Goal: Task Accomplishment & Management: Manage account settings

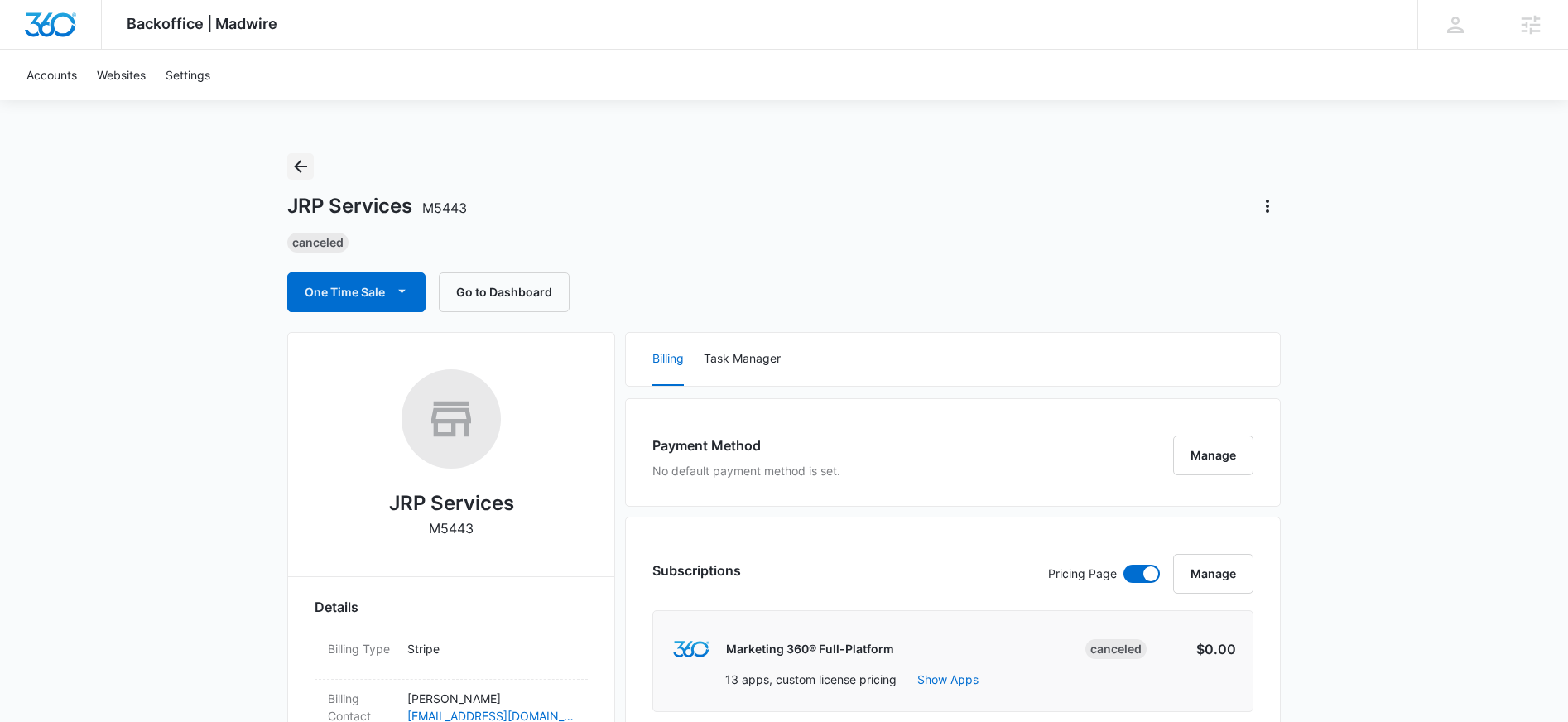
click at [296, 165] on icon "Back" at bounding box center [300, 166] width 13 height 13
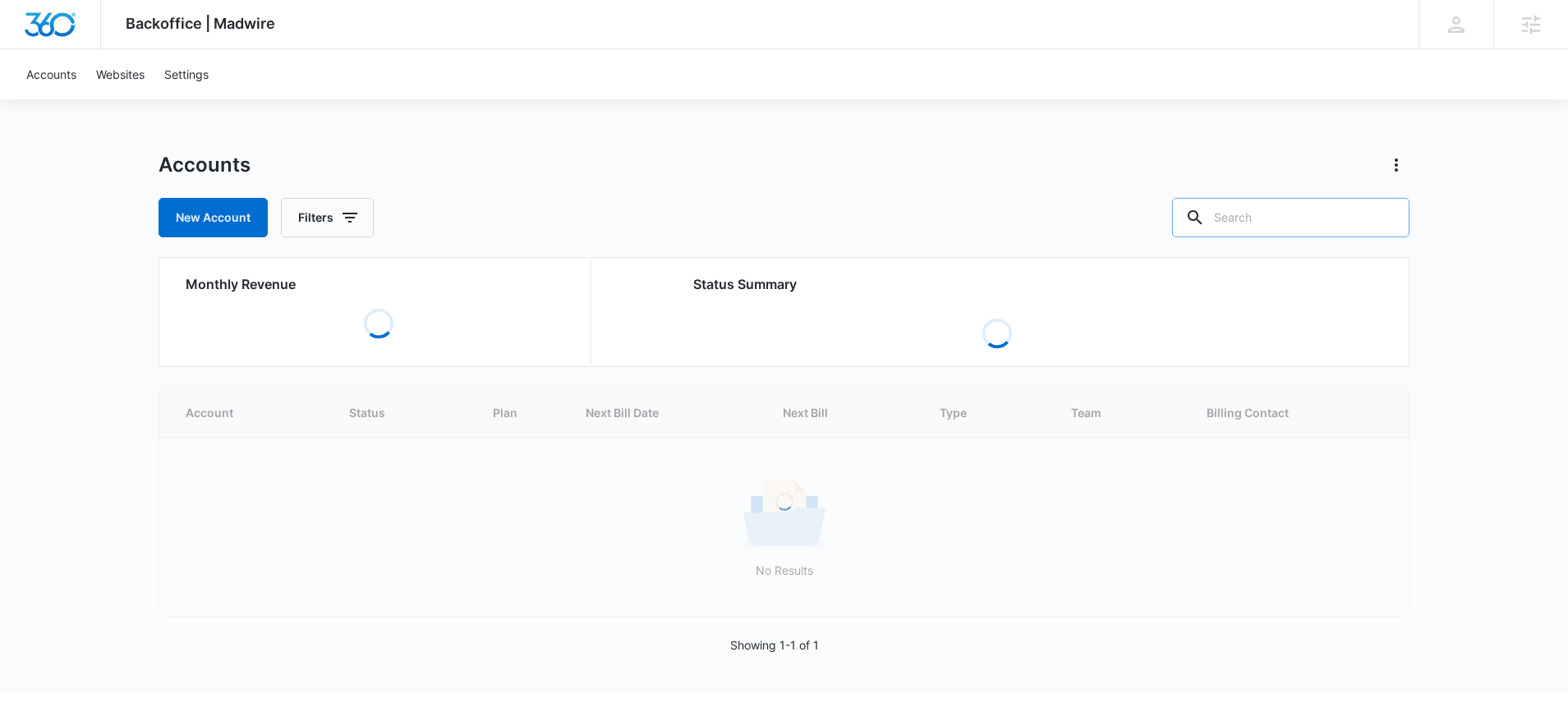
click at [1328, 235] on input "text" at bounding box center [1290, 218] width 237 height 40
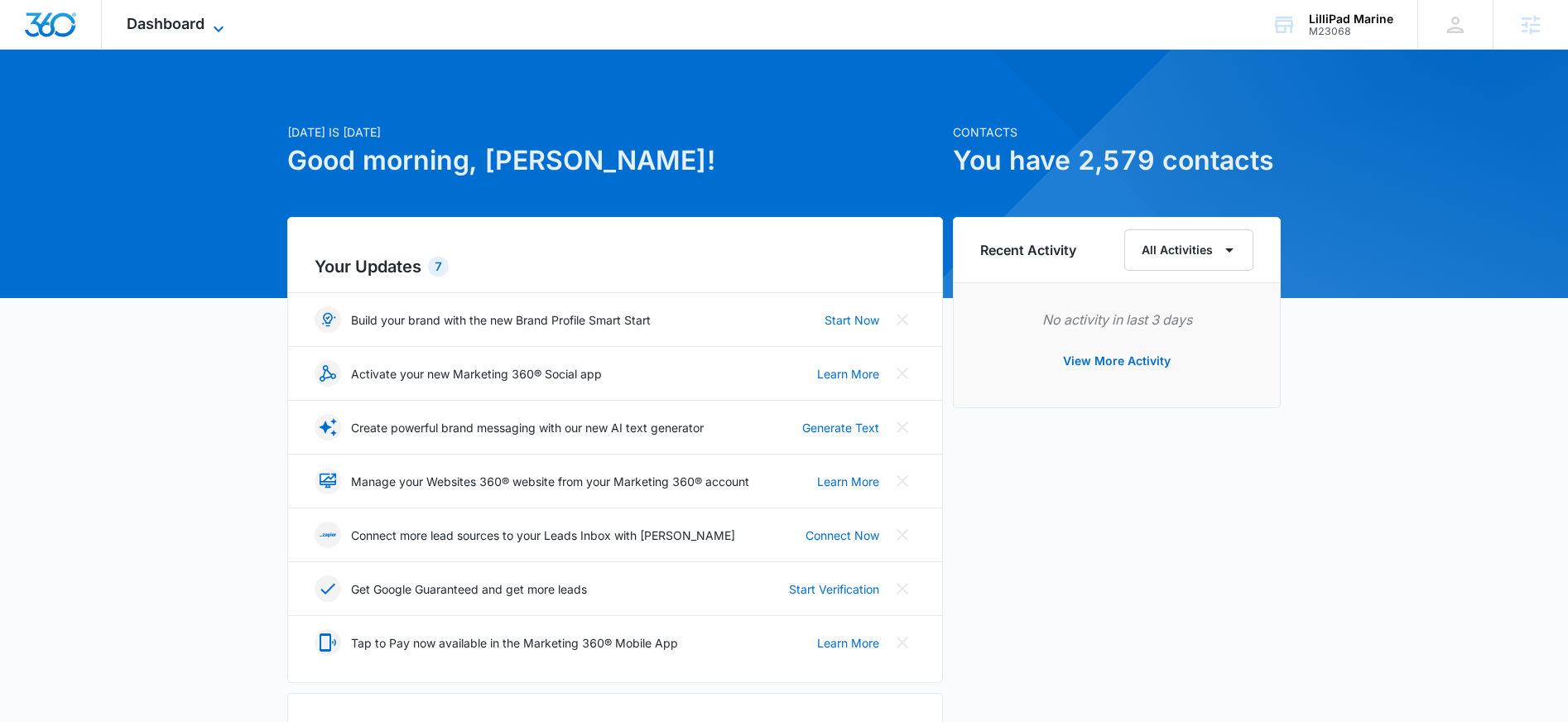
click at [178, 19] on span "Dashboard" at bounding box center [166, 24] width 78 height 18
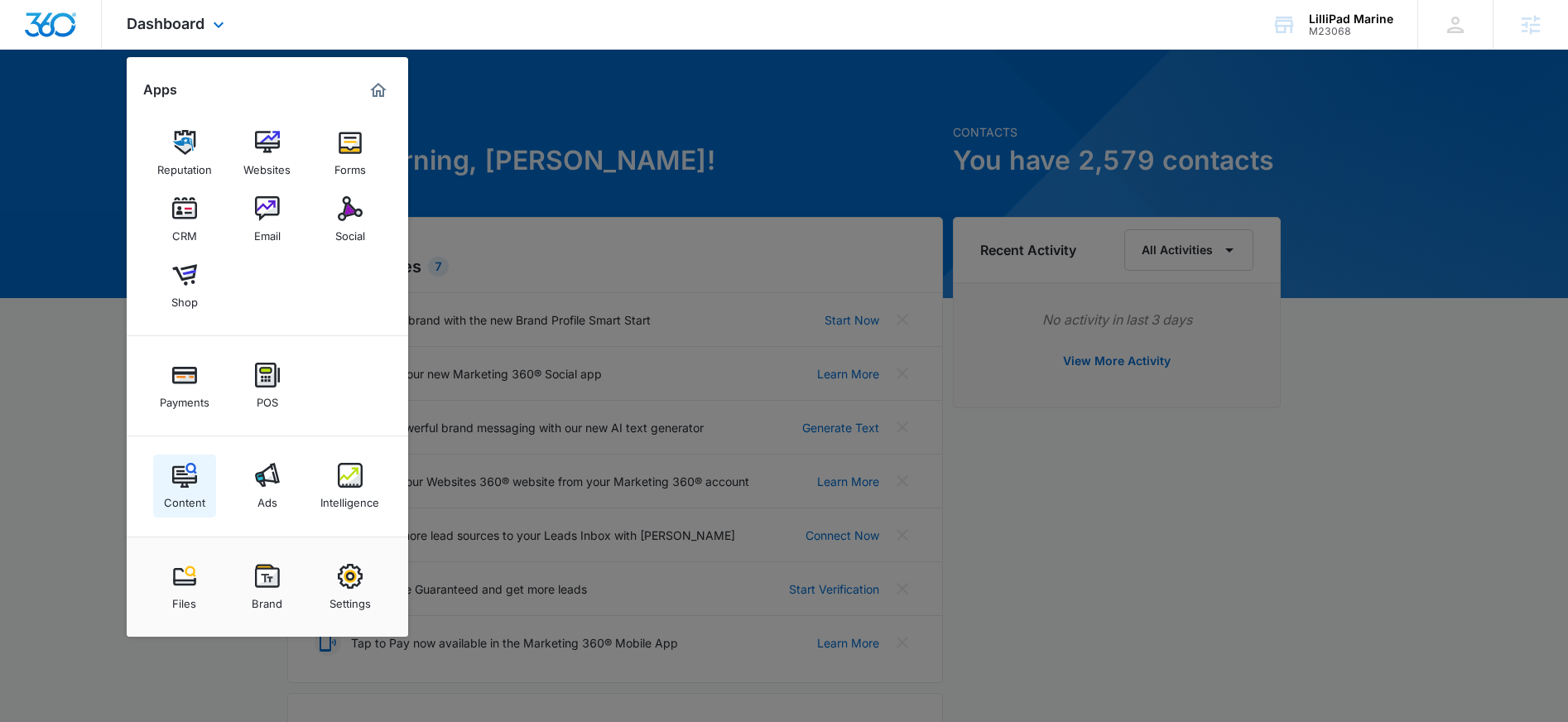
click at [184, 489] on div "Content" at bounding box center [185, 498] width 42 height 21
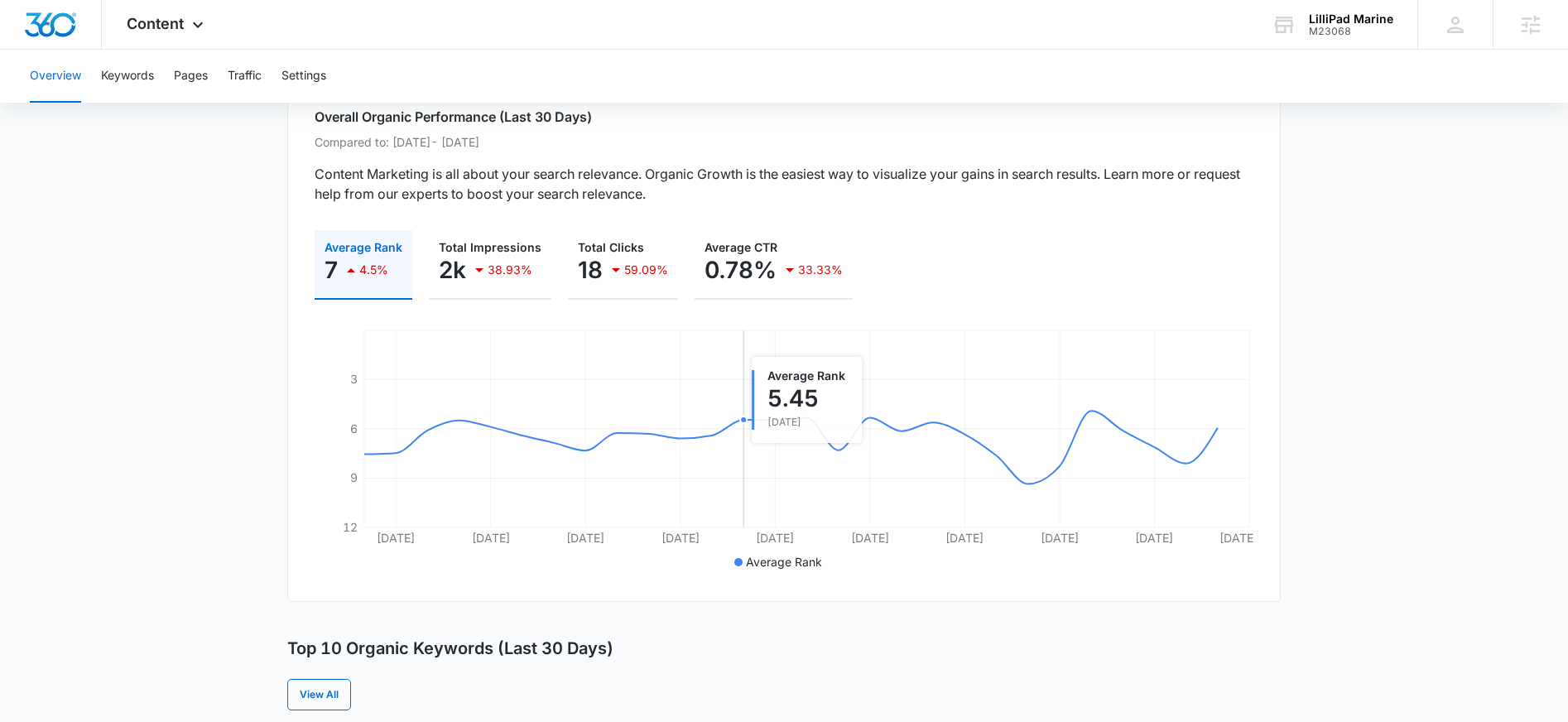
scroll to position [35, 0]
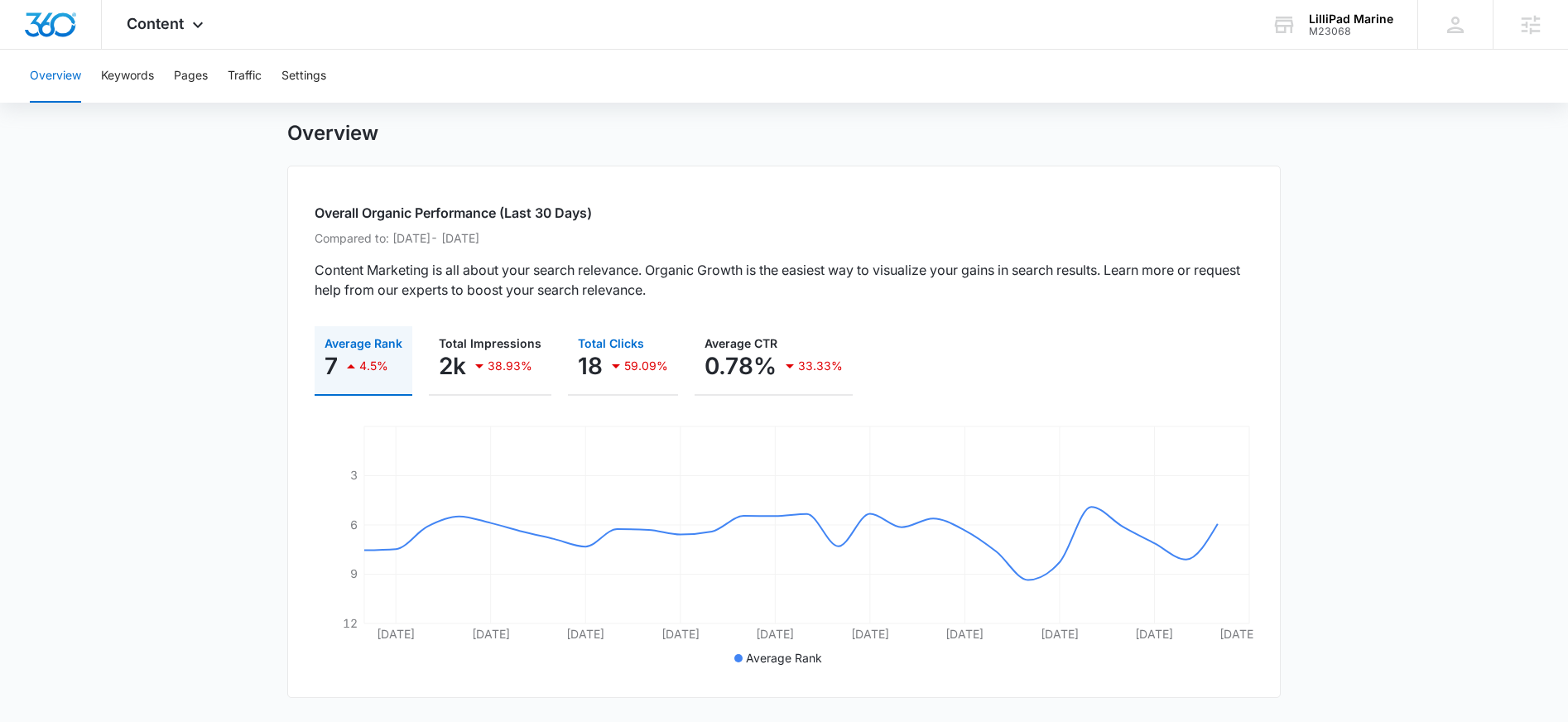
click at [587, 373] on p "18" at bounding box center [590, 366] width 25 height 27
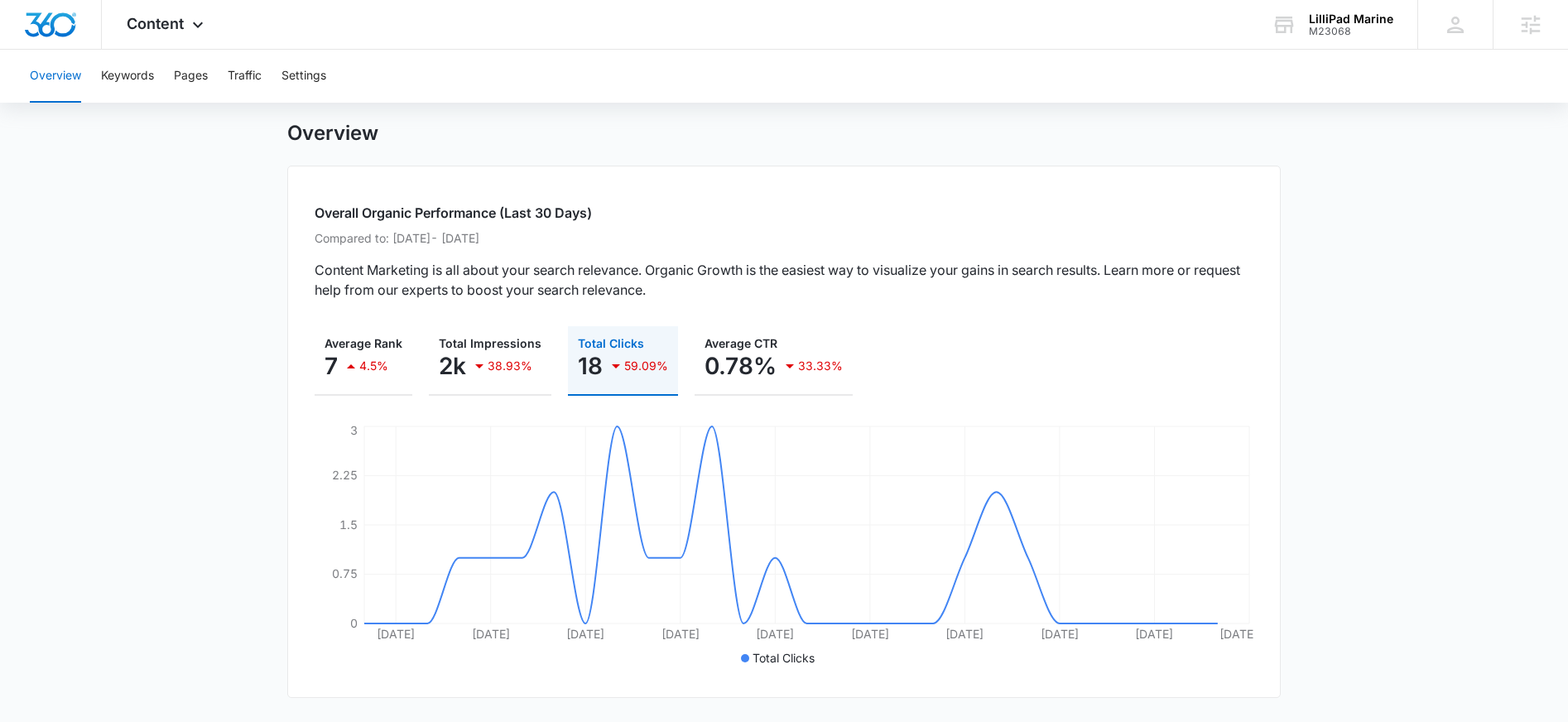
click at [587, 373] on p "18" at bounding box center [590, 366] width 25 height 27
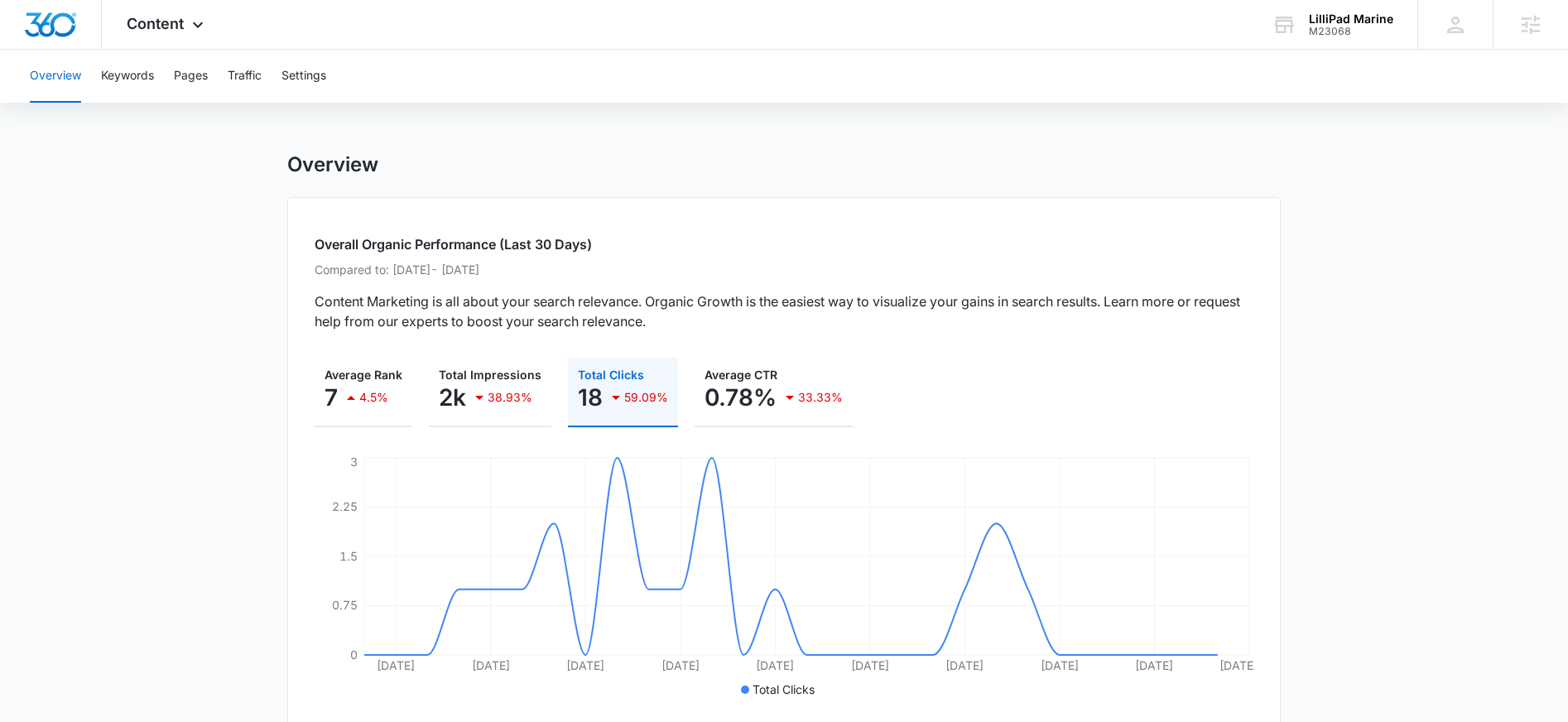
scroll to position [0, 0]
click at [133, 91] on button "Keywords" at bounding box center [128, 76] width 53 height 53
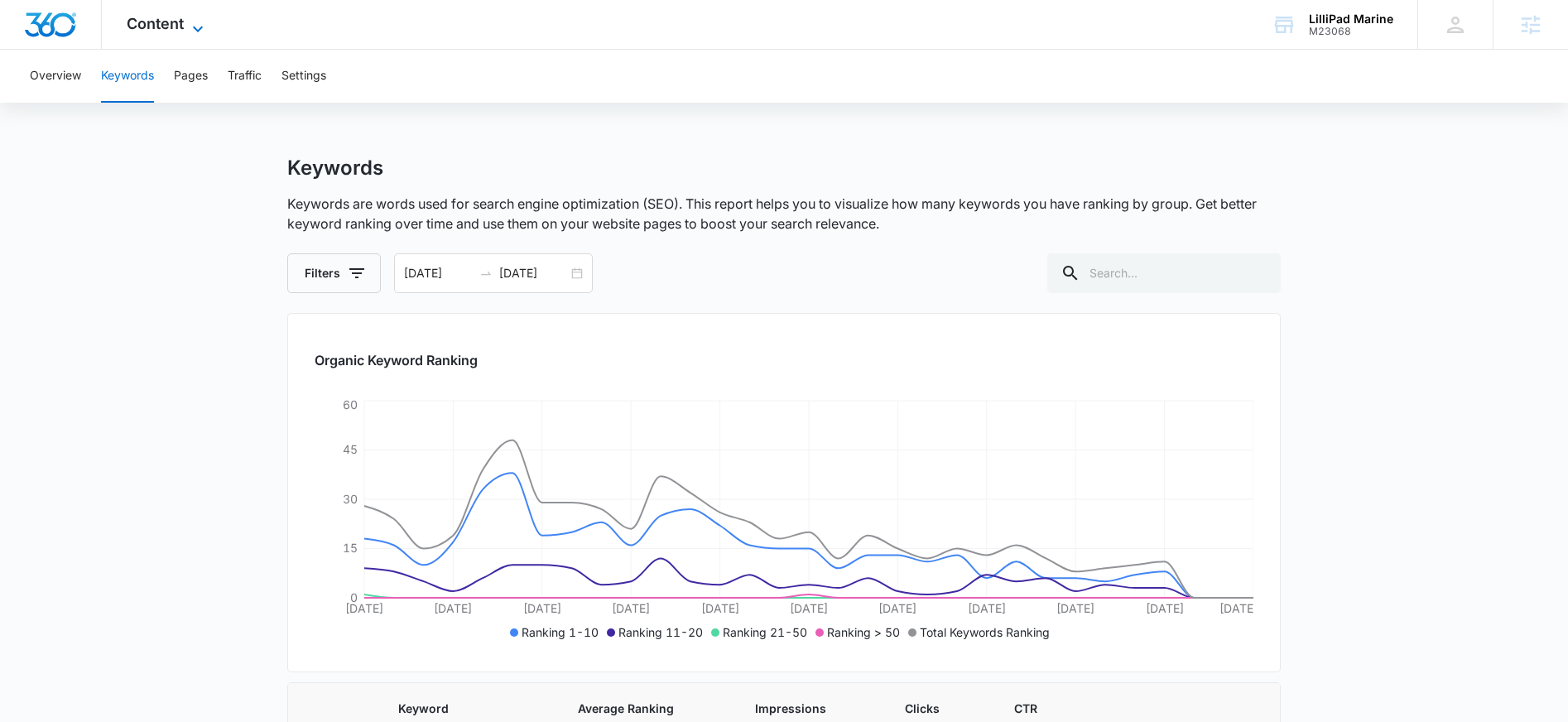
click at [155, 24] on span "Content" at bounding box center [155, 24] width 57 height 18
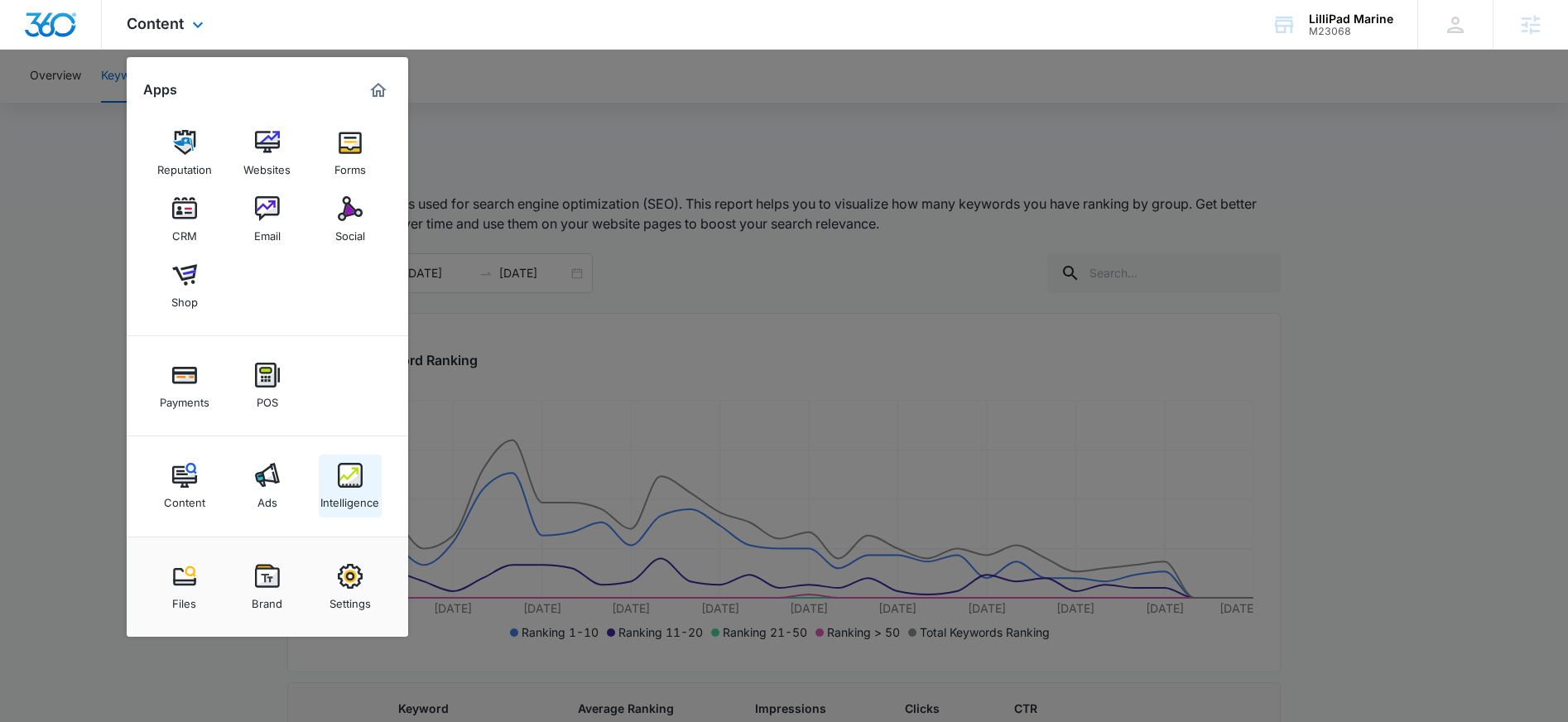
click at [365, 480] on link "Intelligence" at bounding box center [350, 486] width 63 height 63
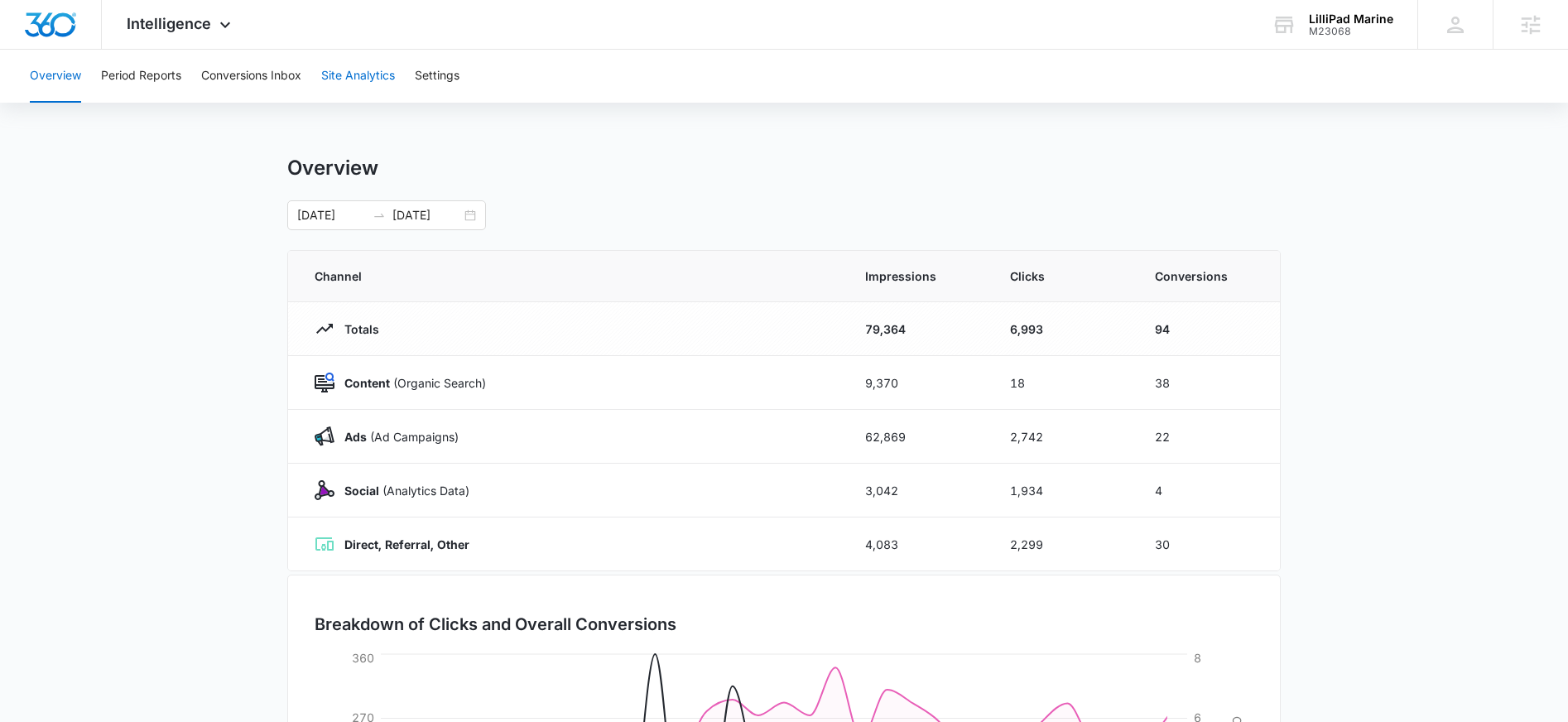
click at [389, 91] on button "Site Analytics" at bounding box center [358, 76] width 74 height 53
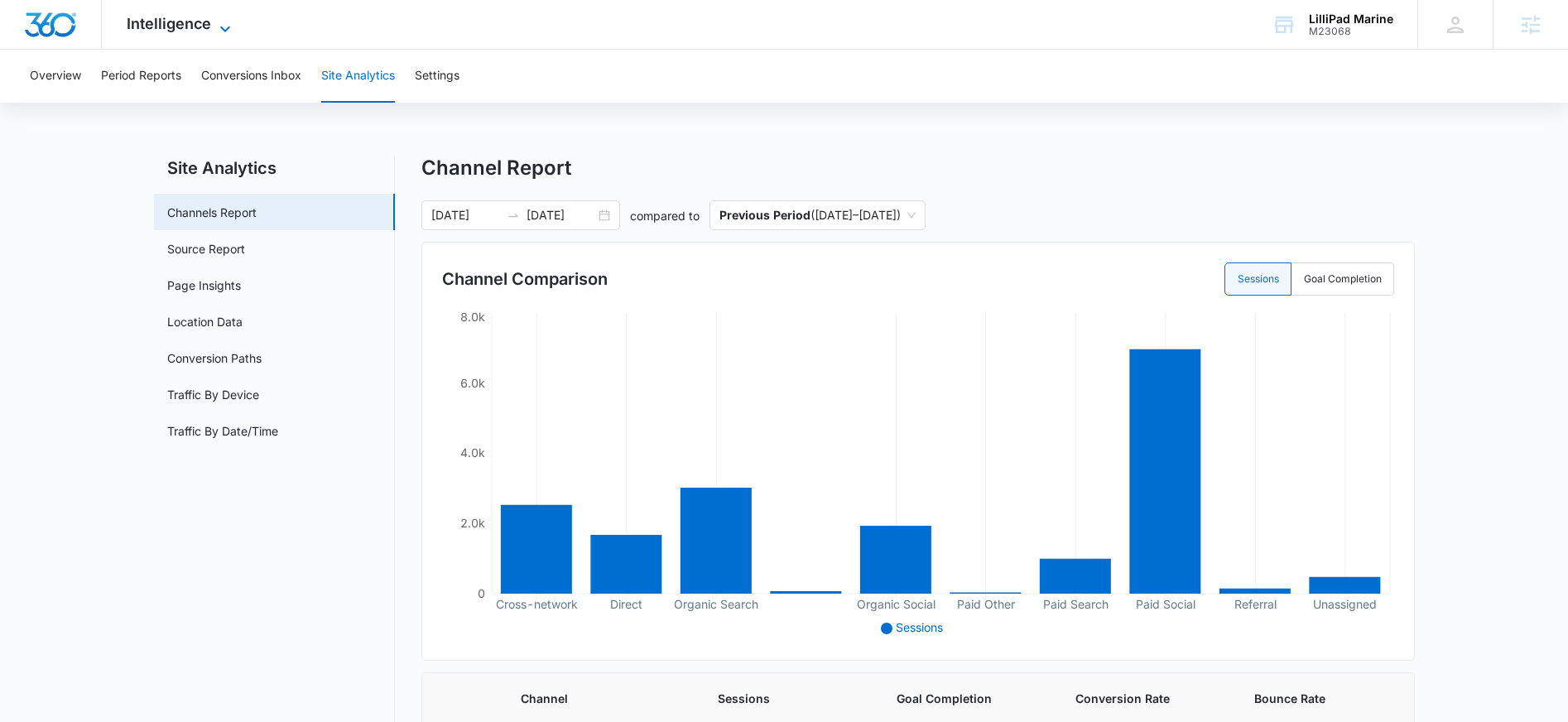
click at [156, 30] on span "Intelligence" at bounding box center [169, 24] width 84 height 18
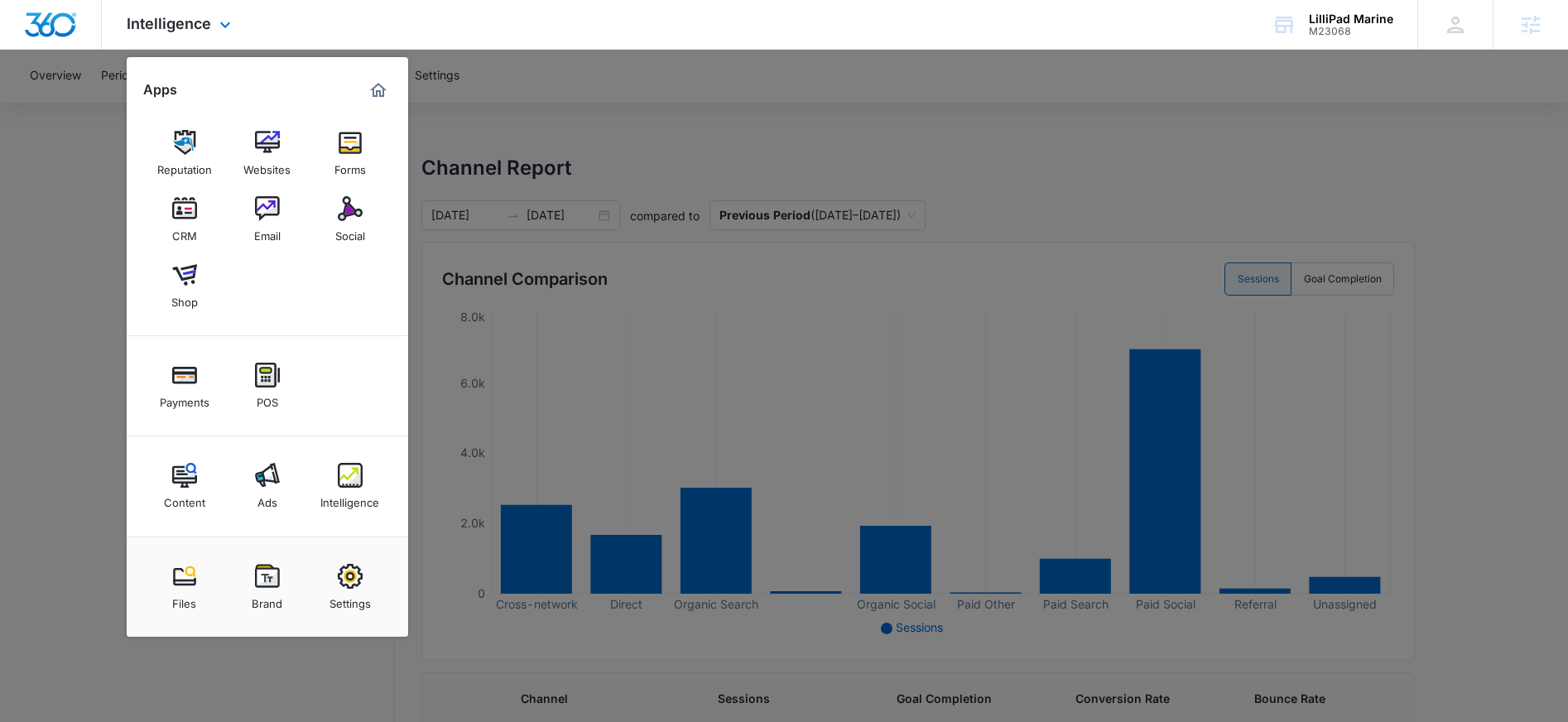
click at [372, 91] on img "Marketing 360® Dashboard" at bounding box center [378, 90] width 20 height 20
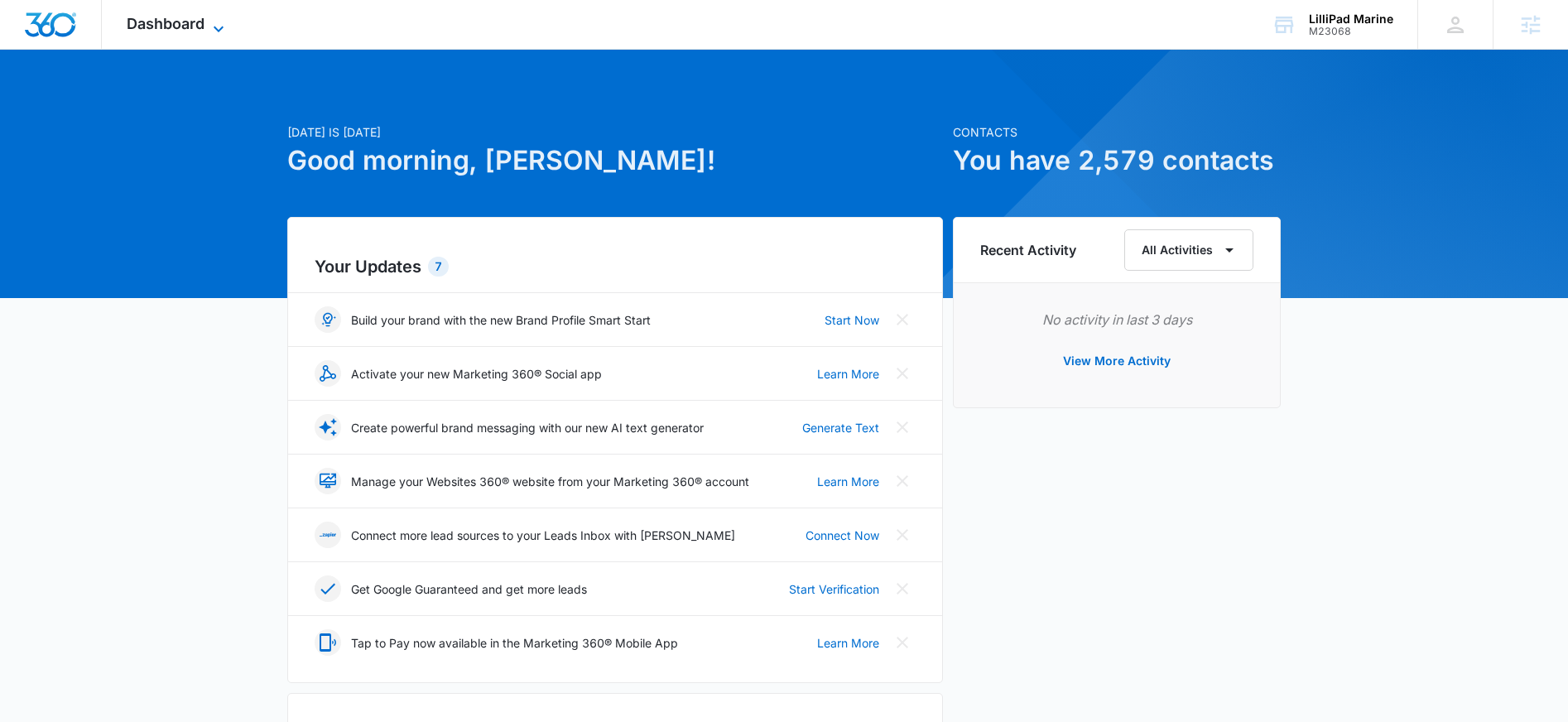
click at [189, 30] on span "Dashboard" at bounding box center [166, 24] width 78 height 18
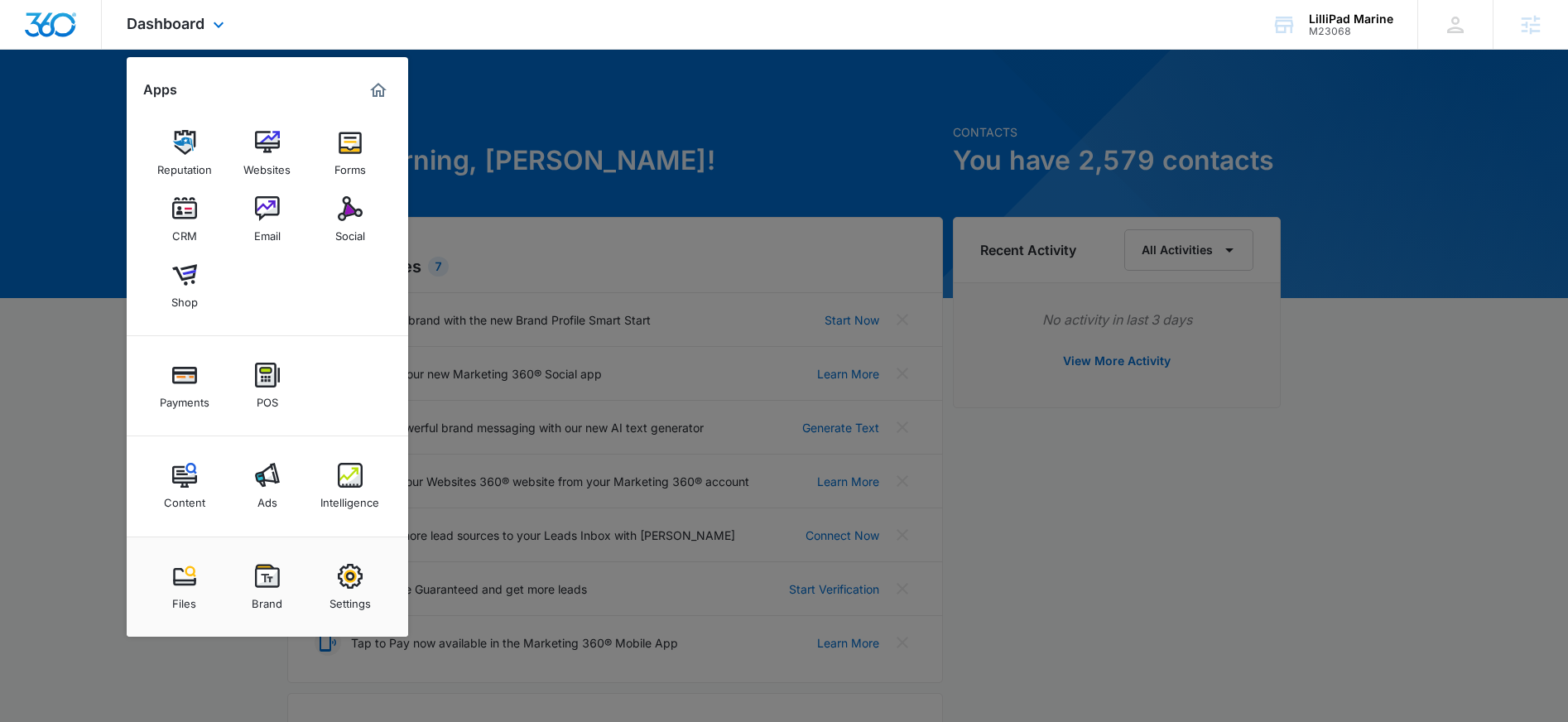
click at [368, 43] on div "Dashboard Apps Reputation Websites Forms CRM Email Social Shop Payments POS Con…" at bounding box center [784, 25] width 1568 height 50
click at [91, 193] on div at bounding box center [784, 361] width 1568 height 722
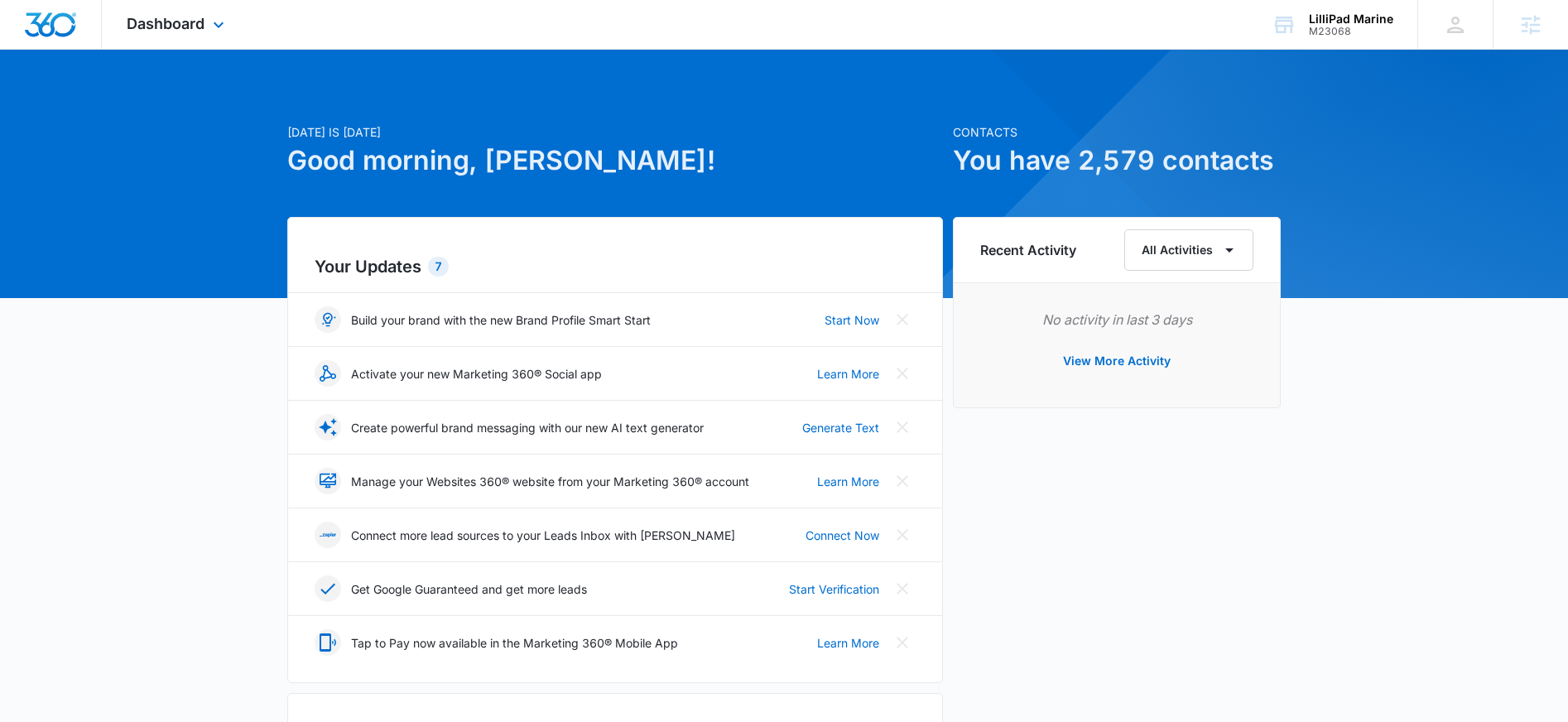
click at [208, 33] on div "Dashboard Apps Reputation Websites Forms CRM Email Social Shop Payments POS Con…" at bounding box center [178, 24] width 152 height 49
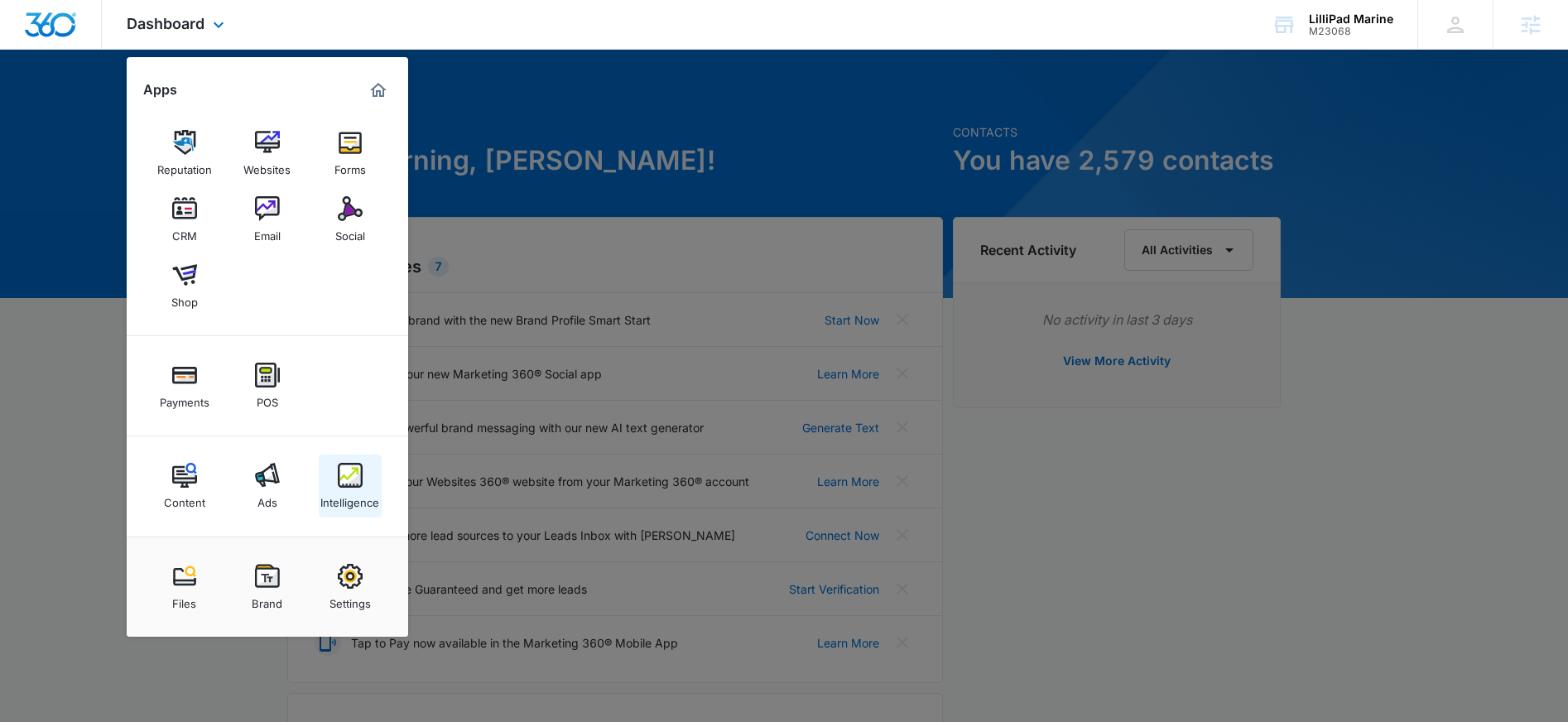
click at [360, 489] on div "Intelligence" at bounding box center [350, 498] width 59 height 21
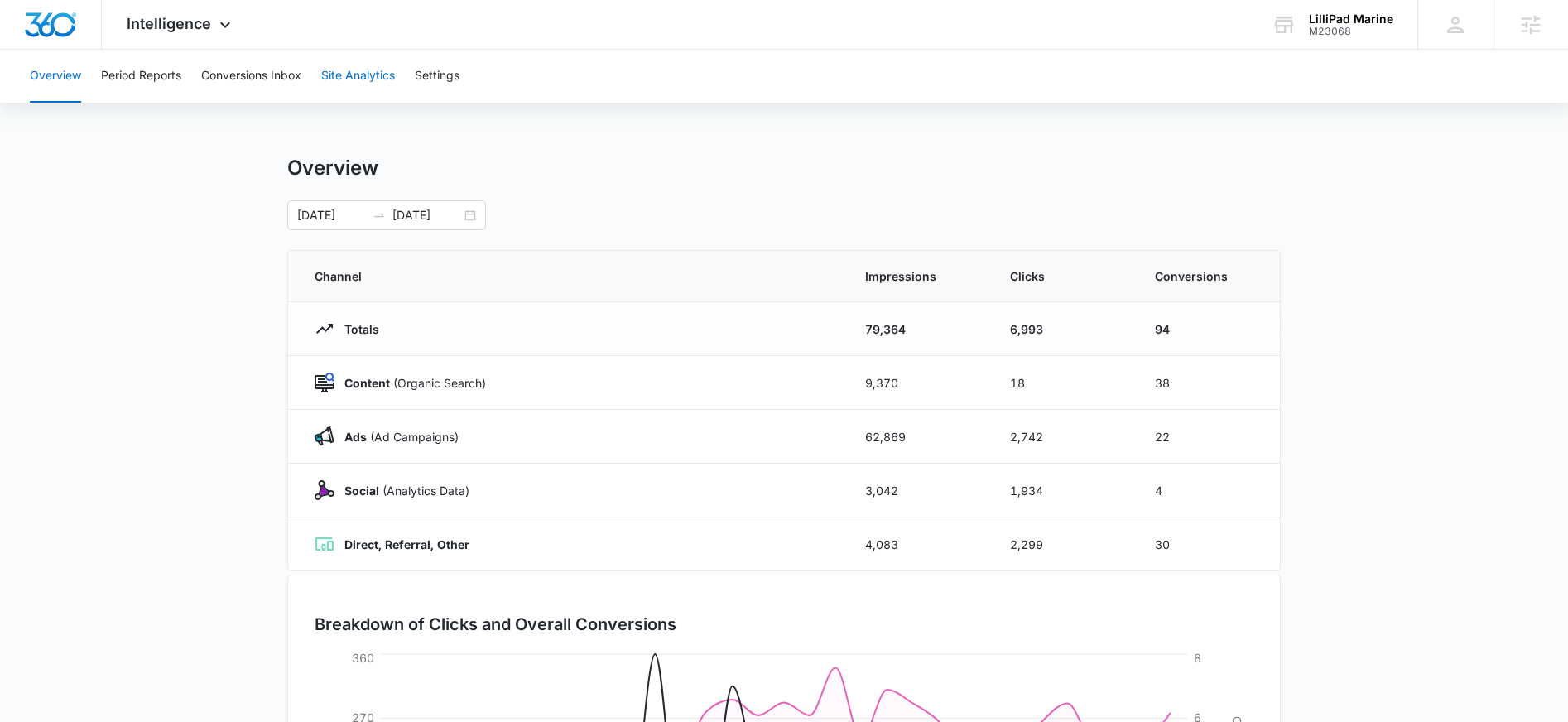
click at [378, 71] on button "Site Analytics" at bounding box center [358, 76] width 74 height 53
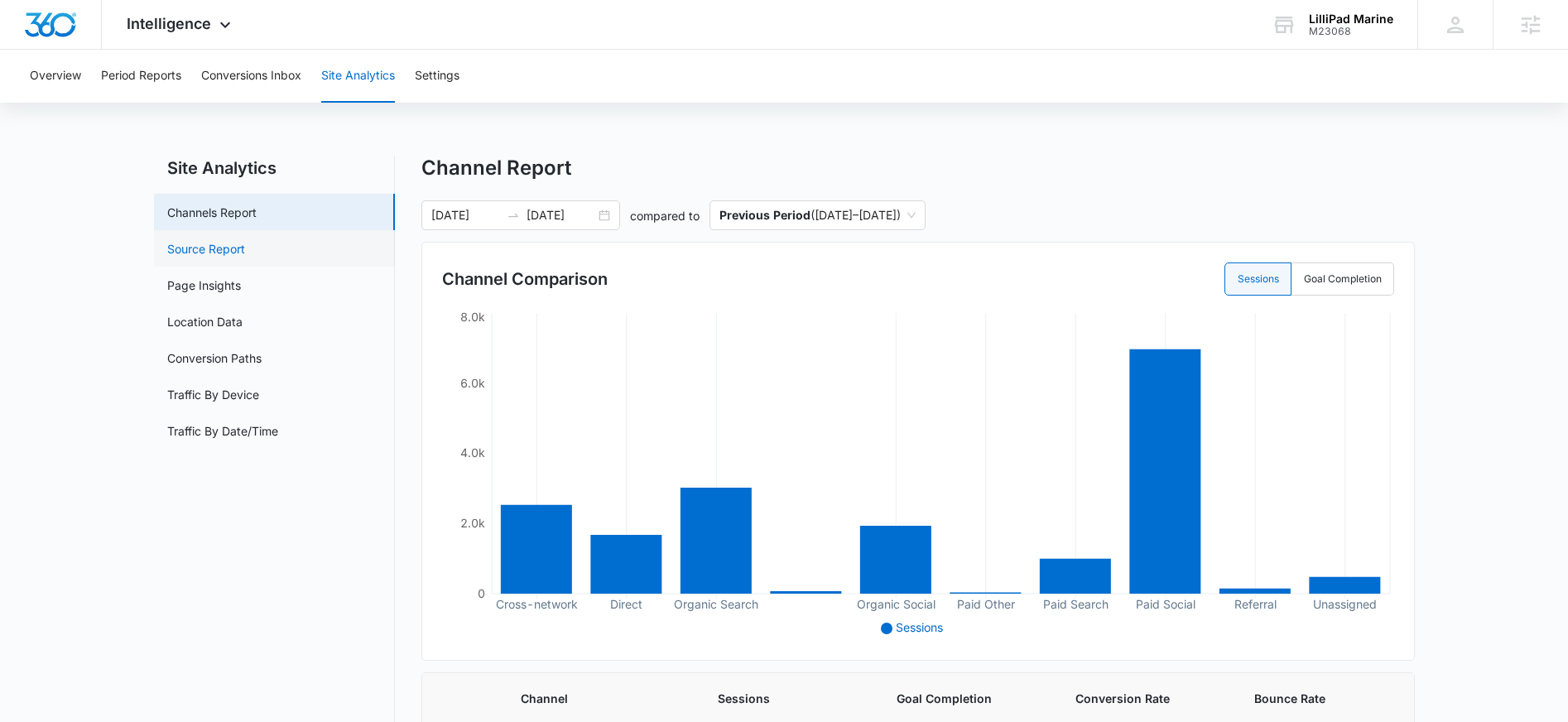
click at [245, 246] on link "Source Report" at bounding box center [206, 249] width 78 height 18
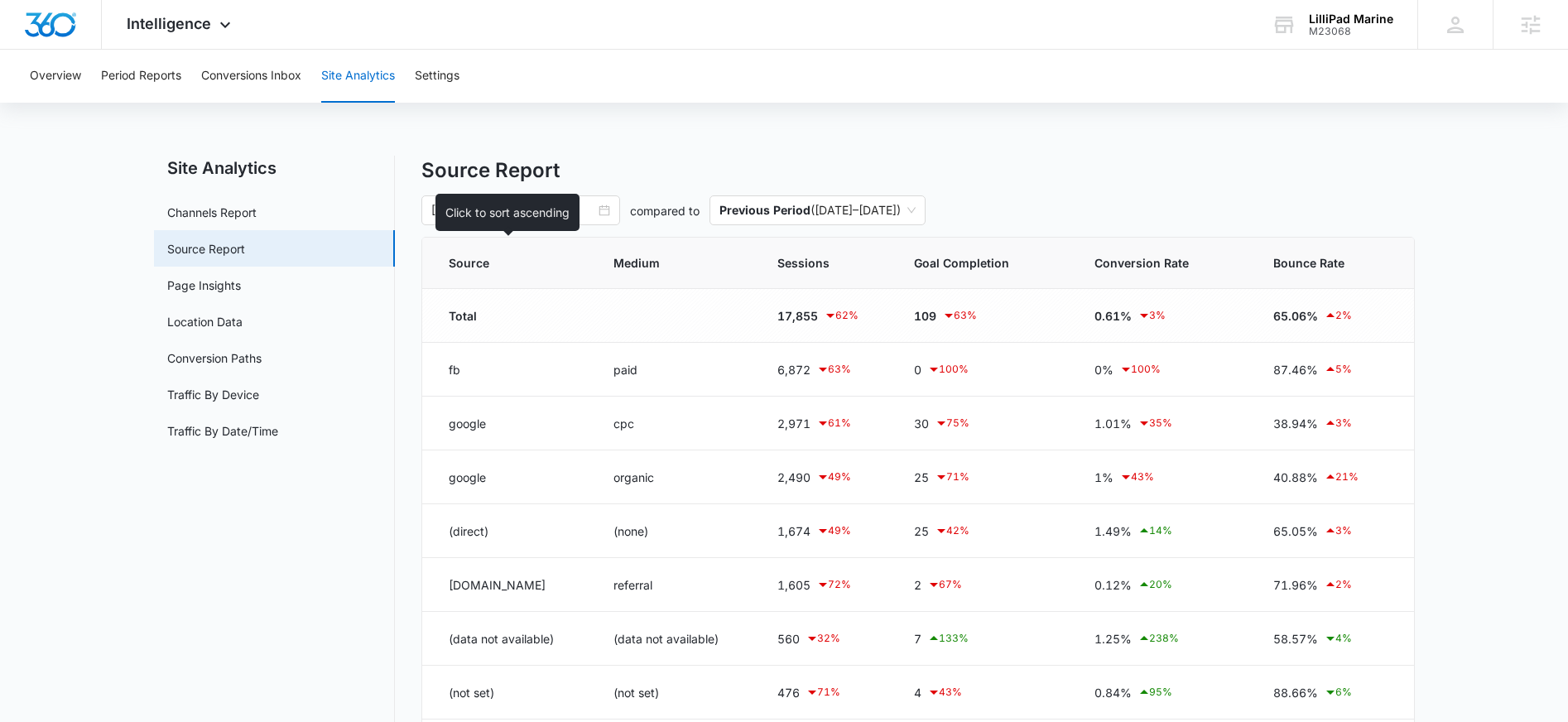
click at [479, 267] on span "Source" at bounding box center [499, 263] width 101 height 18
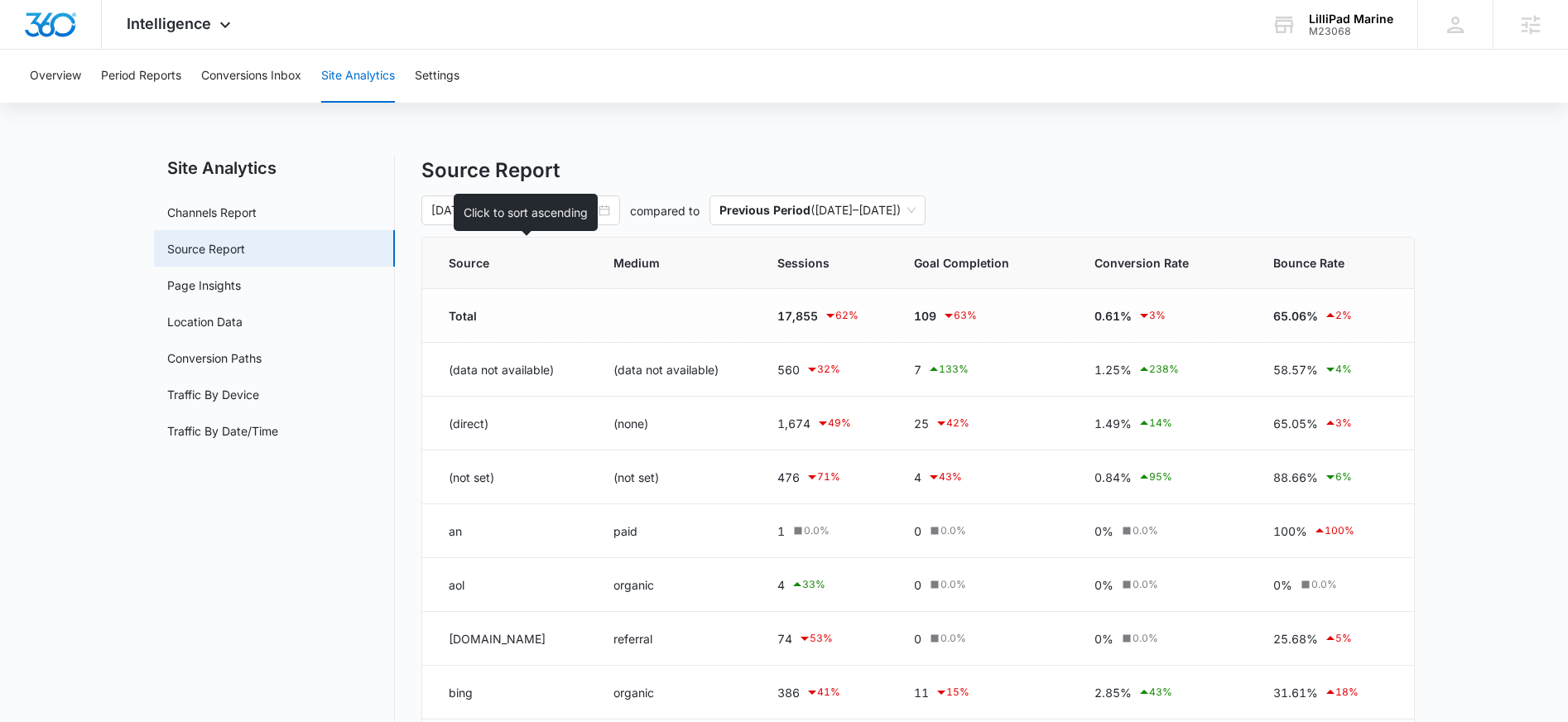
click at [479, 267] on span "Source" at bounding box center [499, 263] width 101 height 18
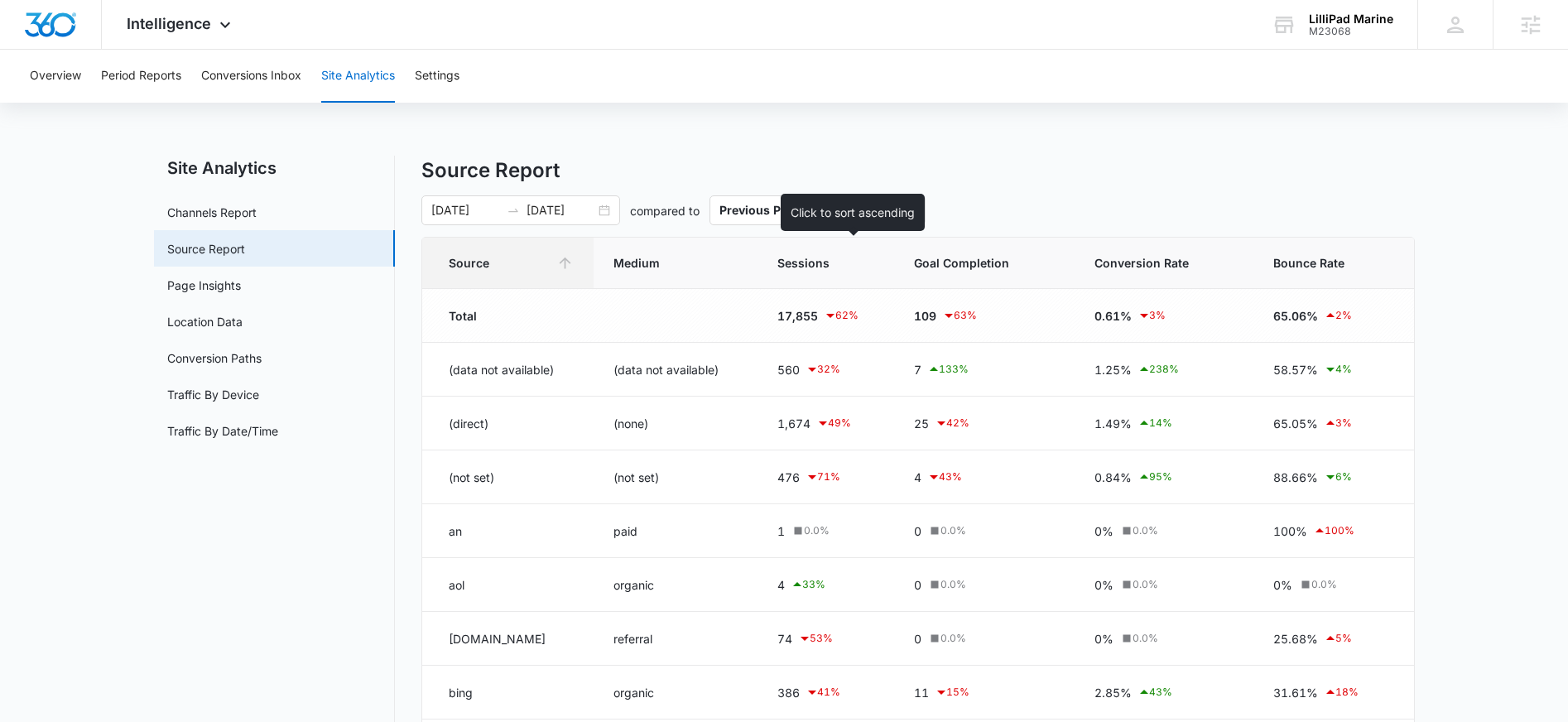
click at [874, 260] on div at bounding box center [866, 263] width 18 height 18
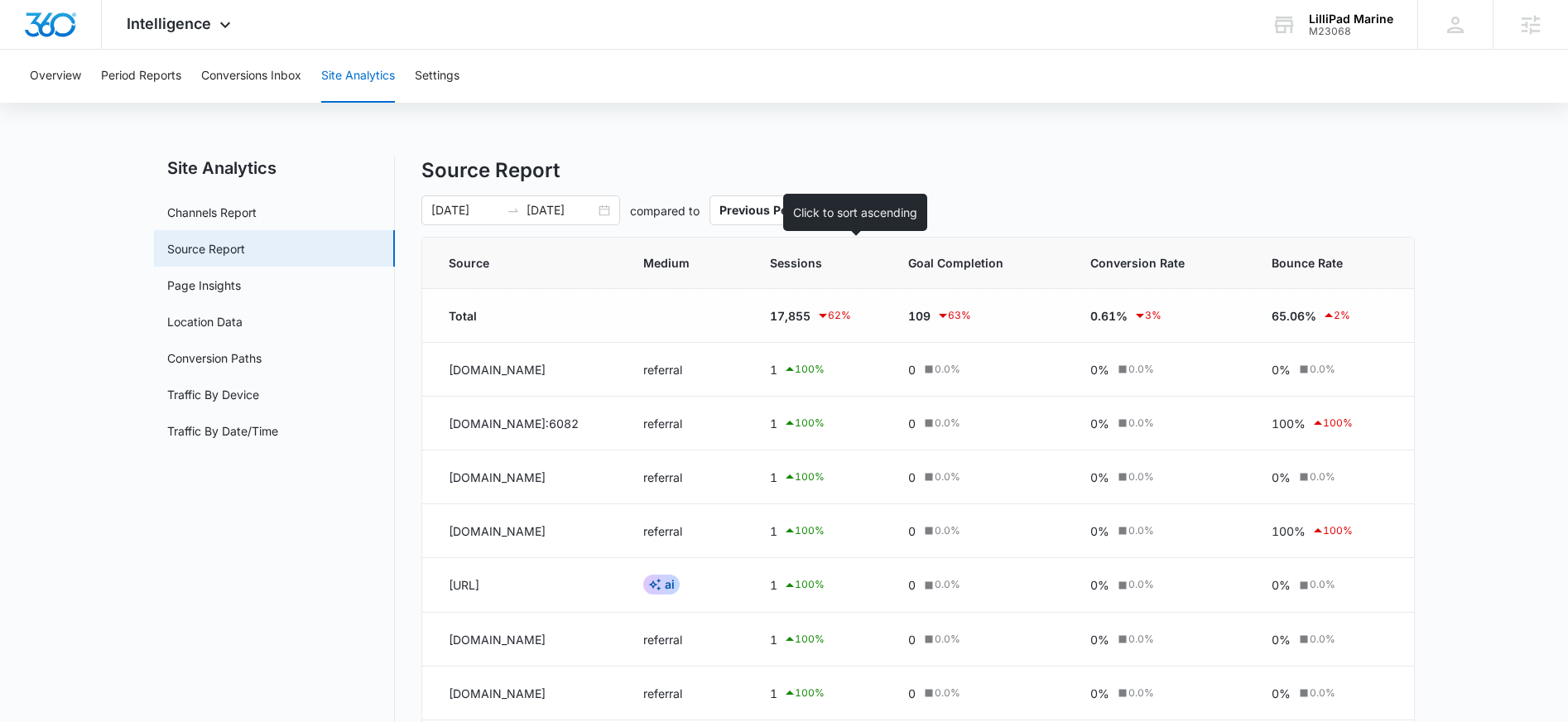
click at [837, 258] on span "Sessions" at bounding box center [807, 263] width 75 height 18
click at [868, 257] on icon at bounding box center [859, 263] width 18 height 18
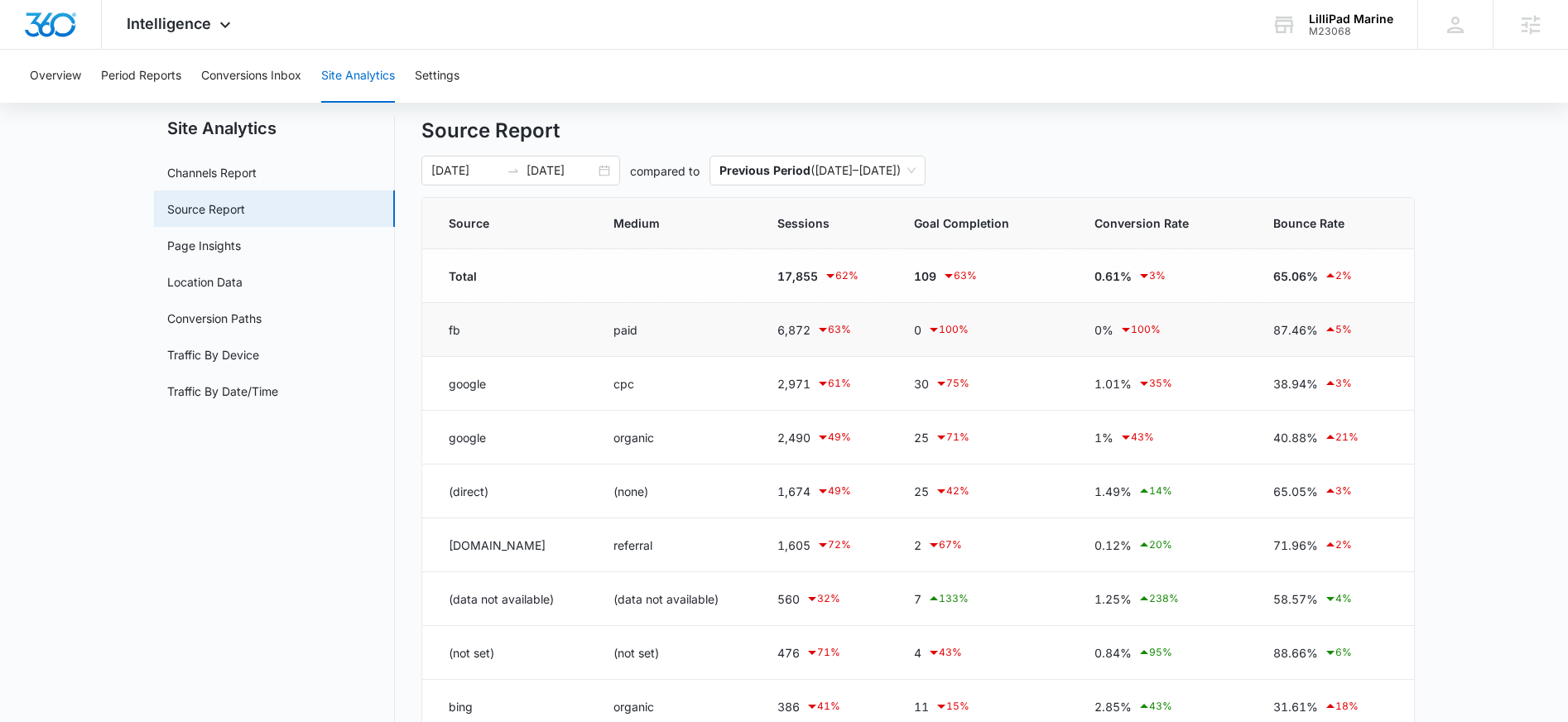
scroll to position [41, 0]
drag, startPoint x: 446, startPoint y: 332, endPoint x: 663, endPoint y: 337, distance: 217.1
click at [663, 337] on tr "fb paid 6,872 63 % 0 100 % 0% 100 % 87.46% 5 %" at bounding box center [917, 329] width 992 height 54
drag, startPoint x: 810, startPoint y: 332, endPoint x: 448, endPoint y: 330, distance: 362.0
click at [443, 333] on tr "fb paid 6,872 63 % 0 100 % 0% 100 % 87.46% 5 %" at bounding box center [917, 329] width 992 height 54
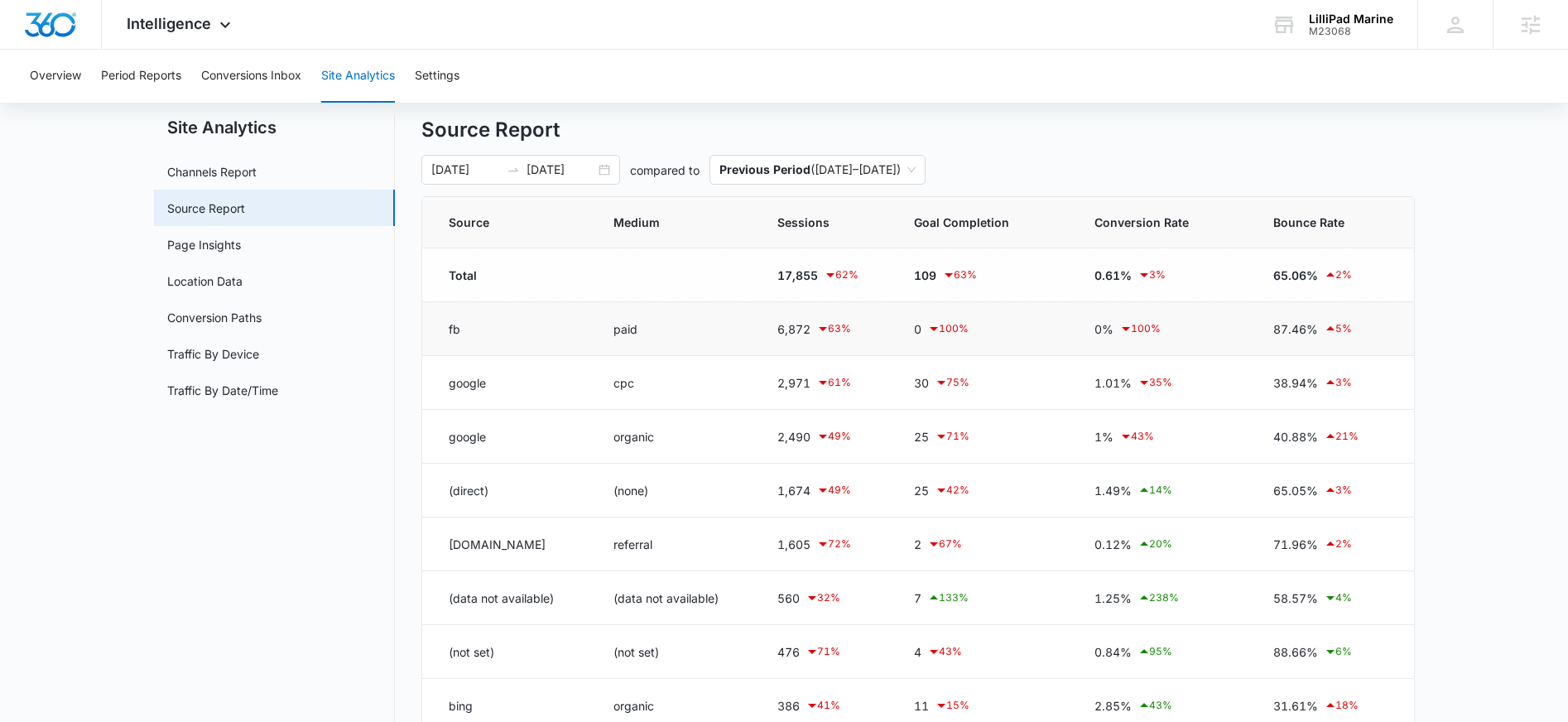
click at [756, 339] on td "paid" at bounding box center [675, 329] width 164 height 54
drag, startPoint x: 920, startPoint y: 330, endPoint x: 947, endPoint y: 326, distance: 27.3
click at [947, 326] on td "0 100 %" at bounding box center [984, 329] width 179 height 54
click at [906, 337] on td "0 100 %" at bounding box center [984, 329] width 179 height 54
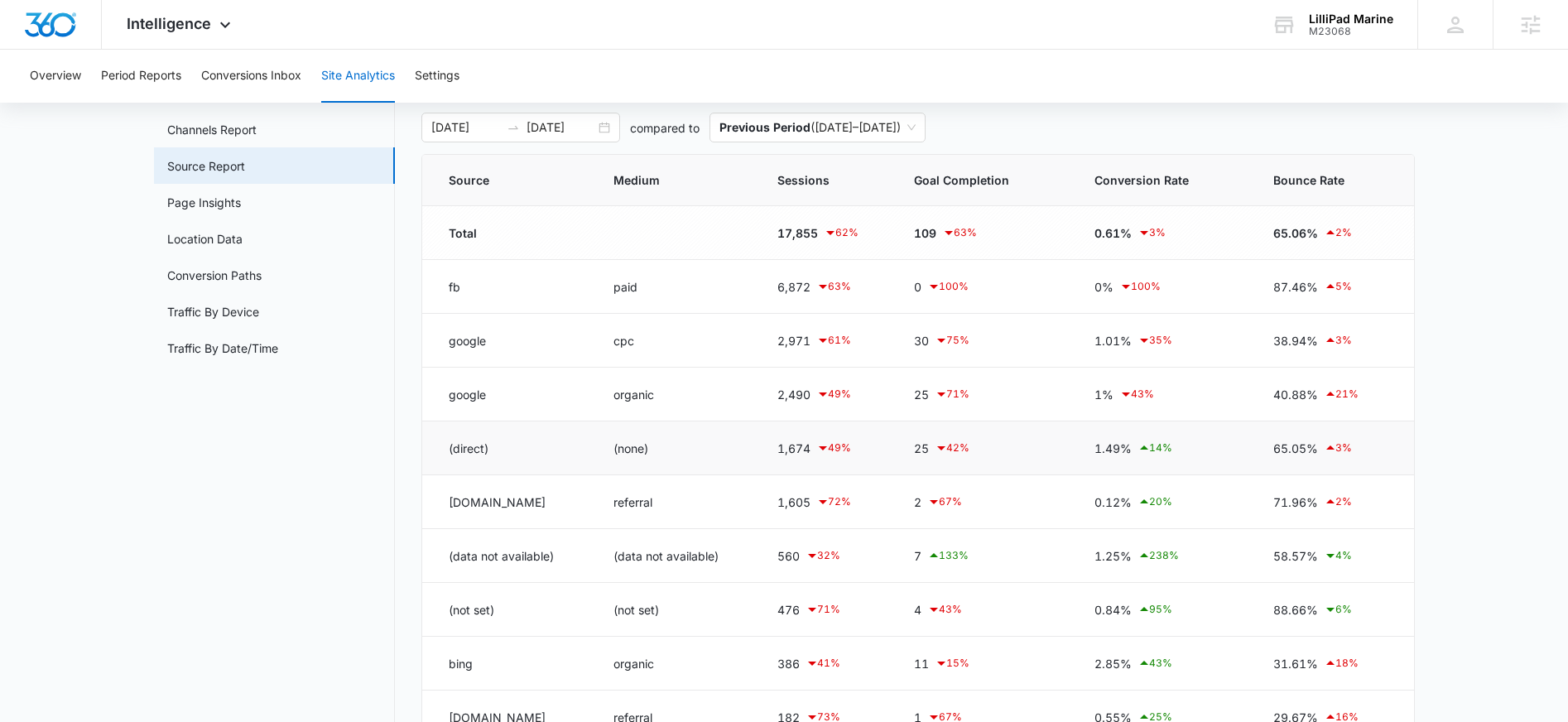
scroll to position [96, 0]
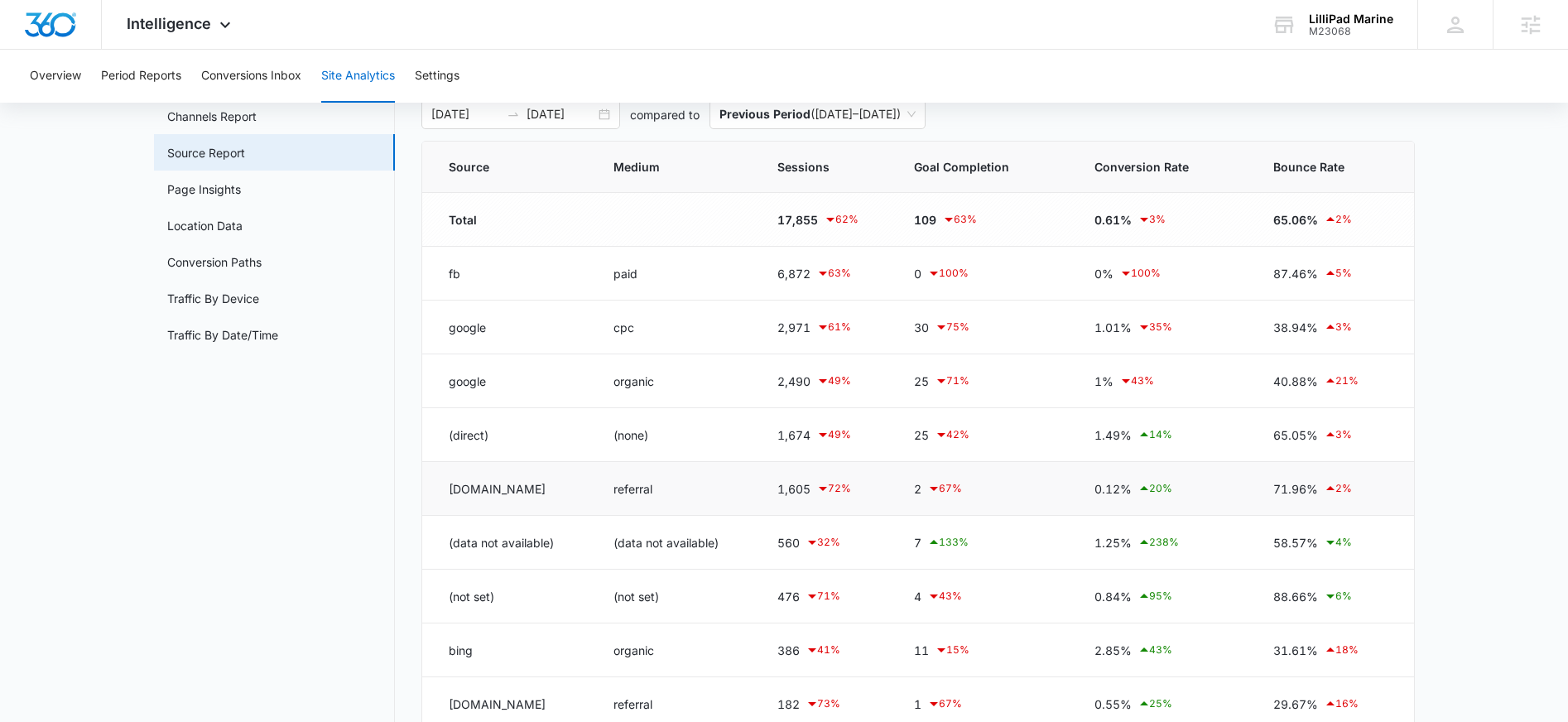
drag, startPoint x: 447, startPoint y: 490, endPoint x: 550, endPoint y: 484, distance: 103.2
click at [550, 483] on td "m.facebook.com" at bounding box center [507, 488] width 171 height 54
click at [550, 484] on td "m.facebook.com" at bounding box center [507, 488] width 171 height 54
drag, startPoint x: 447, startPoint y: 493, endPoint x: 691, endPoint y: 481, distance: 244.3
click at [567, 488] on td "m.facebook.com" at bounding box center [507, 488] width 171 height 54
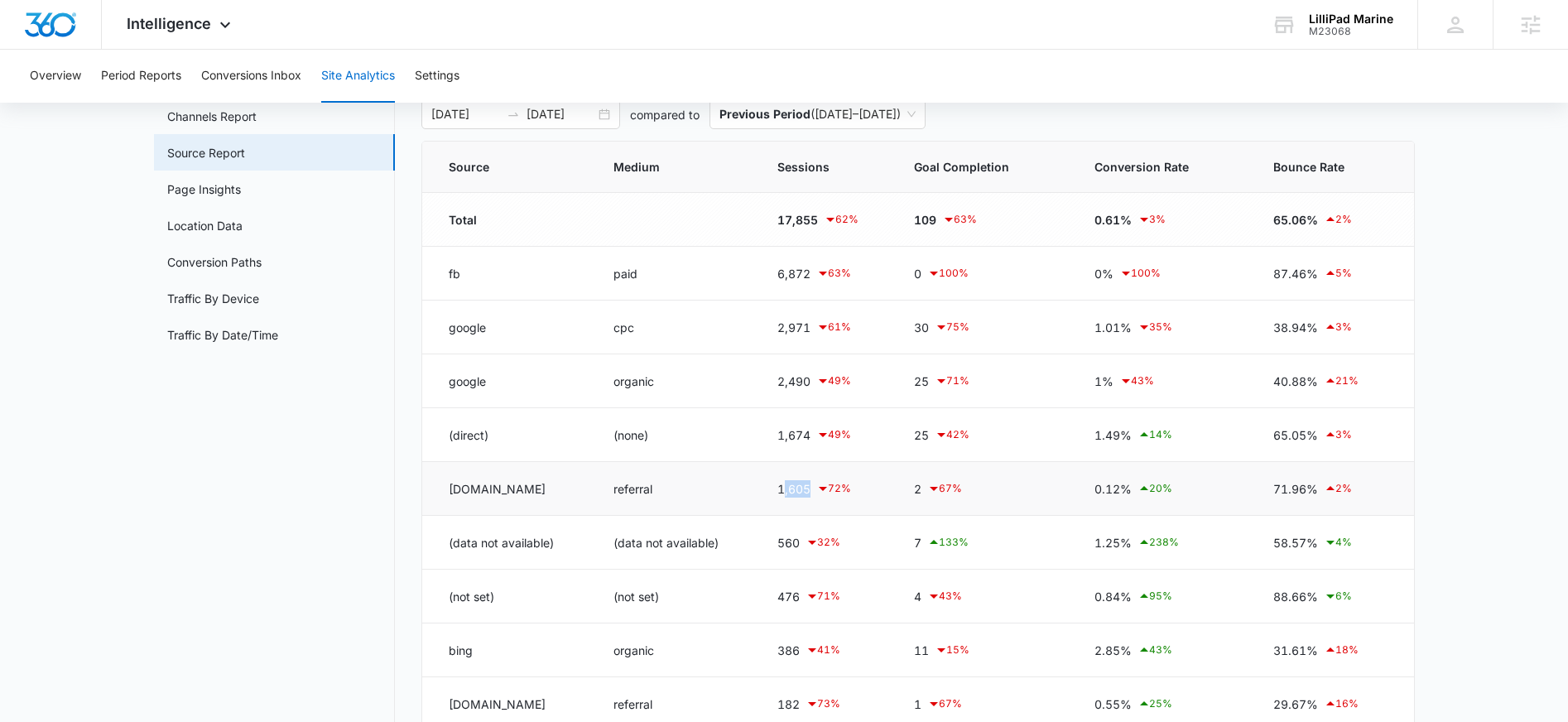
drag, startPoint x: 784, startPoint y: 491, endPoint x: 814, endPoint y: 497, distance: 30.6
click at [814, 497] on div "1,605 72 %" at bounding box center [825, 488] width 97 height 20
click at [915, 495] on td "2 67 %" at bounding box center [984, 488] width 179 height 54
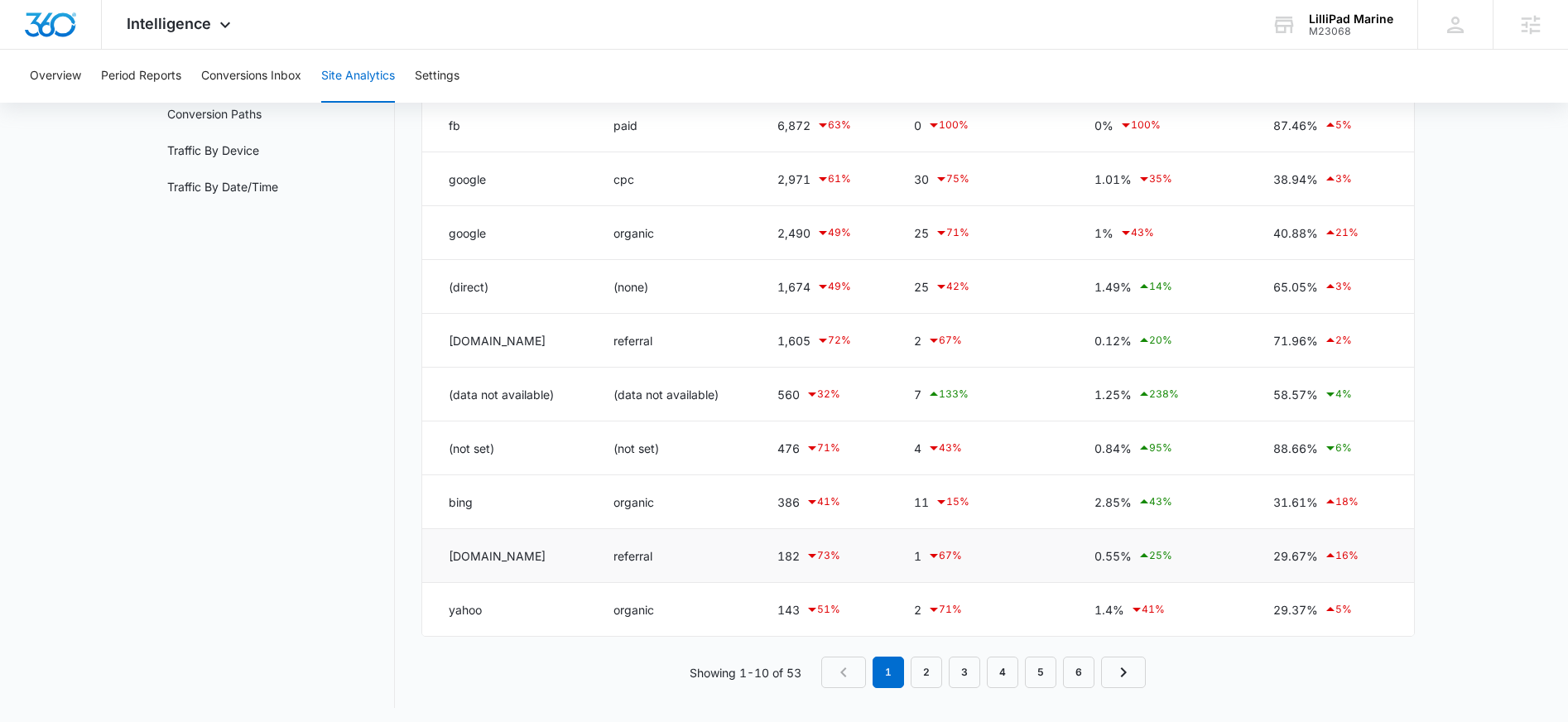
scroll to position [250, 0]
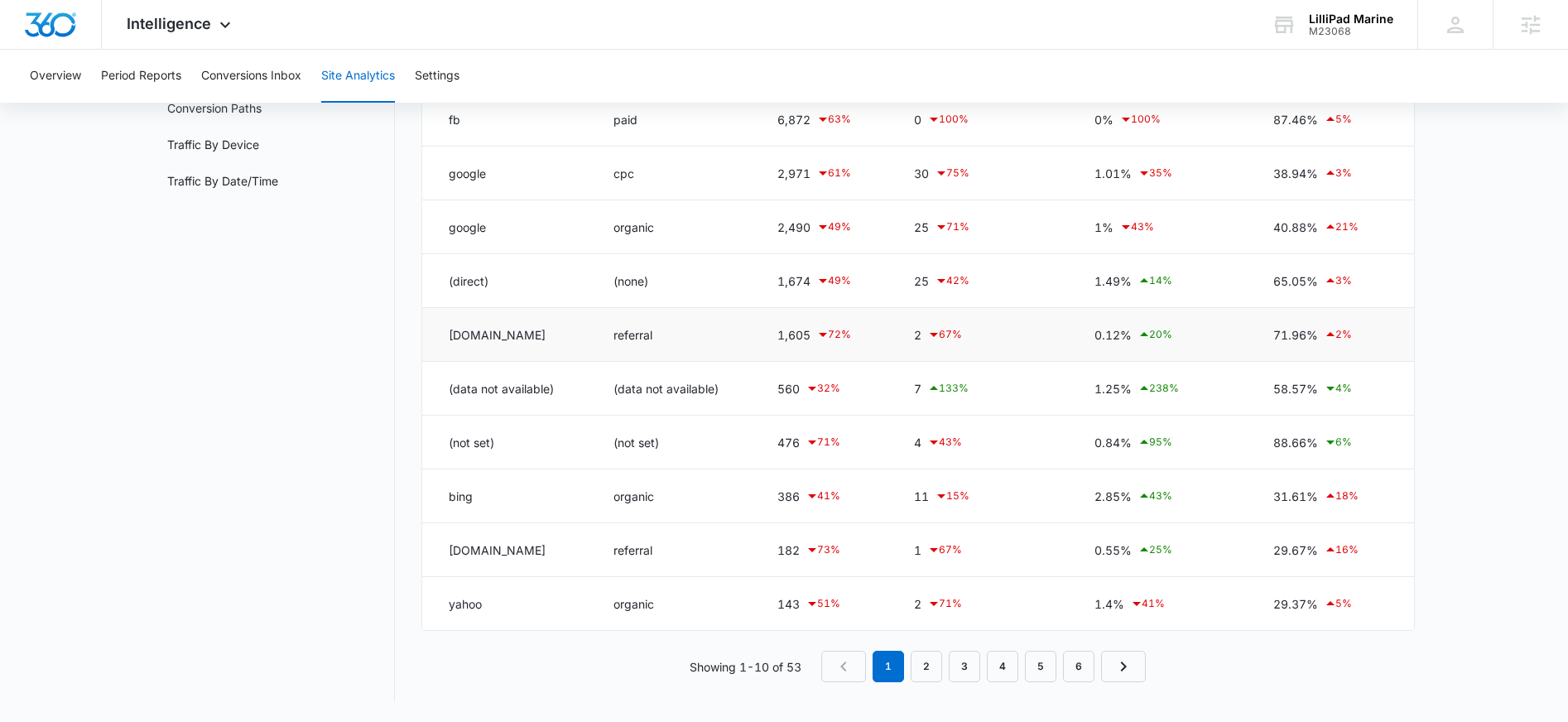
drag, startPoint x: 443, startPoint y: 337, endPoint x: 550, endPoint y: 327, distance: 107.5
click at [550, 327] on td "m.facebook.com" at bounding box center [507, 335] width 171 height 54
drag, startPoint x: 443, startPoint y: 552, endPoint x: 546, endPoint y: 549, distance: 103.0
click at [546, 549] on td "l.facebook.com" at bounding box center [507, 550] width 171 height 54
click at [558, 553] on td "l.facebook.com" at bounding box center [507, 550] width 171 height 54
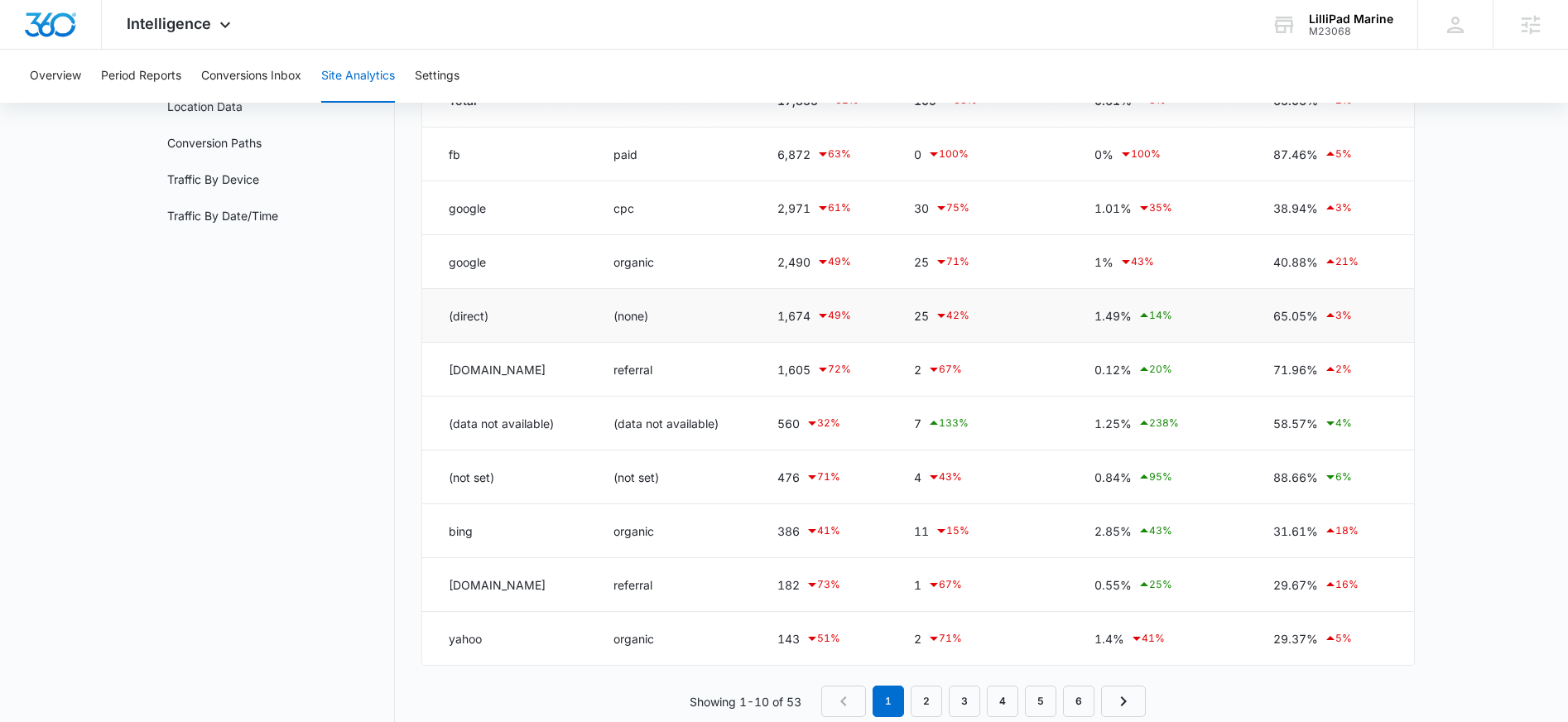
scroll to position [198, 0]
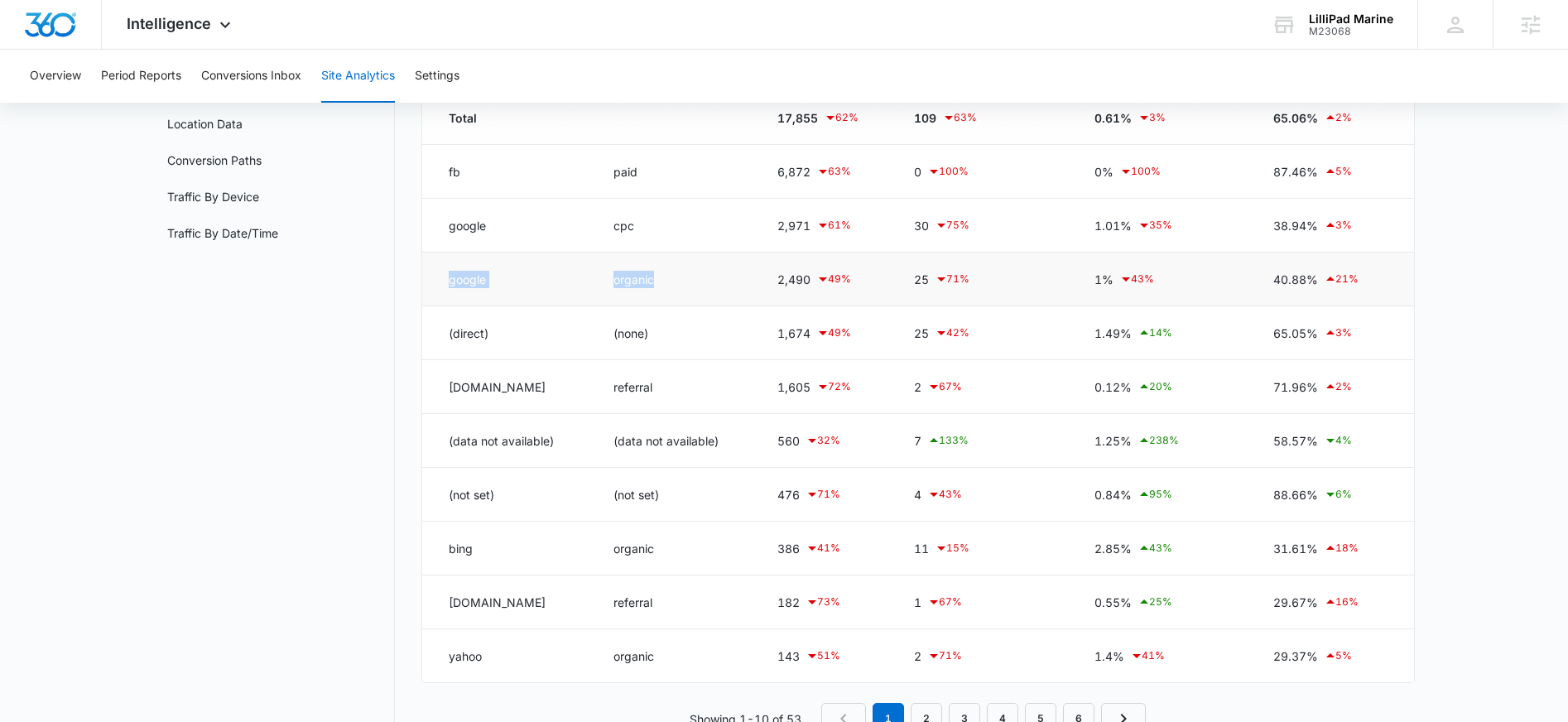
drag, startPoint x: 446, startPoint y: 283, endPoint x: 741, endPoint y: 288, distance: 295.0
click at [741, 288] on tr "google organic 2,490 49 % 25 71 % 1% 43 % 40.88% 21 %" at bounding box center [917, 279] width 992 height 54
drag, startPoint x: 774, startPoint y: 283, endPoint x: 828, endPoint y: 285, distance: 54.0
click at [828, 285] on td "2,490 49 %" at bounding box center [826, 279] width 137 height 54
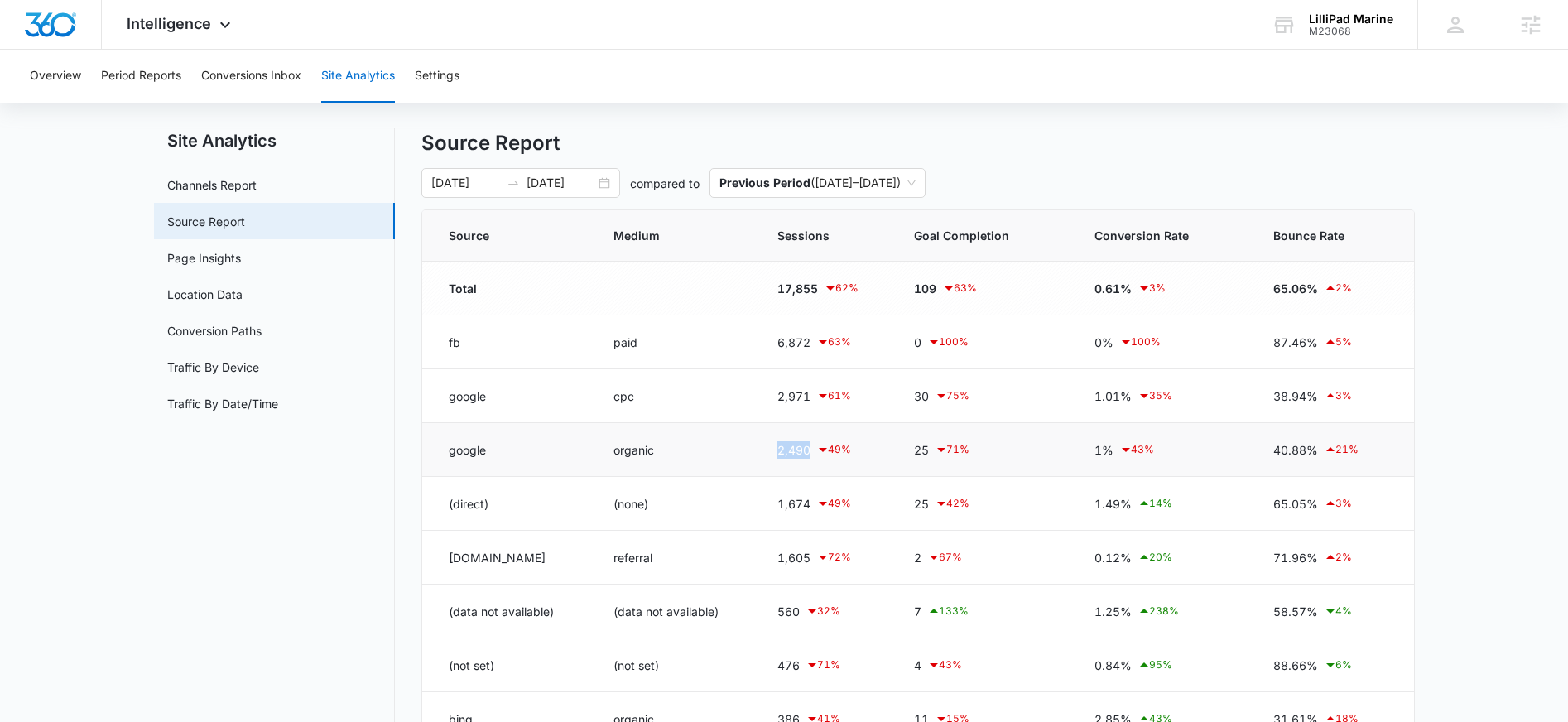
scroll to position [28, 0]
drag, startPoint x: 989, startPoint y: 449, endPoint x: 940, endPoint y: 458, distance: 49.8
click at [940, 458] on td "25 71 %" at bounding box center [984, 448] width 179 height 54
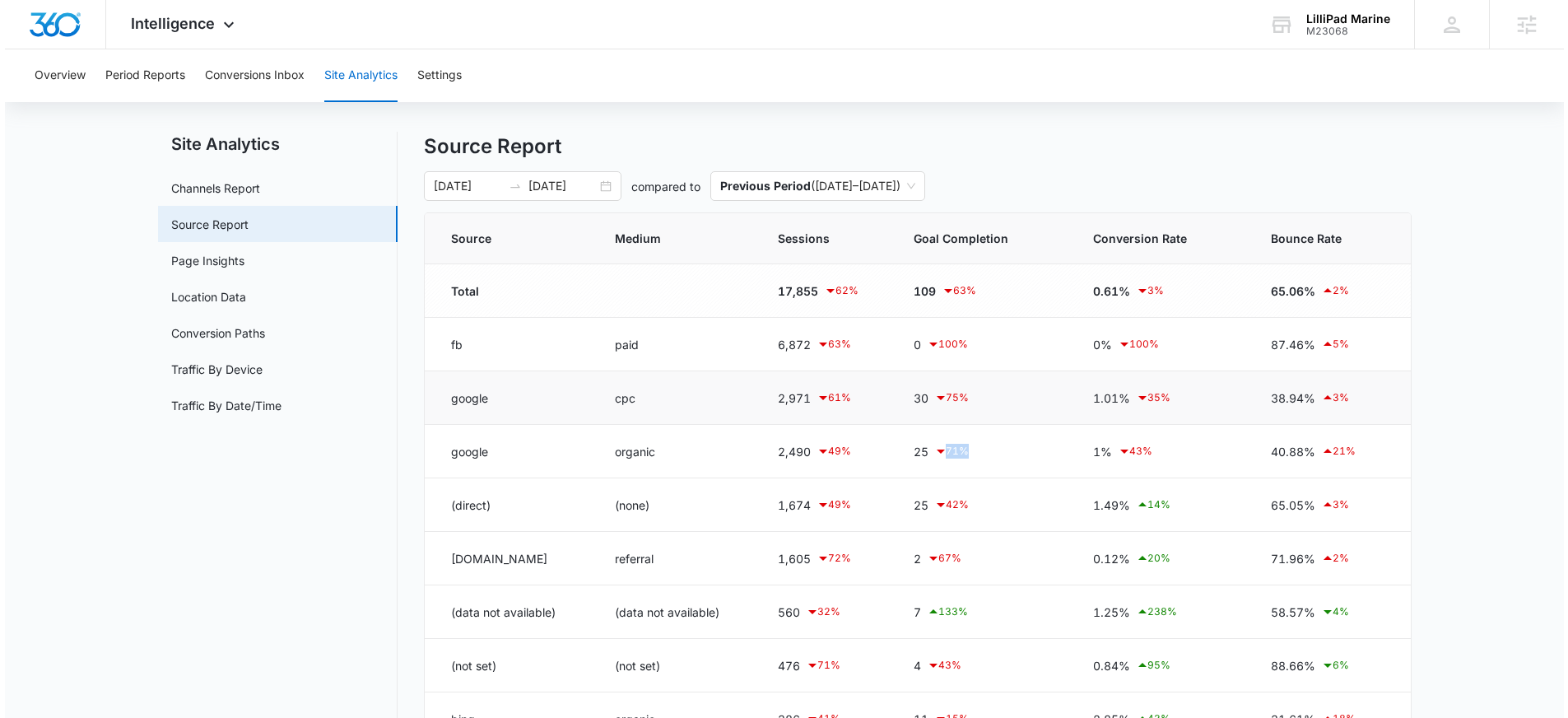
scroll to position [44, 0]
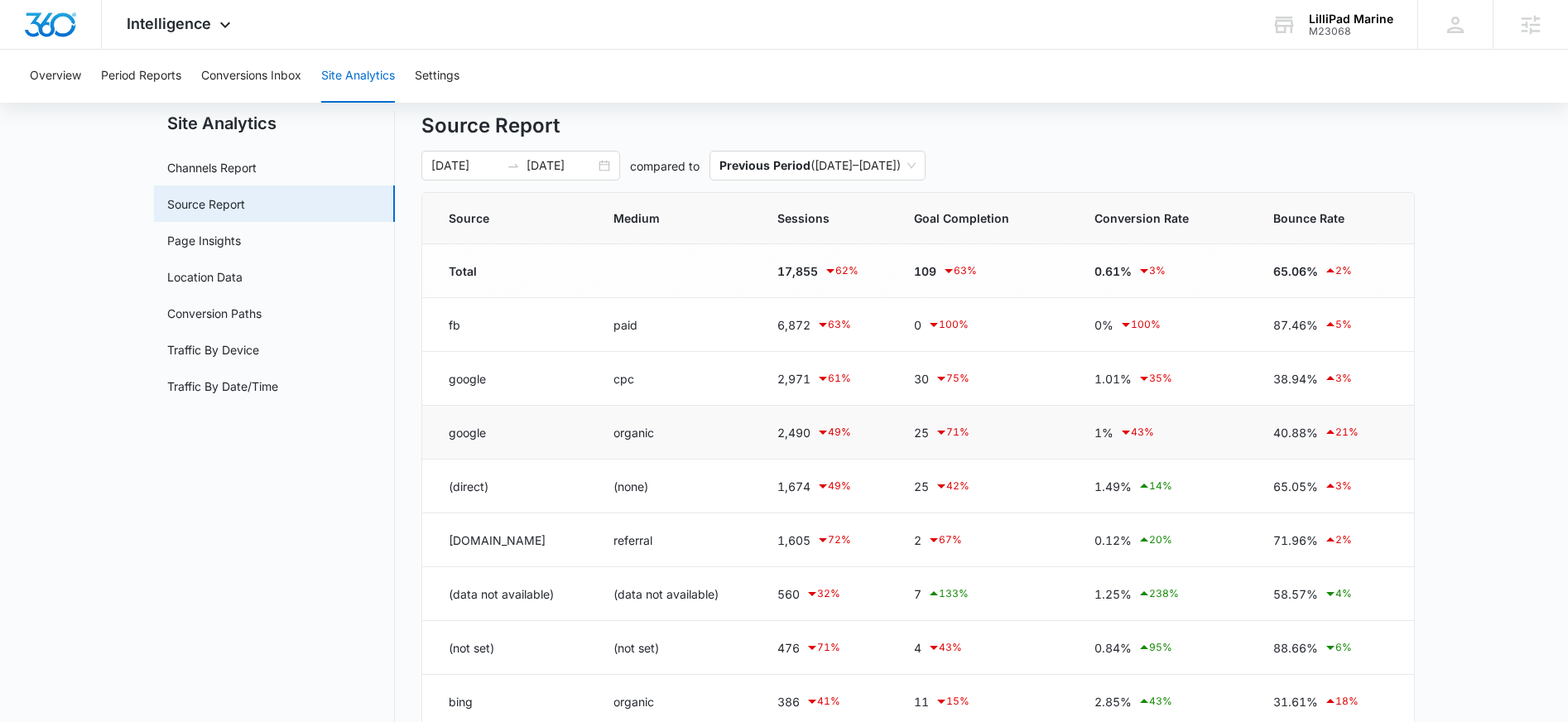
click at [674, 447] on td "organic" at bounding box center [675, 432] width 164 height 54
click at [189, 30] on span "Intelligence" at bounding box center [169, 24] width 84 height 18
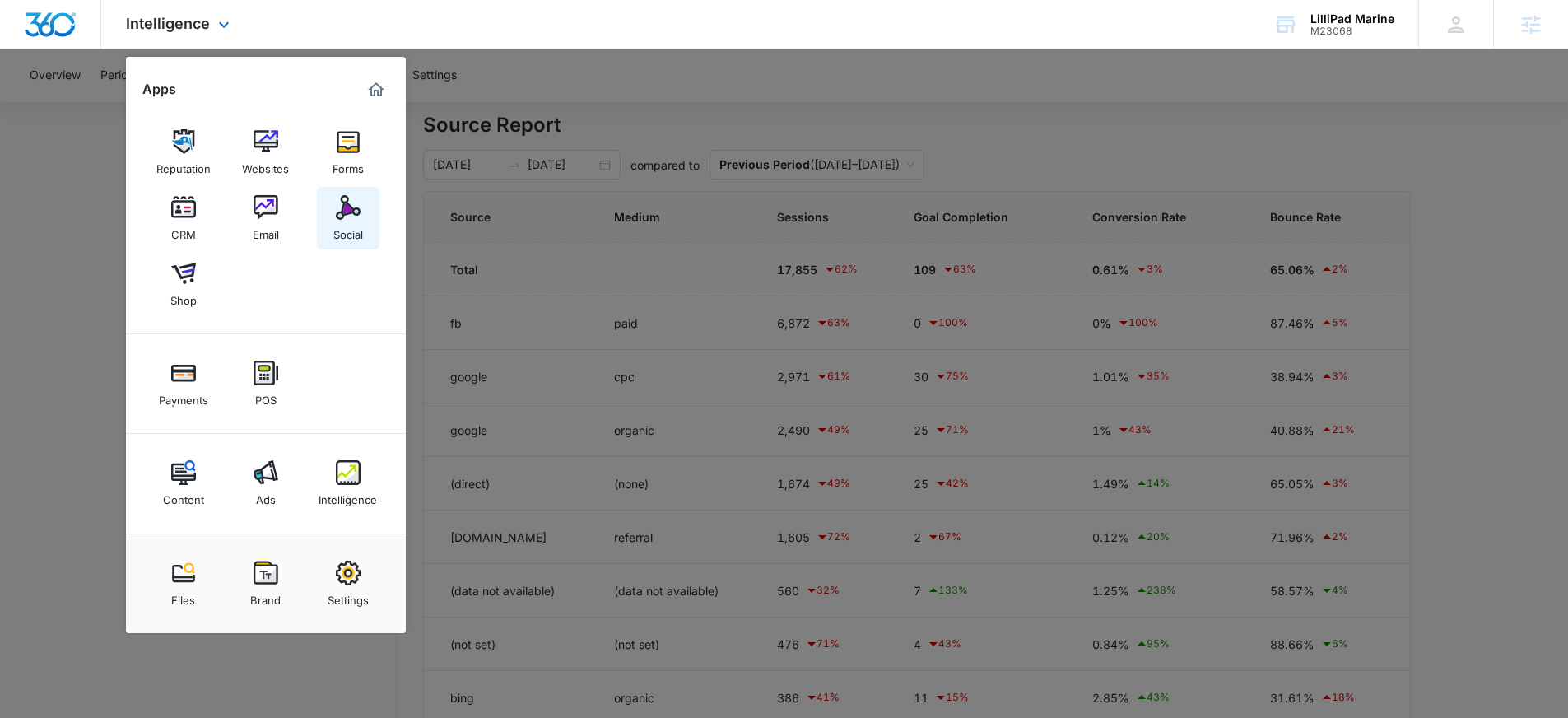
click at [344, 231] on div "Social" at bounding box center [349, 231] width 30 height 21
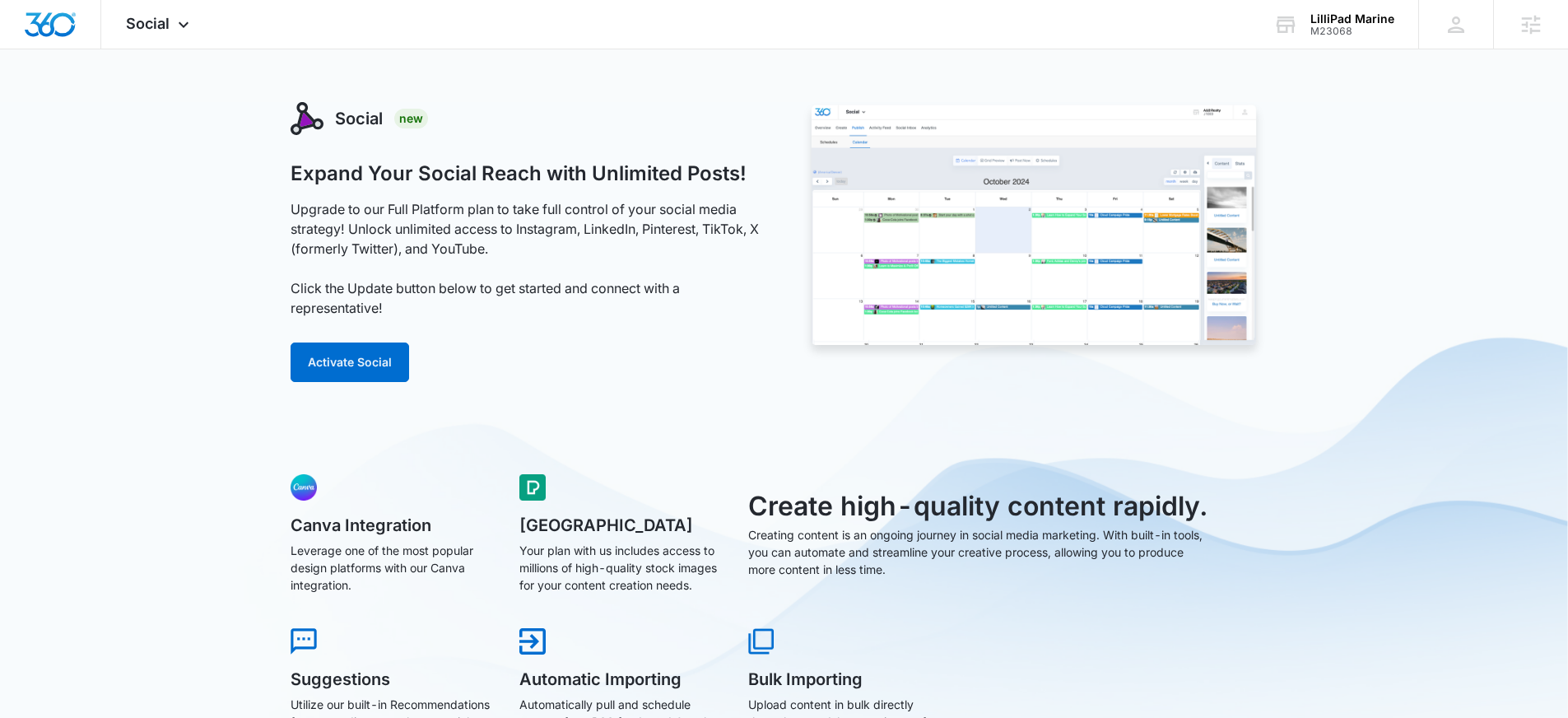
click at [389, 385] on div "Social New Expand Your Social Reach with Unlimited Posts! Upgrade to our Full P…" at bounding box center [528, 252] width 476 height 299
click at [388, 371] on button "Activate Social" at bounding box center [350, 362] width 118 height 40
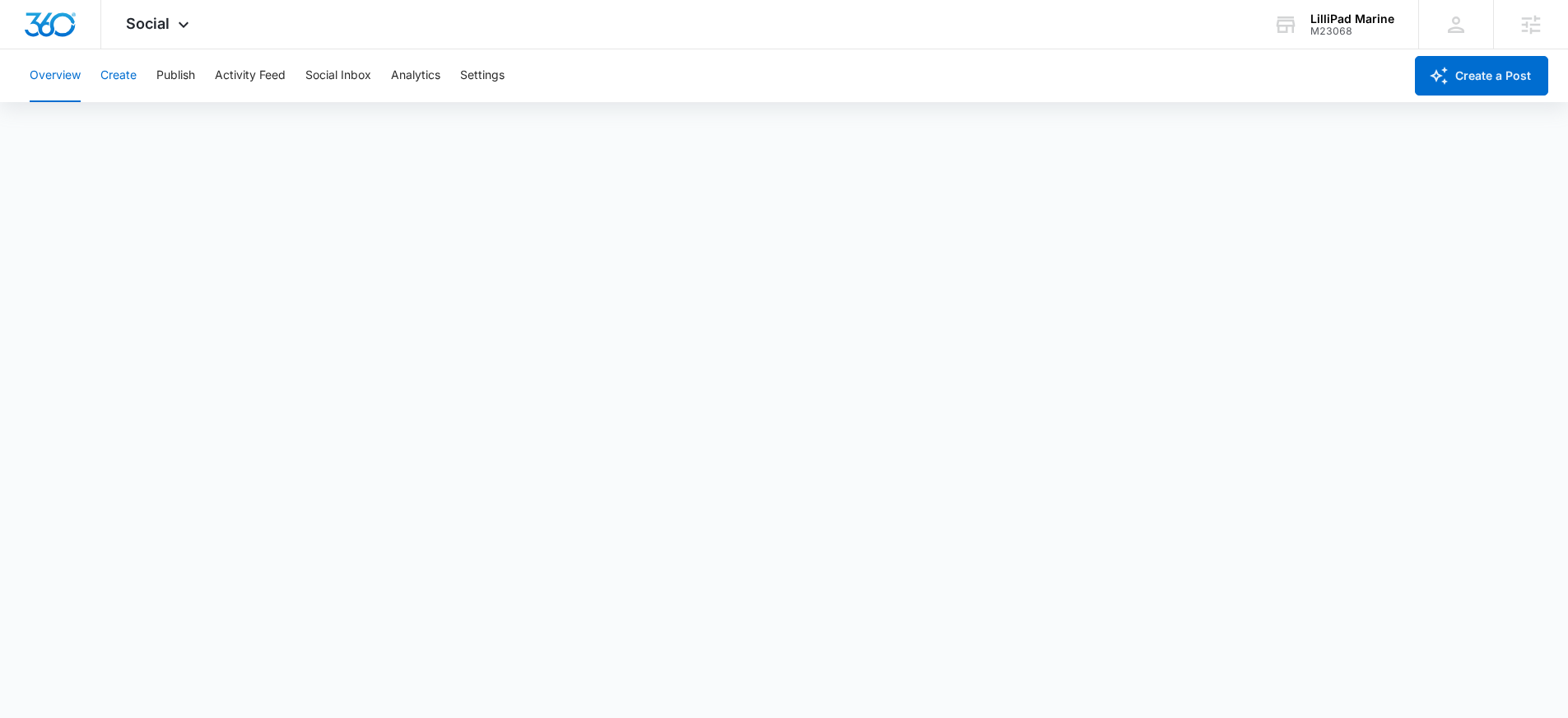
click at [126, 80] on button "Create" at bounding box center [118, 76] width 36 height 53
click at [169, 74] on button "Publish" at bounding box center [176, 76] width 39 height 53
click at [1353, 24] on div "LilliPad Marine" at bounding box center [1352, 19] width 84 height 13
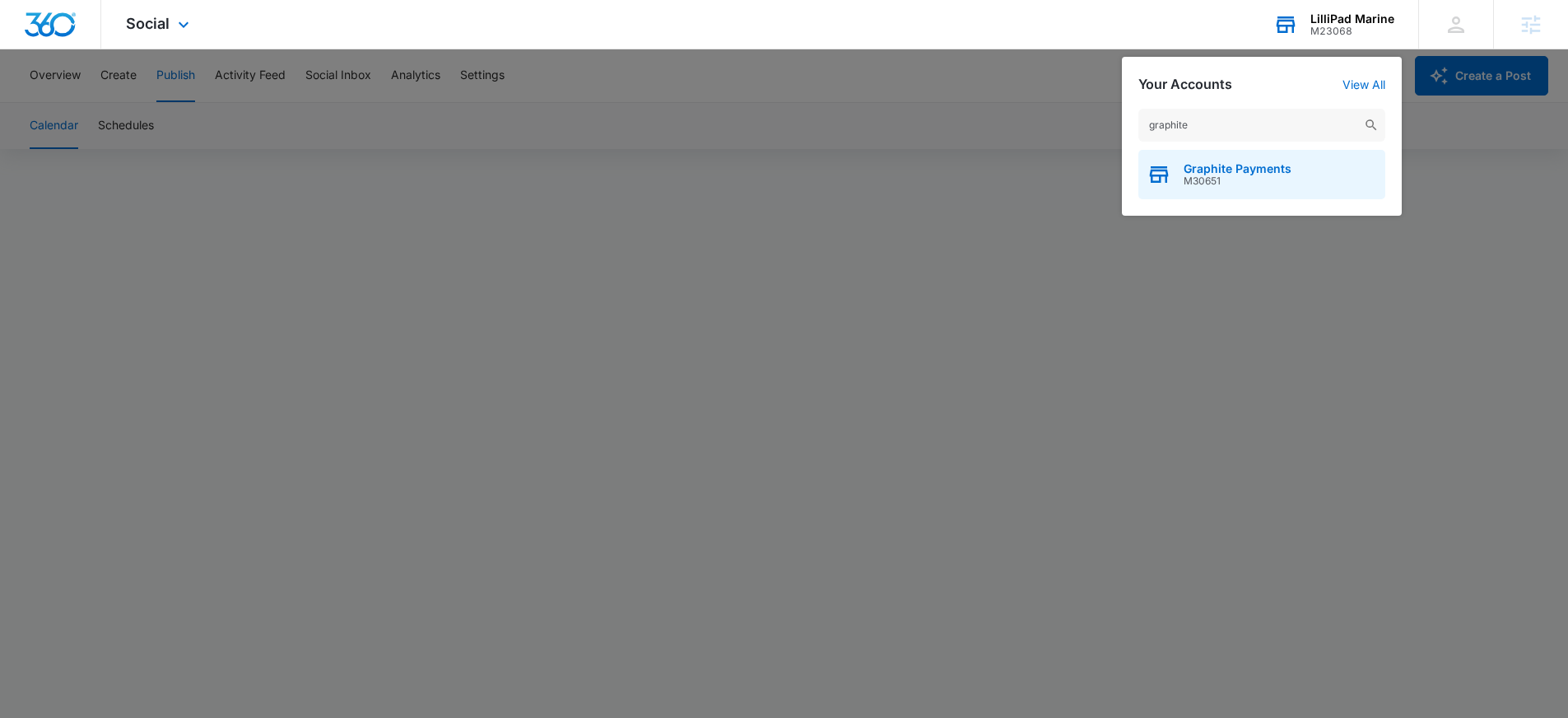
type input "graphite"
click at [1279, 182] on span "M30651" at bounding box center [1238, 181] width 108 height 11
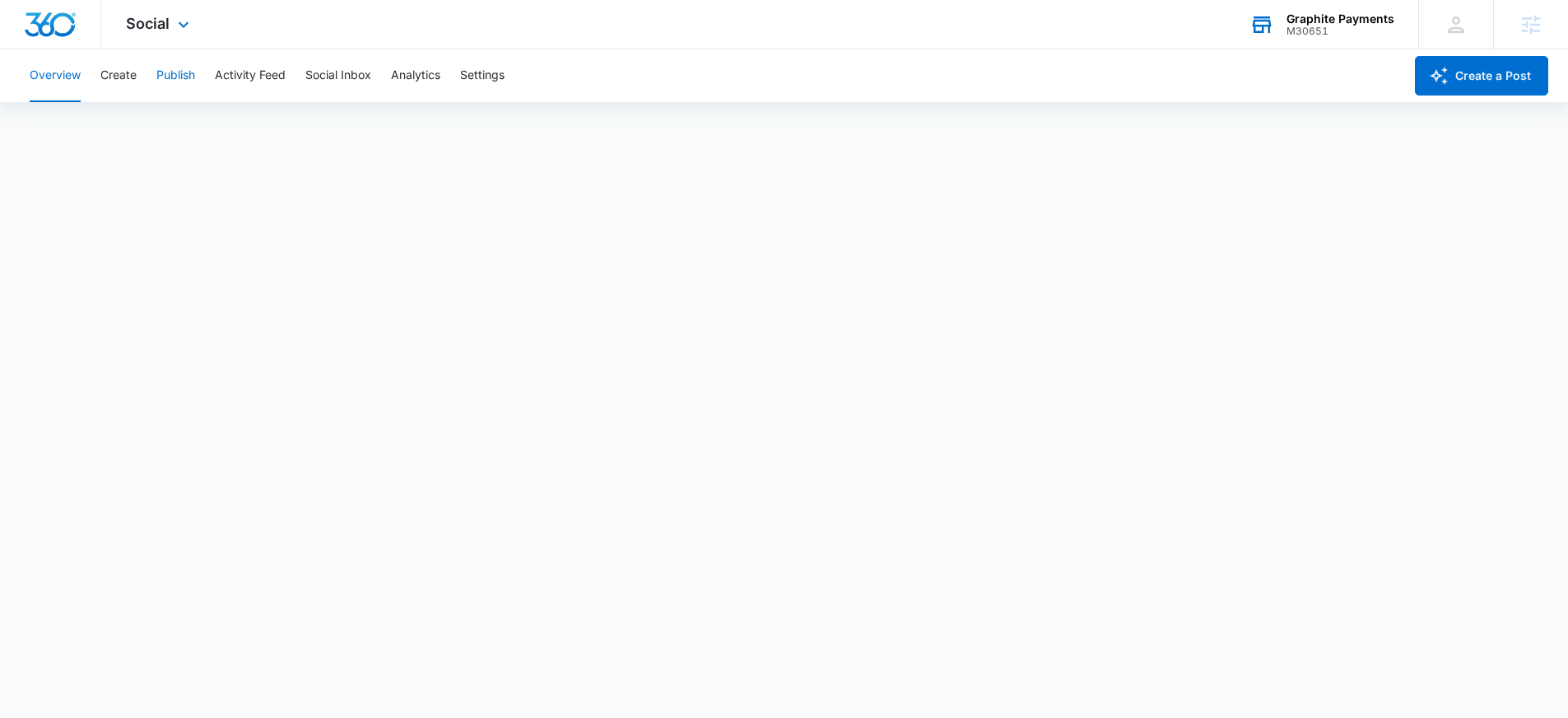
click at [173, 83] on button "Publish" at bounding box center [176, 76] width 39 height 53
click at [246, 67] on button "Activity Feed" at bounding box center [250, 76] width 71 height 53
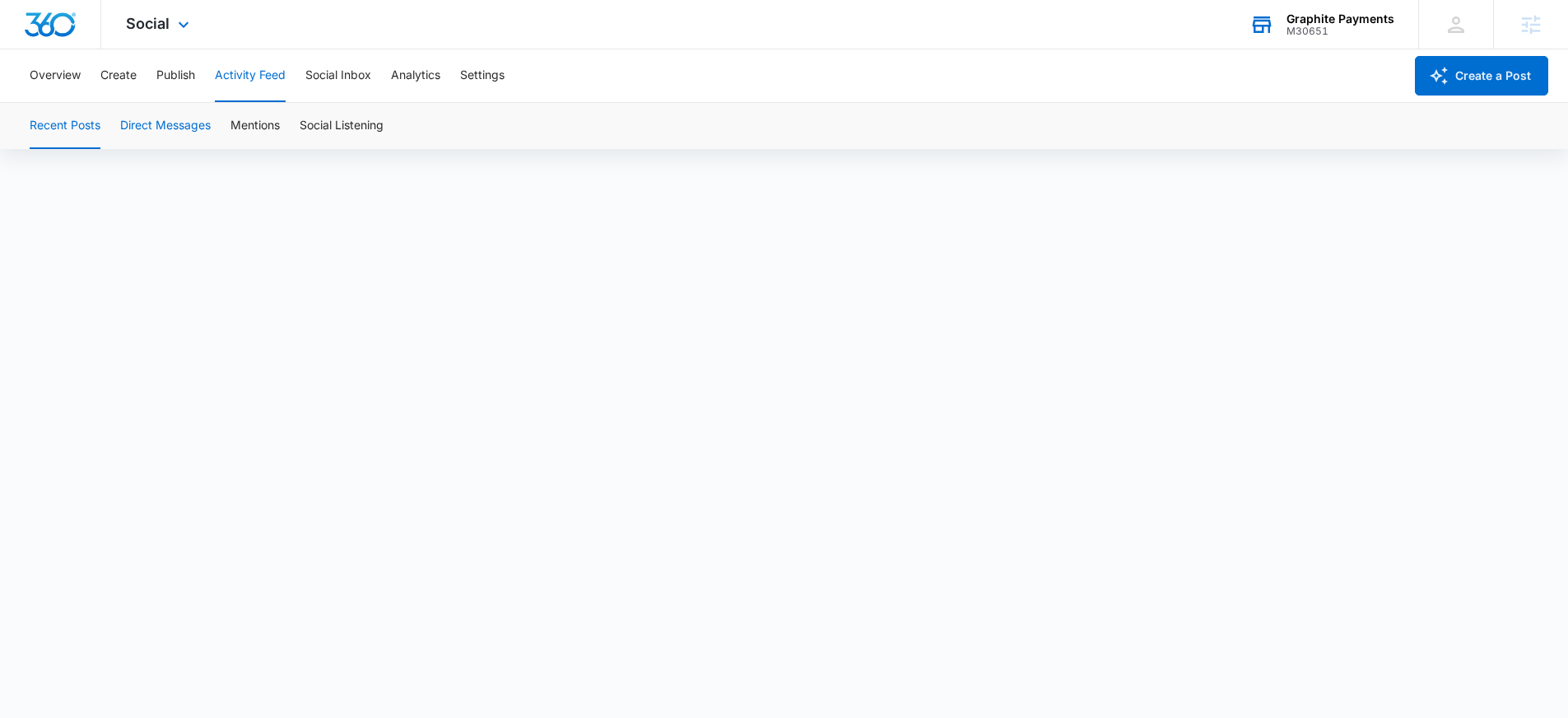
click at [143, 126] on button "Direct Messages" at bounding box center [165, 126] width 91 height 46
click at [73, 130] on button "Recent Posts" at bounding box center [65, 126] width 71 height 46
click at [64, 67] on button "Overview" at bounding box center [56, 76] width 51 height 53
click at [236, 70] on button "Activity Feed" at bounding box center [250, 76] width 71 height 53
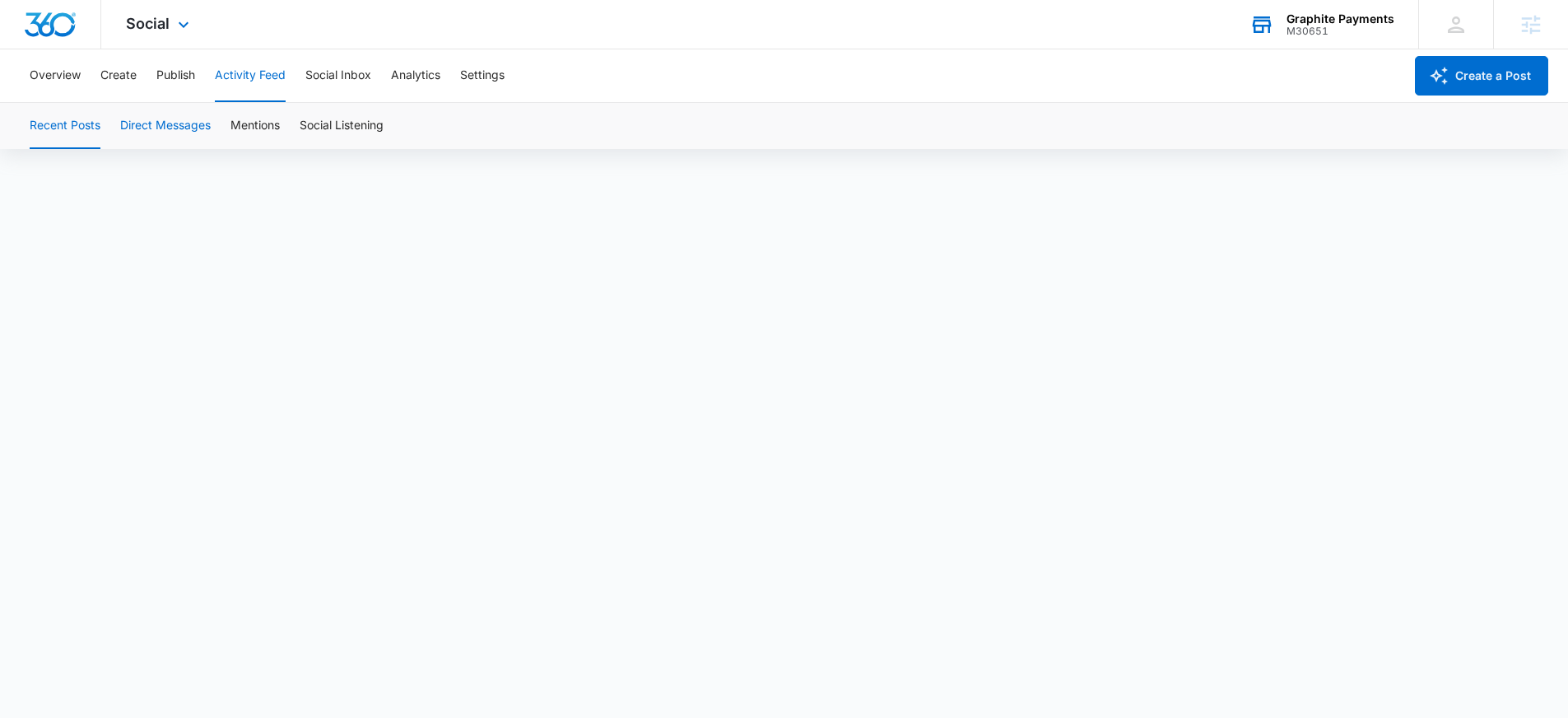
click at [140, 123] on button "Direct Messages" at bounding box center [165, 126] width 91 height 46
click at [94, 122] on button "Recent Posts" at bounding box center [65, 126] width 71 height 46
click at [248, 126] on button "Mentions" at bounding box center [255, 126] width 49 height 46
click at [358, 80] on button "Social Inbox" at bounding box center [338, 76] width 66 height 53
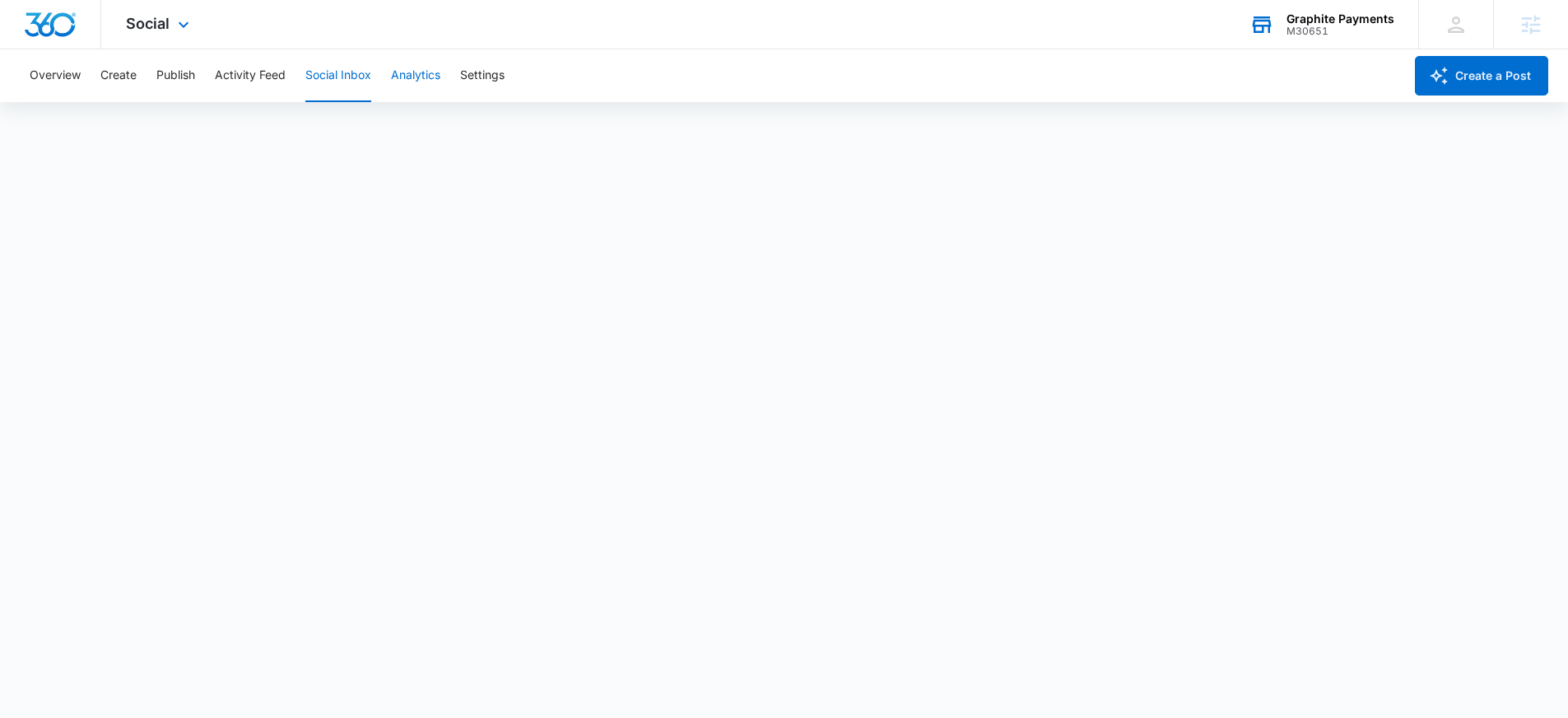
click at [416, 84] on button "Analytics" at bounding box center [416, 76] width 49 height 53
click at [460, 132] on button "Ad Analytics" at bounding box center [465, 126] width 68 height 46
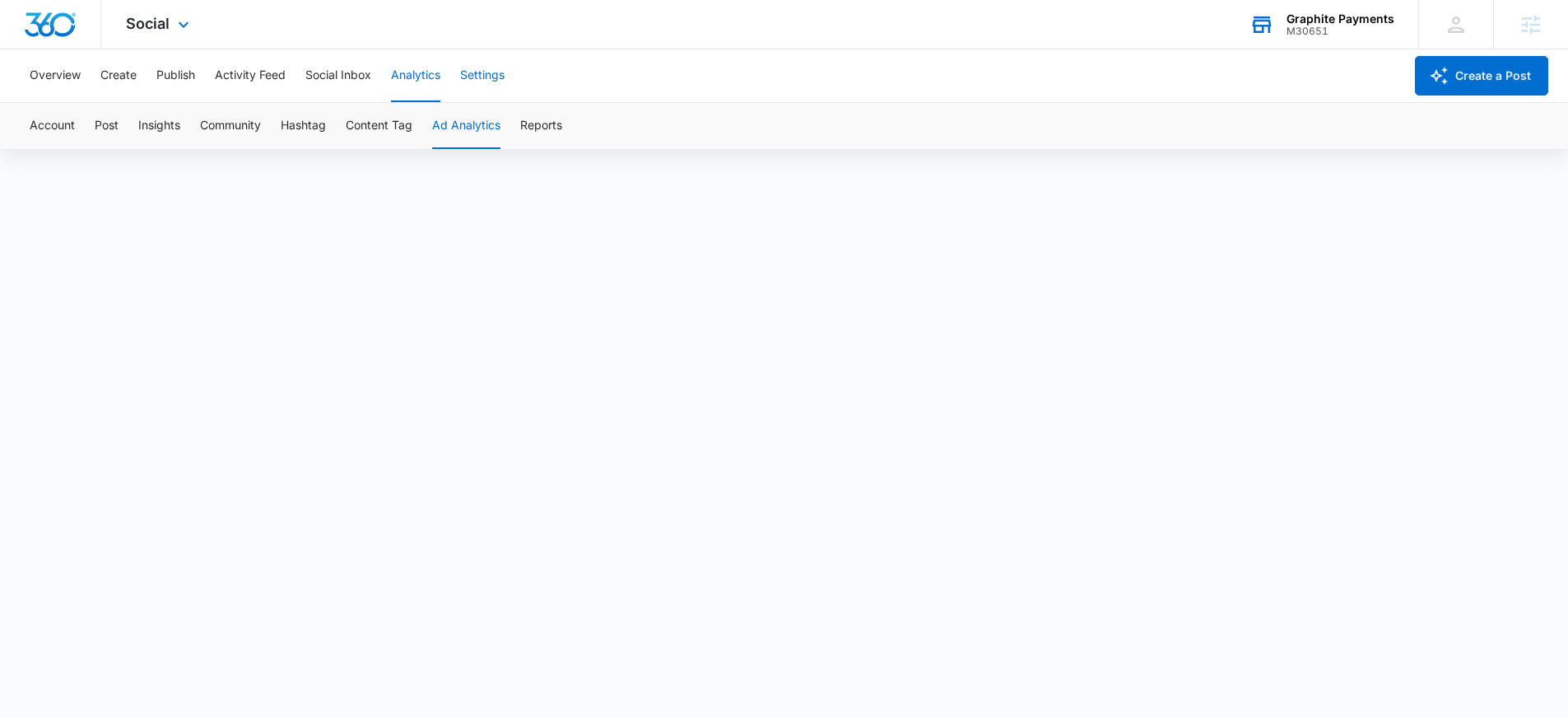
click at [482, 82] on button "Settings" at bounding box center [482, 76] width 44 height 53
click at [1359, 19] on div "Graphite Payments" at bounding box center [1340, 19] width 108 height 13
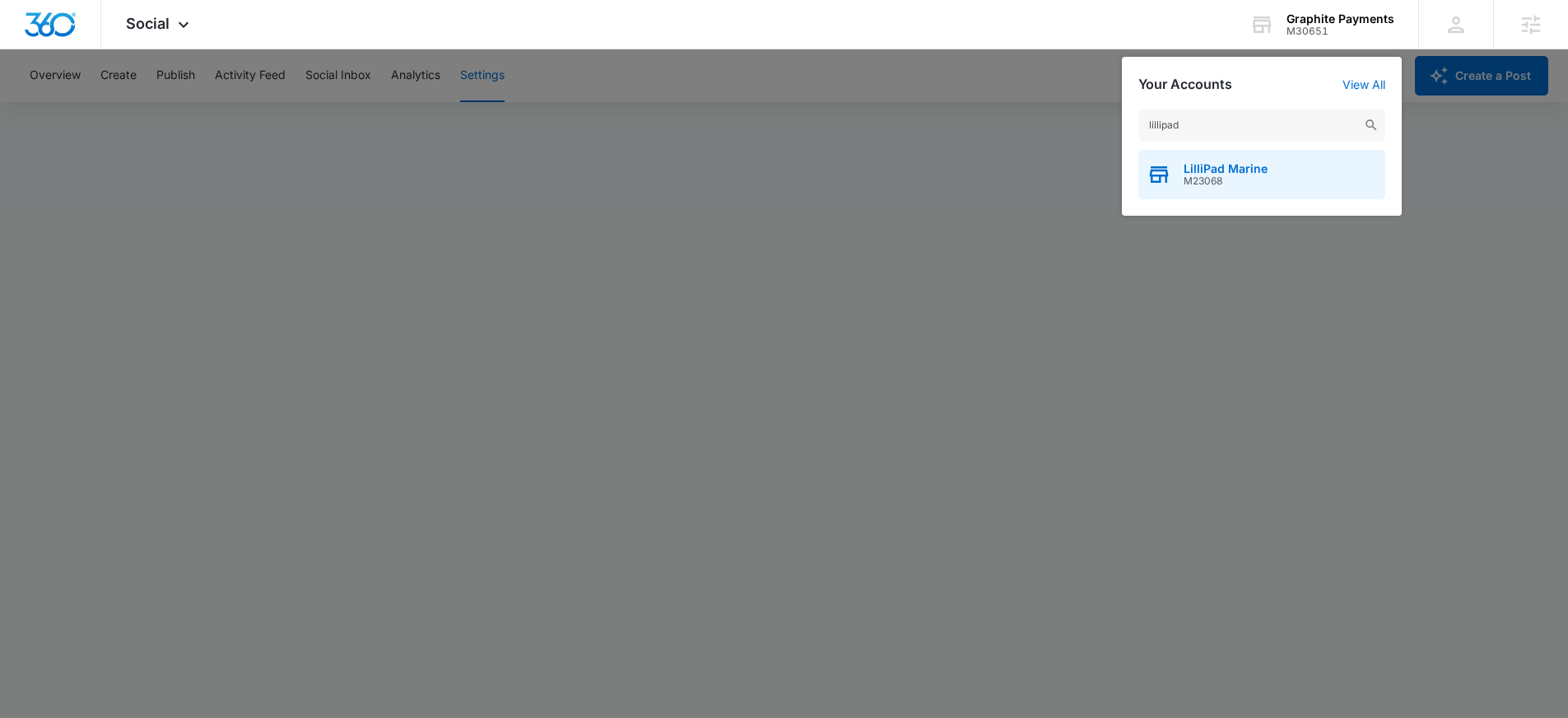
type input "lillipad"
click at [1274, 174] on div "LilliPad Marine M23068" at bounding box center [1262, 175] width 247 height 49
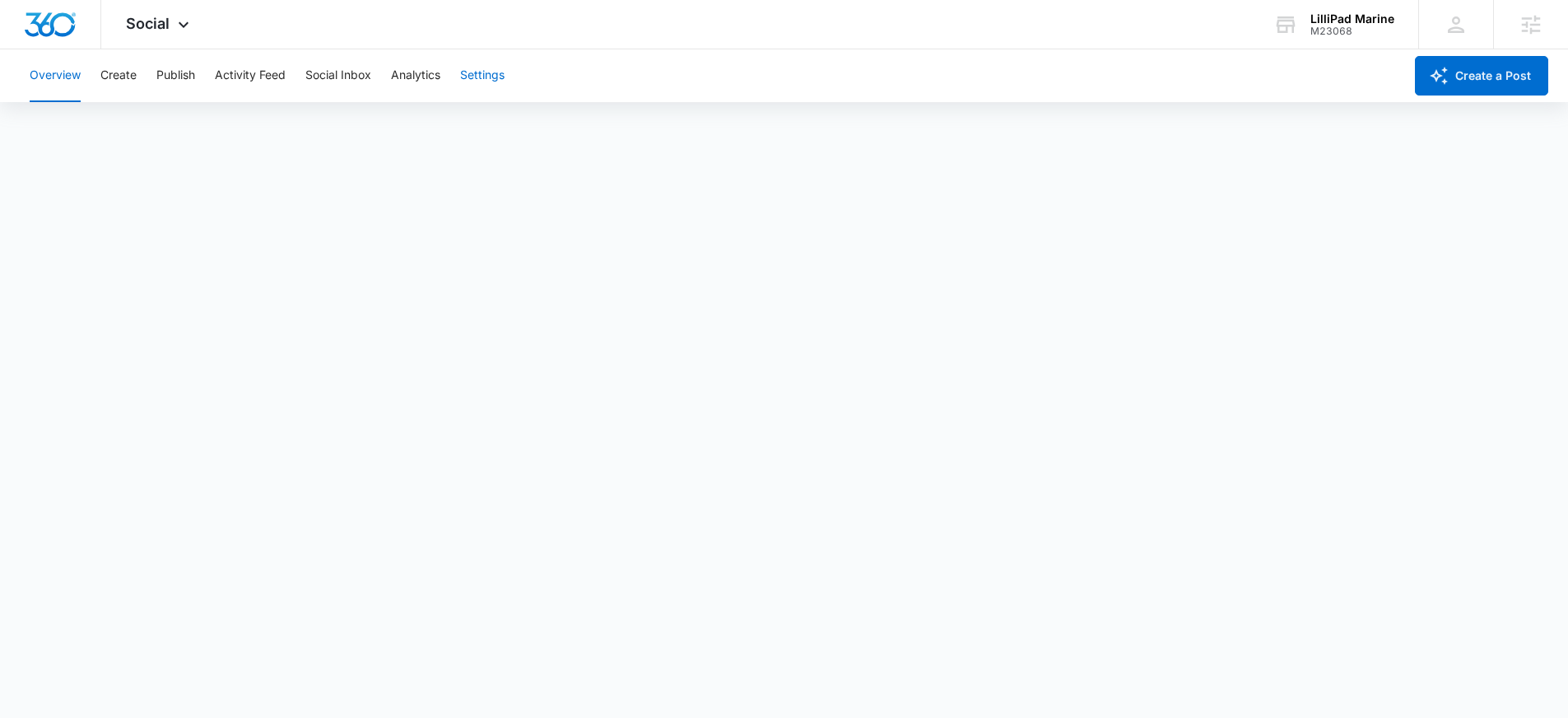
click at [497, 72] on button "Settings" at bounding box center [482, 76] width 44 height 53
click at [82, 77] on div "Overview Create Publish Activity Feed Social Inbox Analytics Settings" at bounding box center [711, 76] width 1383 height 53
click at [74, 78] on button "Overview" at bounding box center [56, 76] width 51 height 53
click at [482, 82] on button "Settings" at bounding box center [482, 76] width 44 height 53
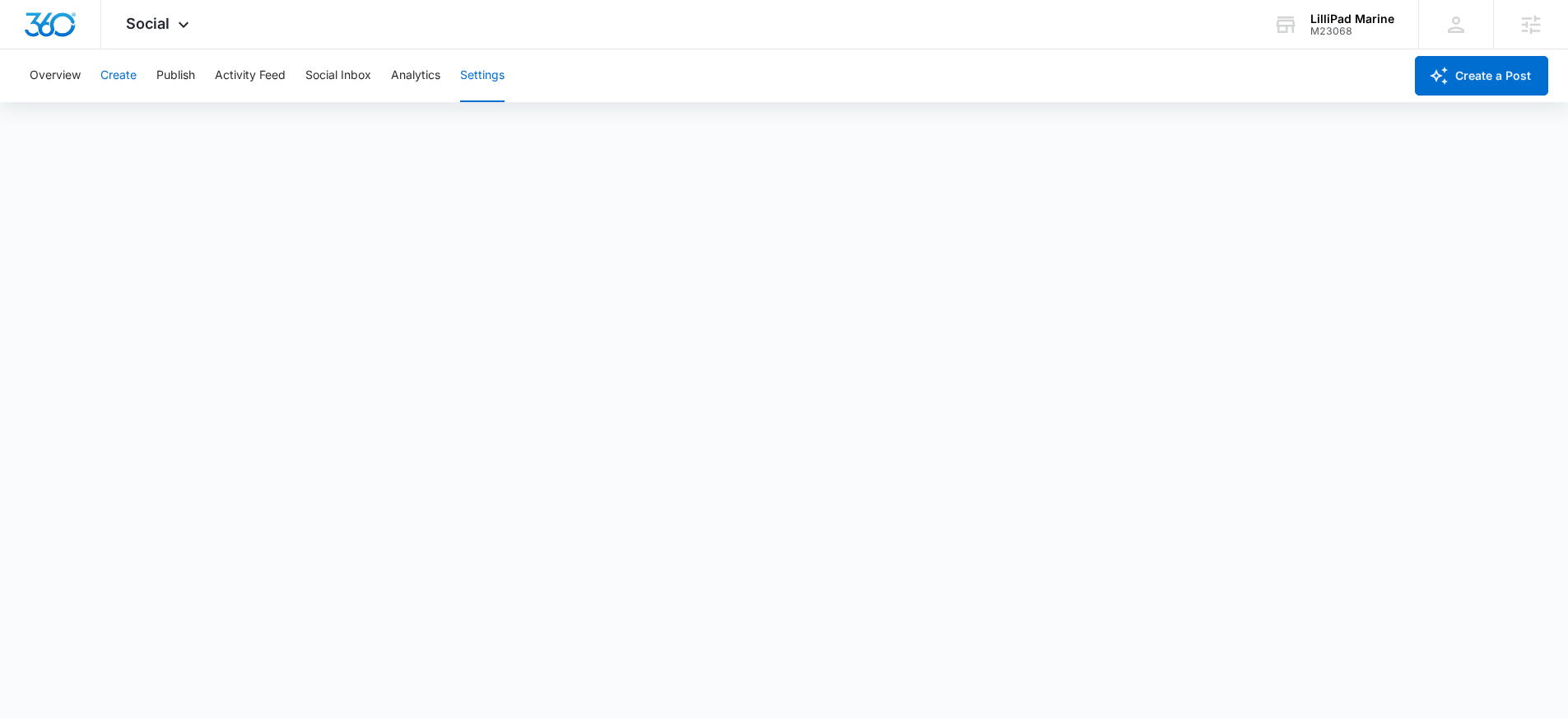
click at [136, 81] on button "Create" at bounding box center [118, 76] width 36 height 53
click at [129, 26] on span "Social" at bounding box center [147, 24] width 43 height 18
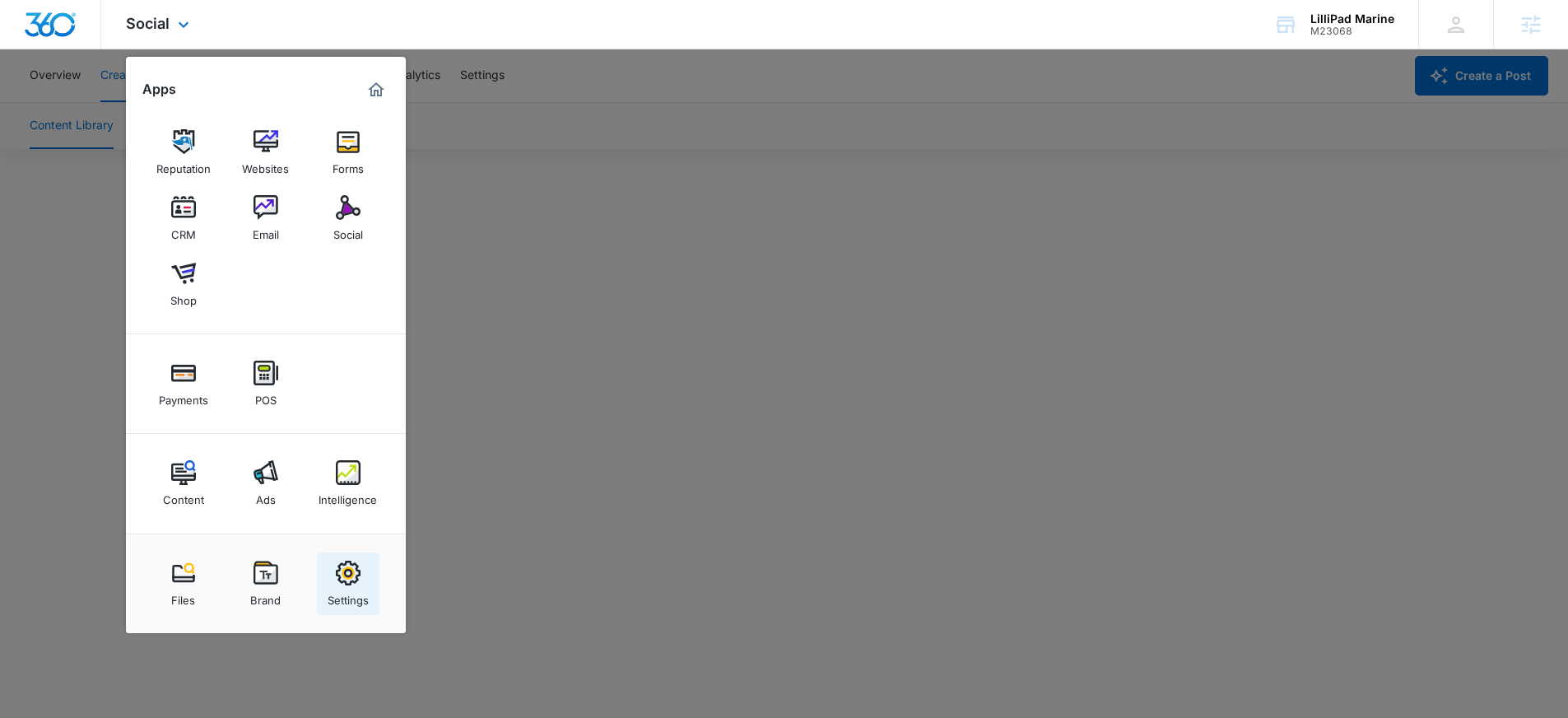
click at [343, 578] on img at bounding box center [348, 573] width 25 height 25
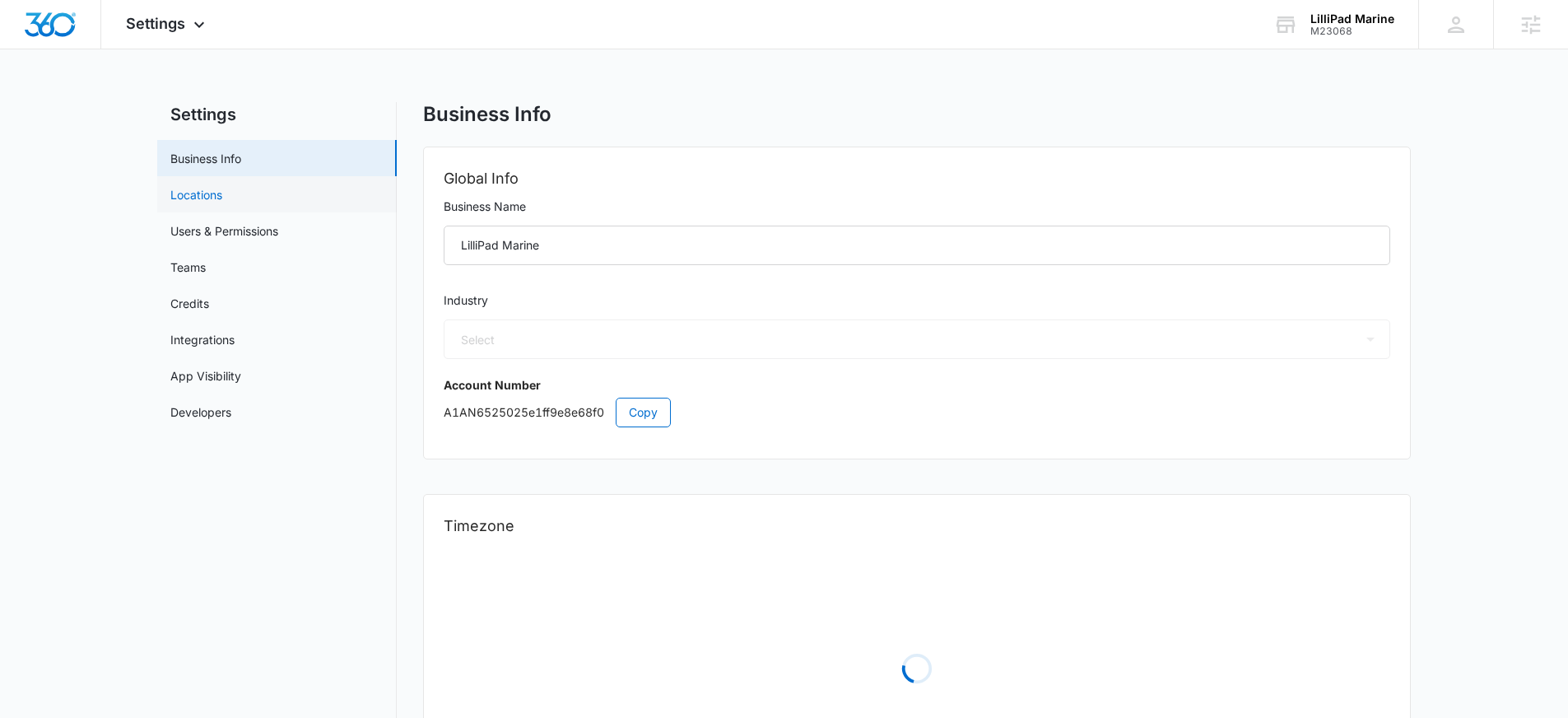
select select "33"
select select "US"
select select "America/Detroit"
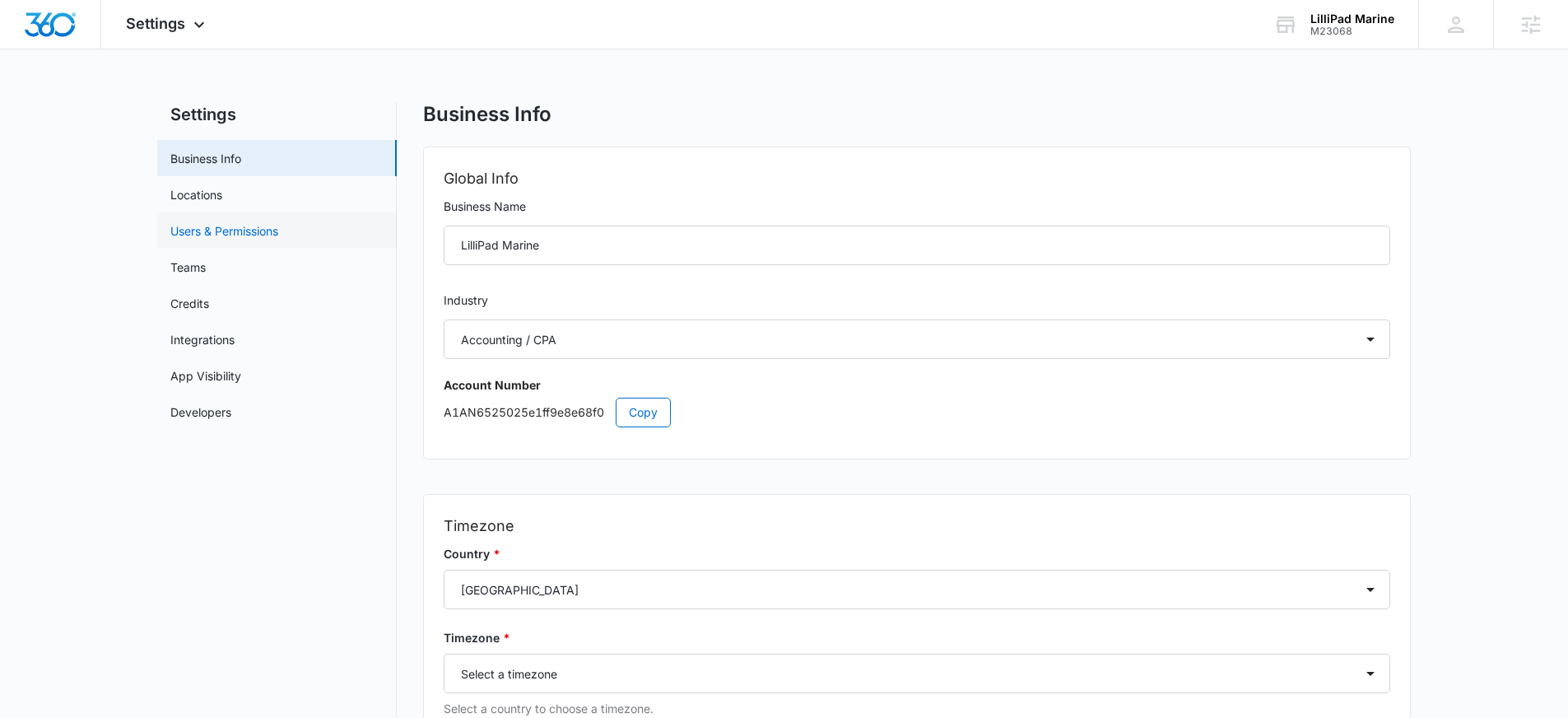
click at [260, 229] on link "Users & Permissions" at bounding box center [224, 231] width 108 height 18
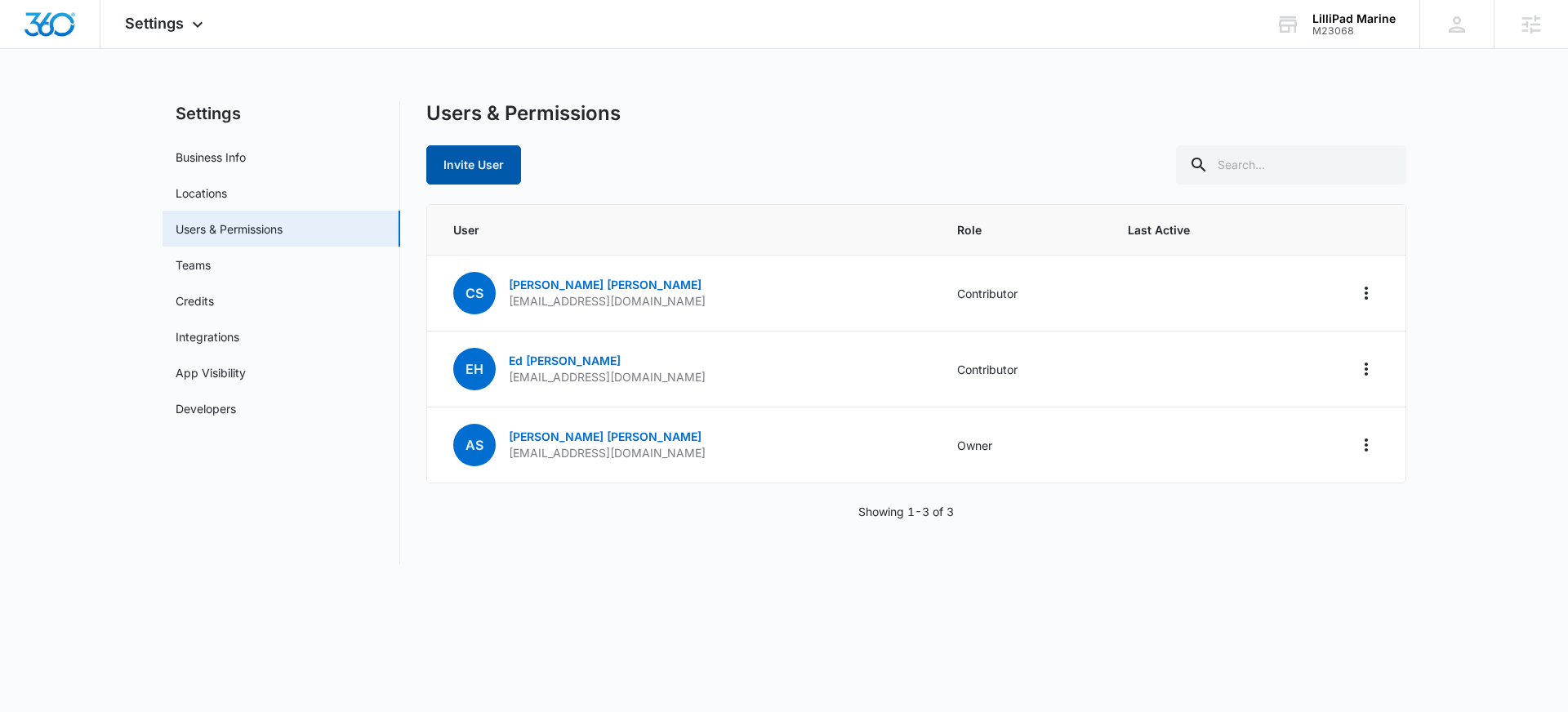
click at [479, 180] on button "Invite User" at bounding box center [474, 165] width 95 height 39
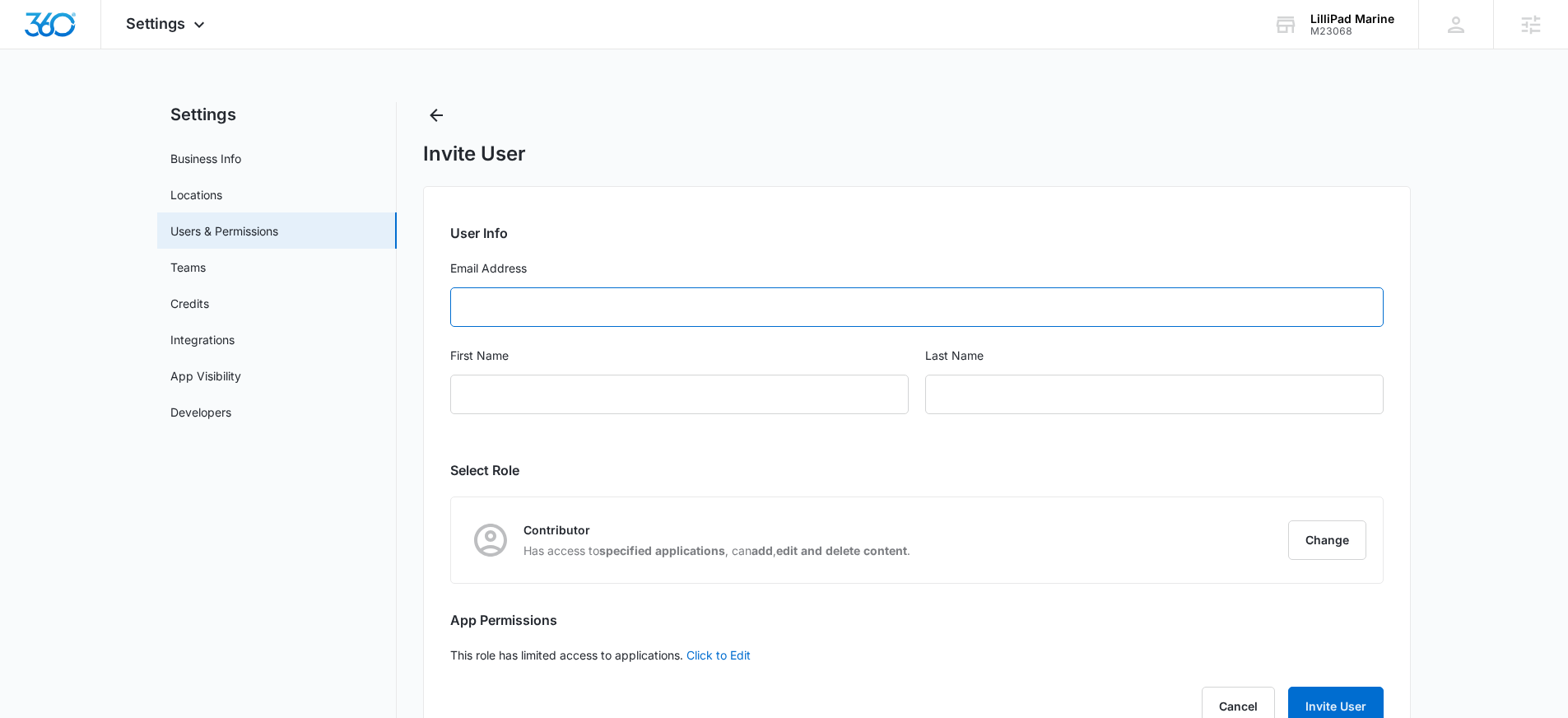
click at [913, 322] on input "Email Address" at bounding box center [916, 306] width 933 height 40
type input "lillipadsocials@gmail.com"
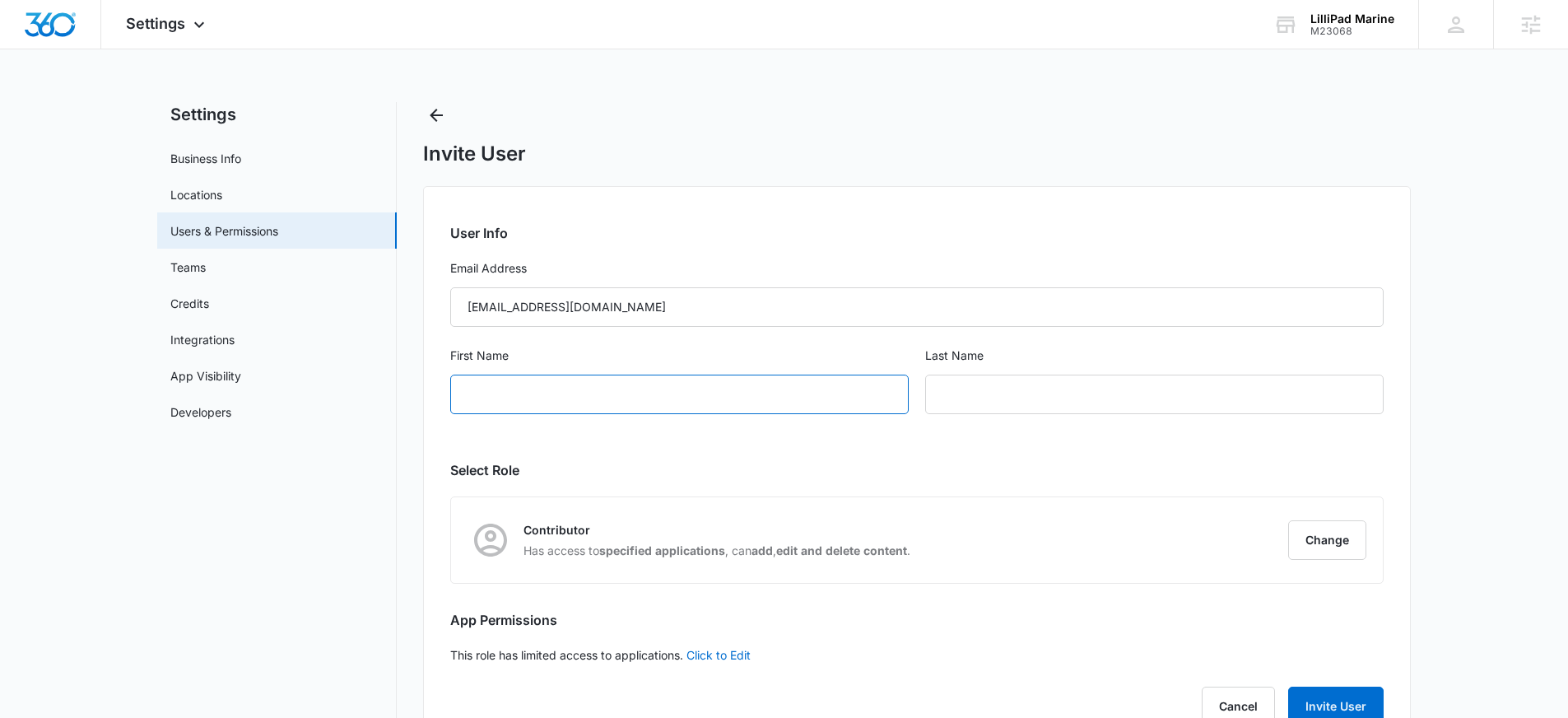
click at [665, 389] on input "First Name" at bounding box center [679, 394] width 458 height 40
type input "Stacie"
click at [1068, 392] on input "text" at bounding box center [1154, 394] width 458 height 40
type input "Belonga"
click at [828, 422] on div "First Name Stacie" at bounding box center [679, 389] width 458 height 87
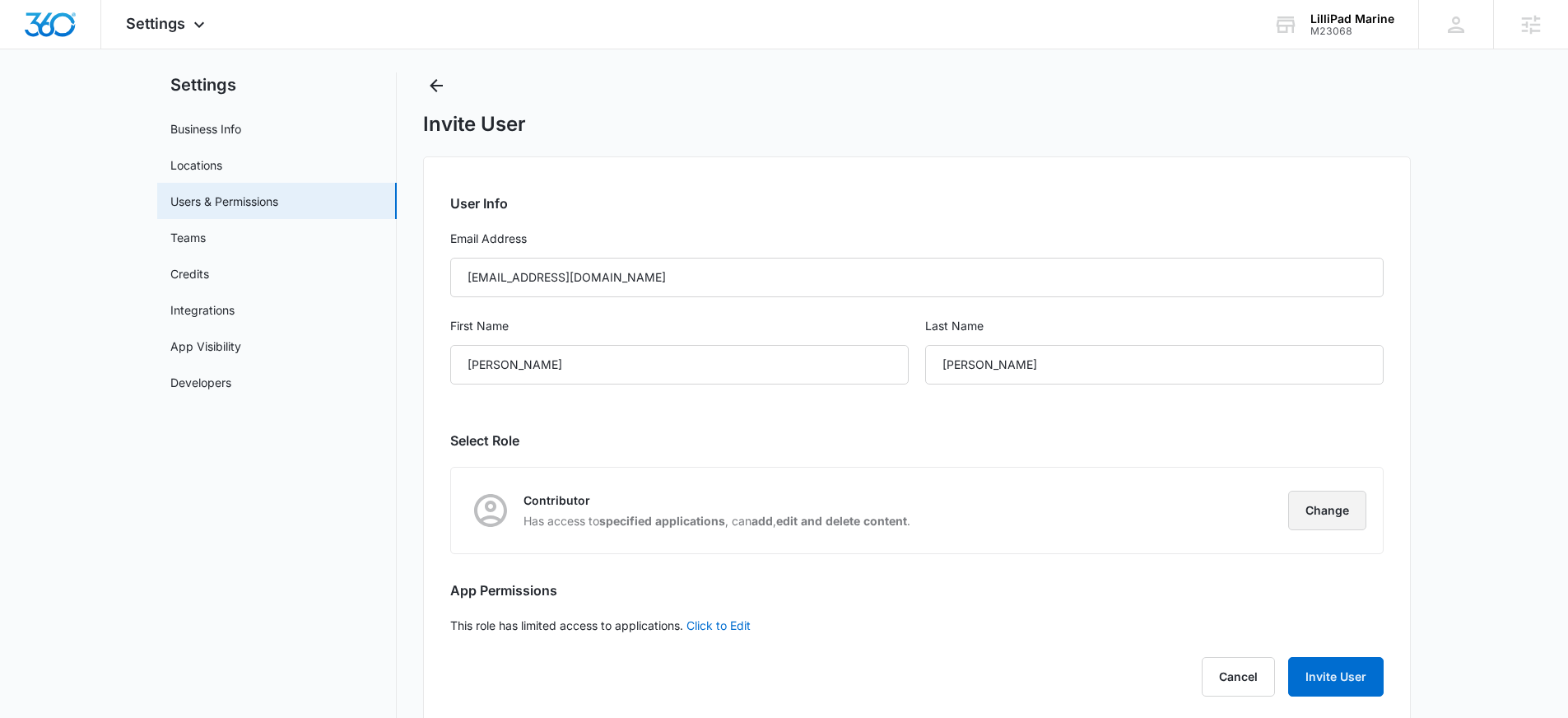
click at [1329, 514] on button "Change" at bounding box center [1327, 510] width 79 height 40
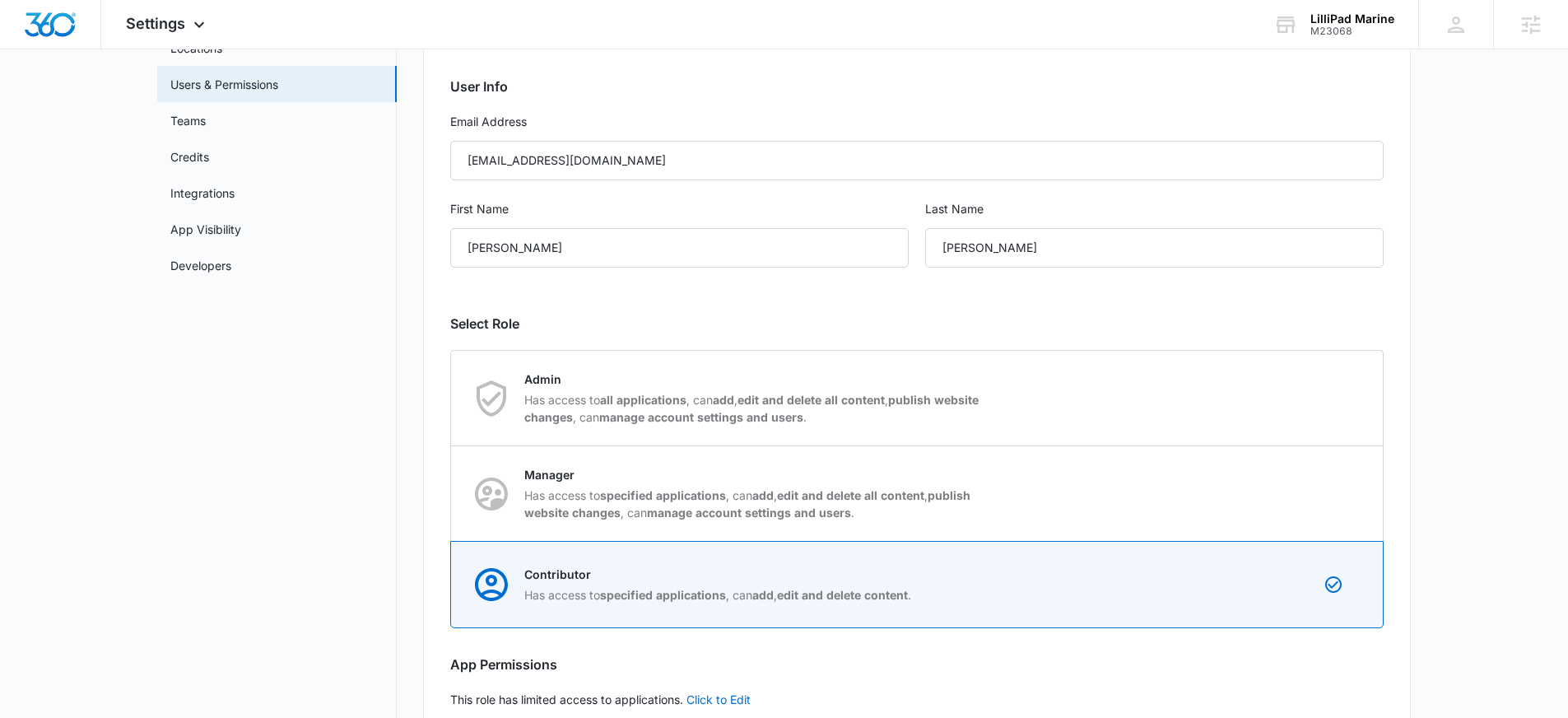
scroll to position [246, 0]
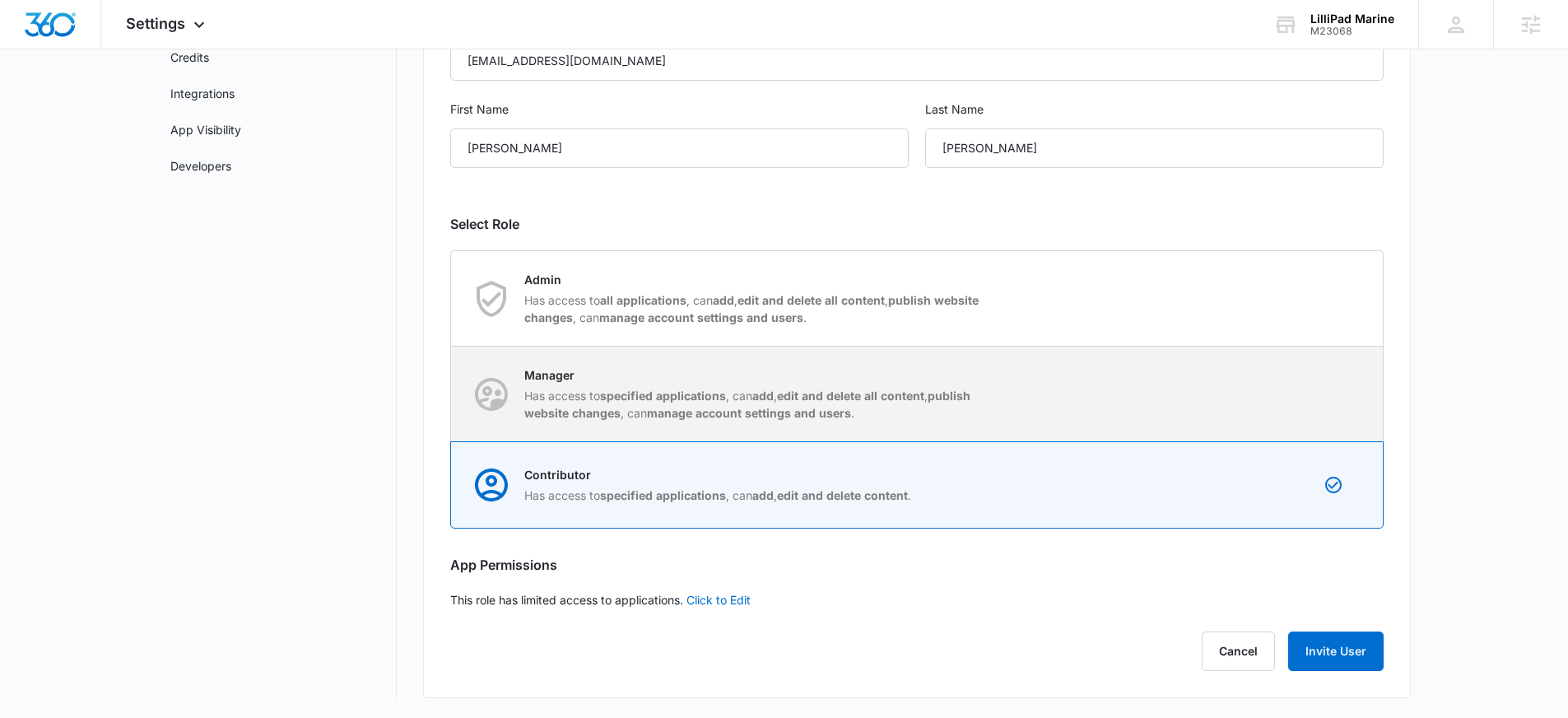
click at [636, 412] on p "Has access to specified applications , can add , edit and delete all content , …" at bounding box center [756, 404] width 463 height 34
click at [452, 395] on input "Manager Has access to specified applications , can add , edit and delete all co…" at bounding box center [451, 394] width 1 height 1
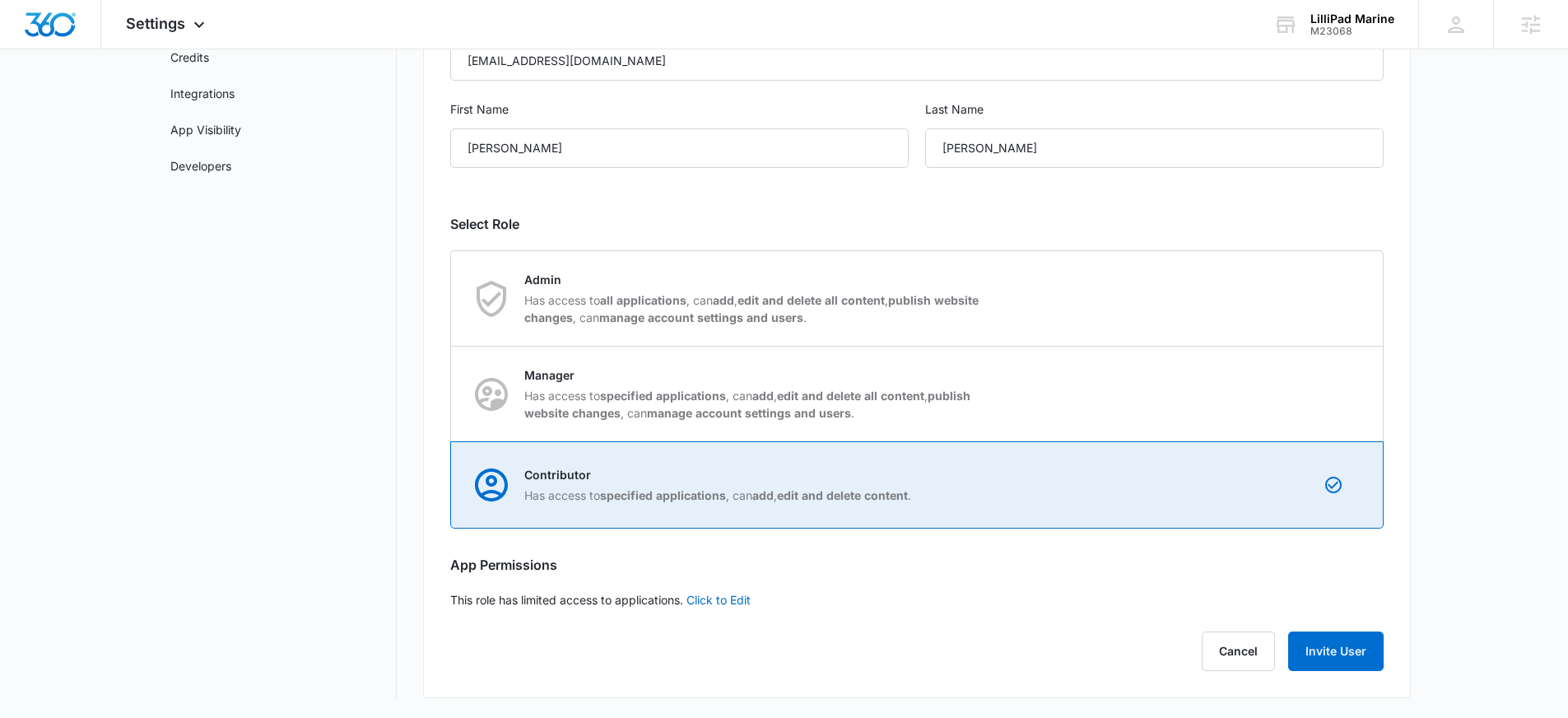
radio input "true"
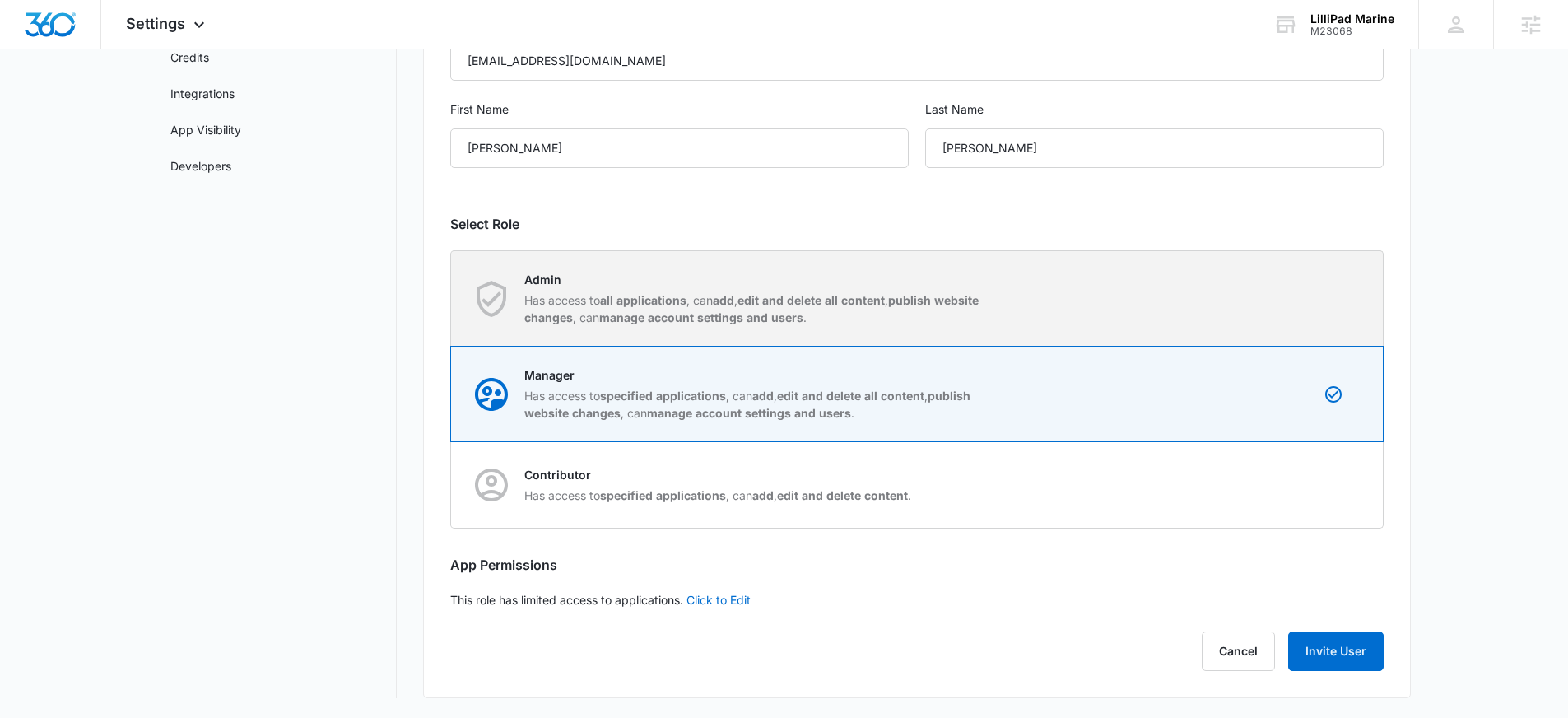
drag, startPoint x: 812, startPoint y: 291, endPoint x: 825, endPoint y: 293, distance: 13.2
click at [812, 292] on p "Has access to all applications , can add , edit and delete all content , publis…" at bounding box center [756, 308] width 463 height 34
drag, startPoint x: 997, startPoint y: 346, endPoint x: 991, endPoint y: 322, distance: 24.7
click at [997, 346] on div "Manager Has access to specified applications , can add , edit and delete all co…" at bounding box center [917, 393] width 931 height 94
click at [452, 394] on input "Manager Has access to specified applications , can add , edit and delete all co…" at bounding box center [451, 394] width 1 height 1
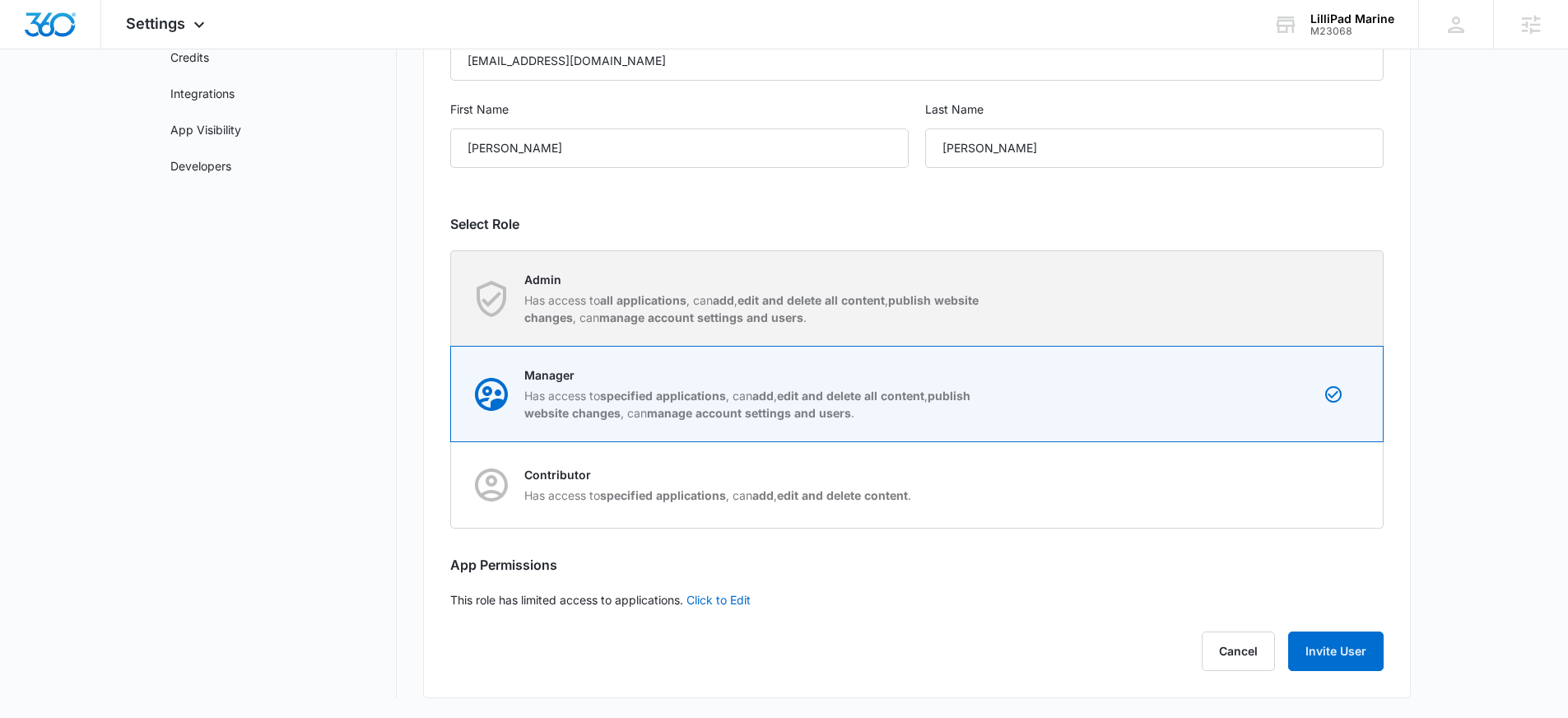
click at [991, 322] on div "Admin Has access to all applications , can add , edit and delete all content , …" at bounding box center [917, 298] width 931 height 94
click at [452, 299] on input "Admin Has access to all applications , can add , edit and delete all content , …" at bounding box center [451, 298] width 1 height 1
radio input "true"
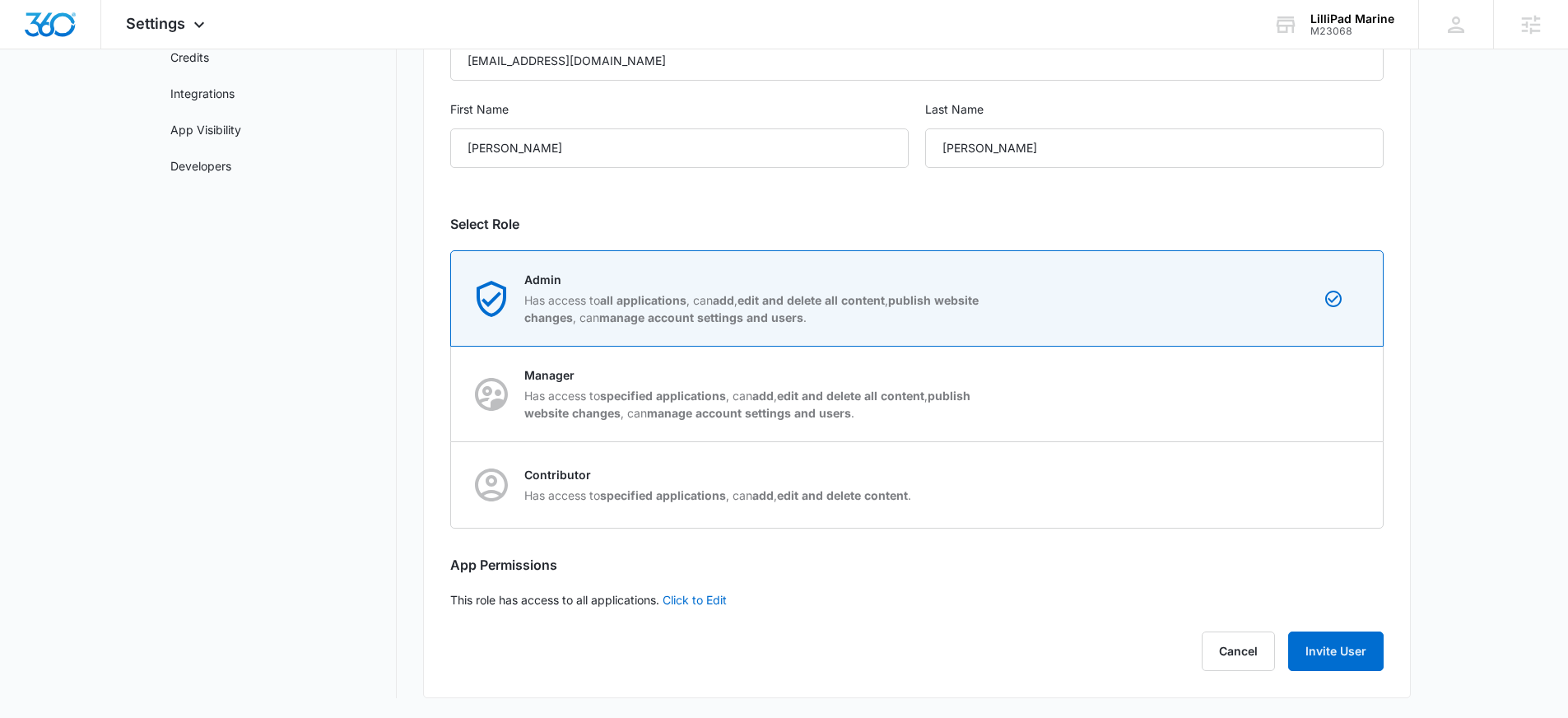
click at [1497, 346] on main "Settings Business Info Locations Users & Permissions Teams Credits Integrations…" at bounding box center [784, 287] width 1568 height 862
click at [1378, 657] on button "Invite User" at bounding box center [1336, 651] width 95 height 40
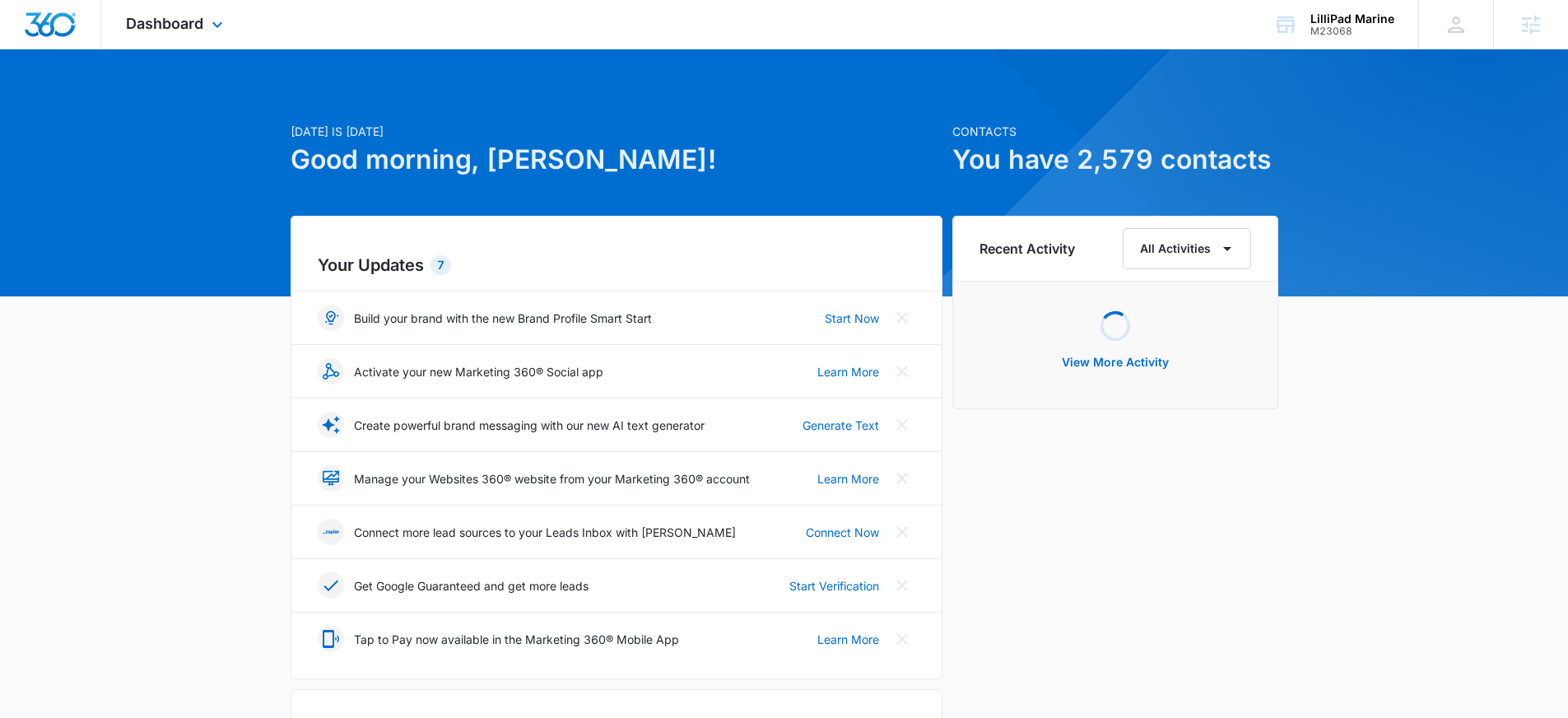
click at [192, 31] on span "Dashboard" at bounding box center [165, 24] width 78 height 18
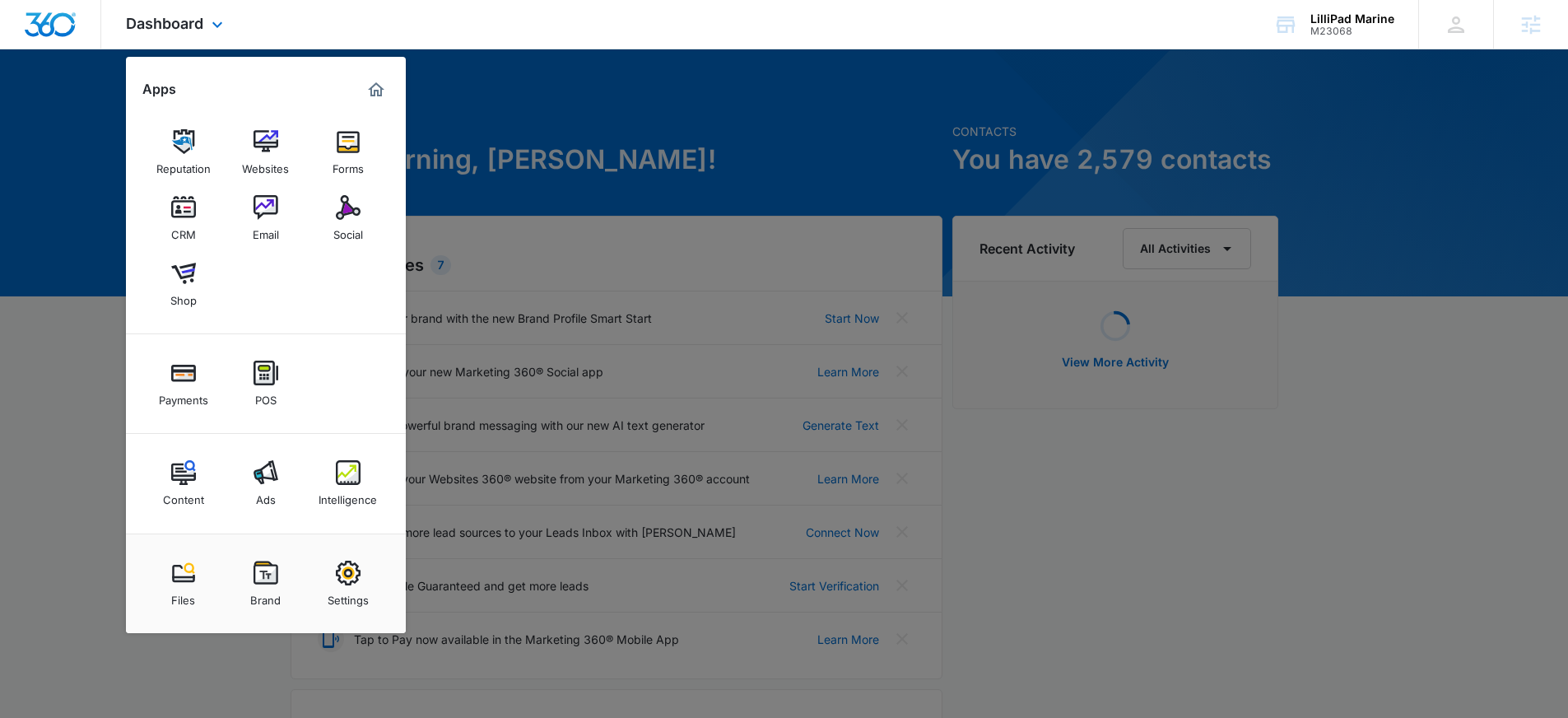
click at [385, 499] on div "Content Ads Intelligence" at bounding box center [266, 483] width 280 height 100
click at [370, 495] on div "Intelligence" at bounding box center [348, 495] width 58 height 21
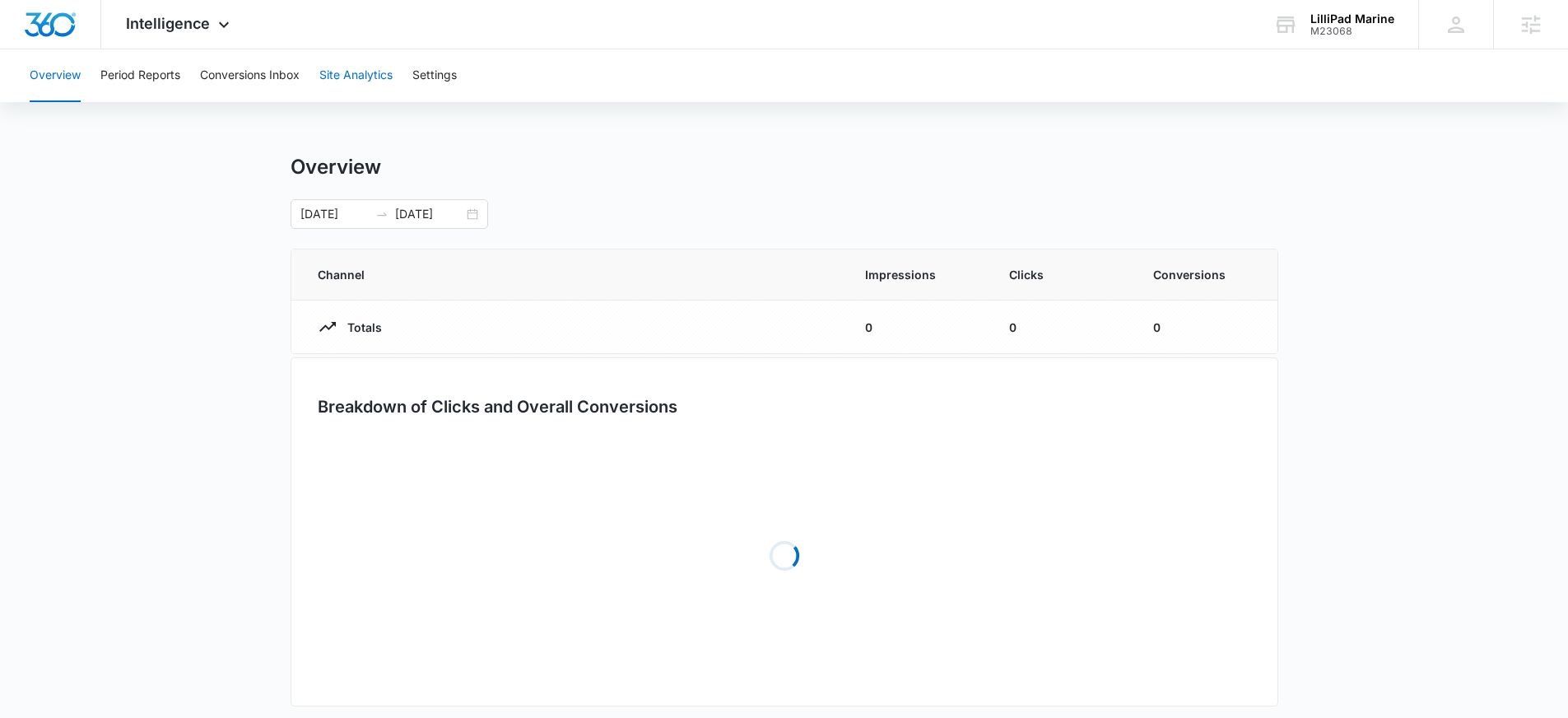
click at [386, 79] on button "Site Analytics" at bounding box center [356, 76] width 73 height 53
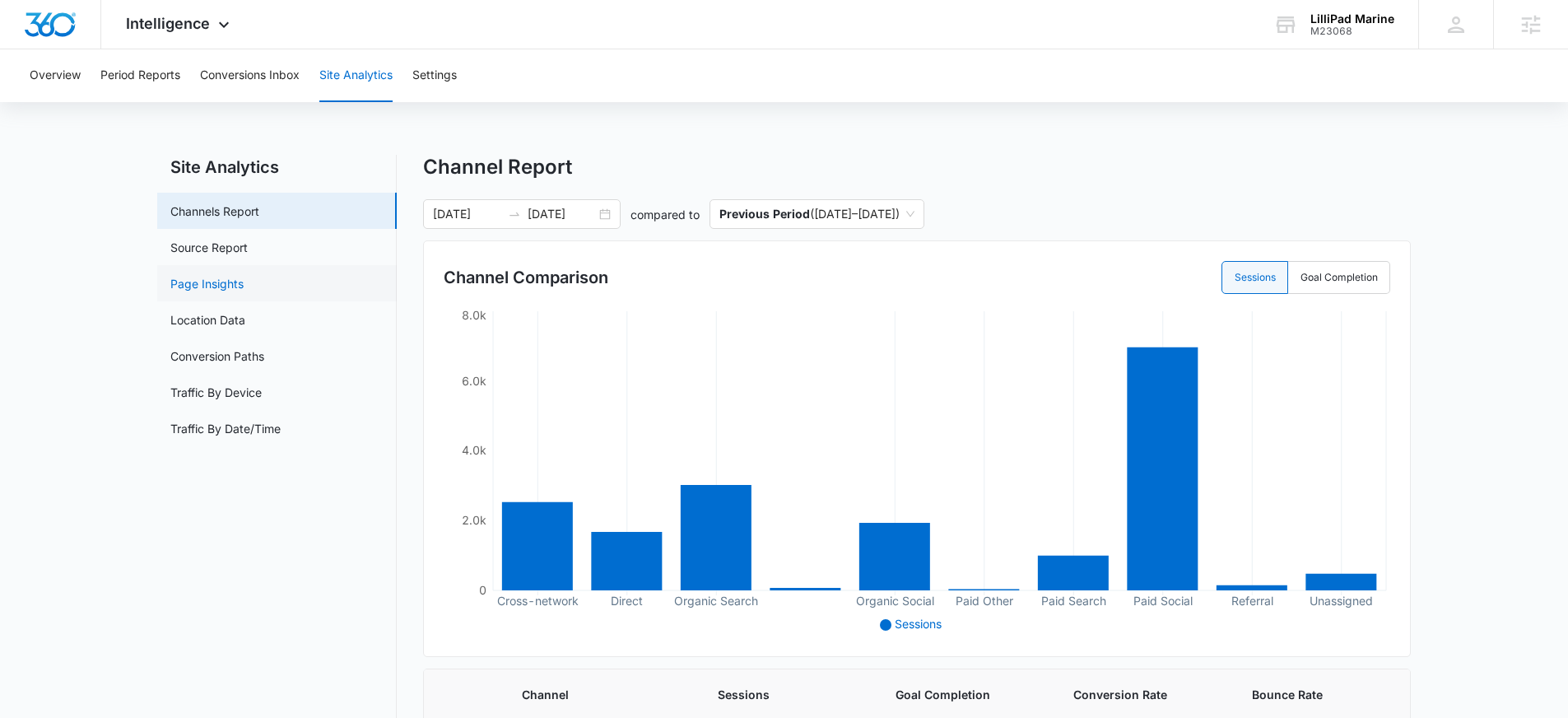
click at [230, 287] on link "Page Insights" at bounding box center [207, 283] width 73 height 18
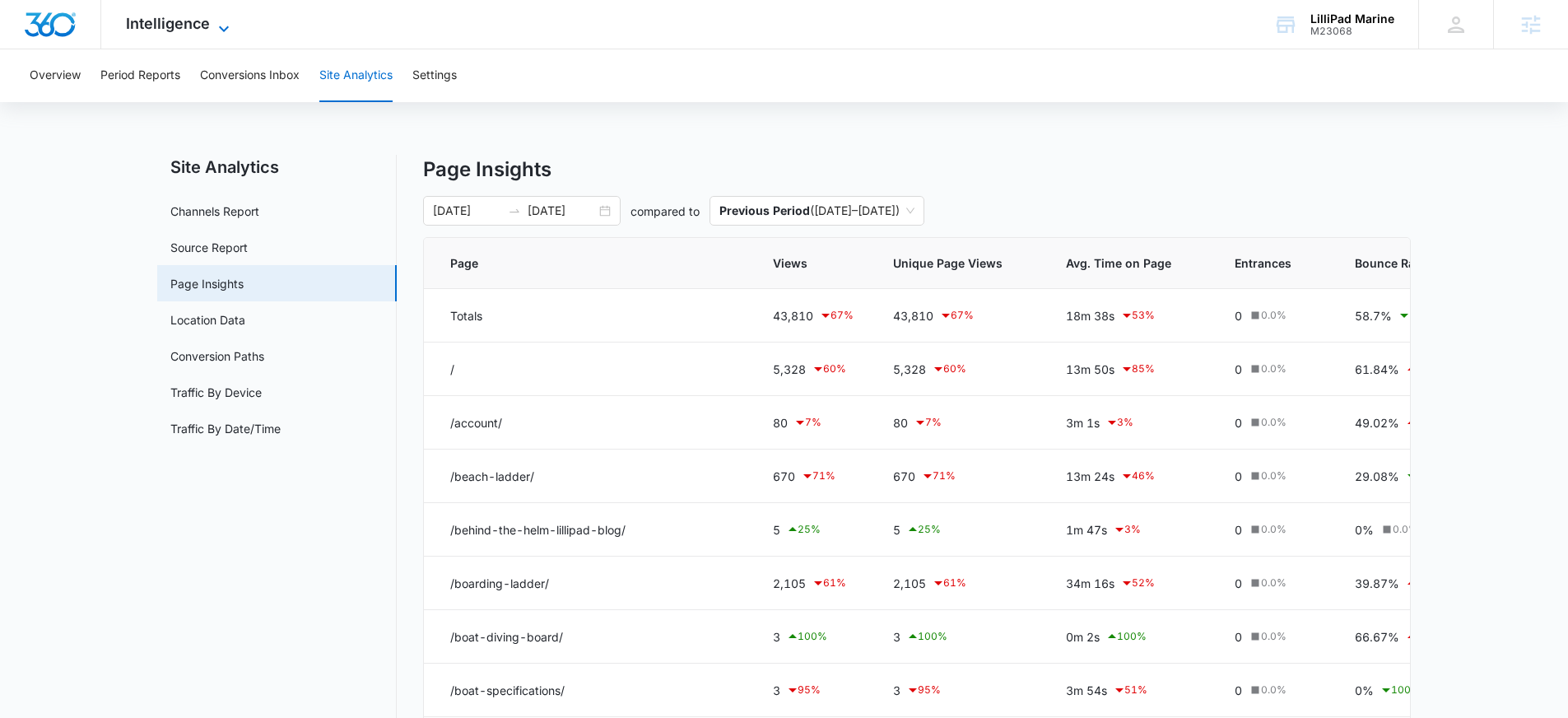
click at [214, 19] on icon at bounding box center [223, 28] width 19 height 19
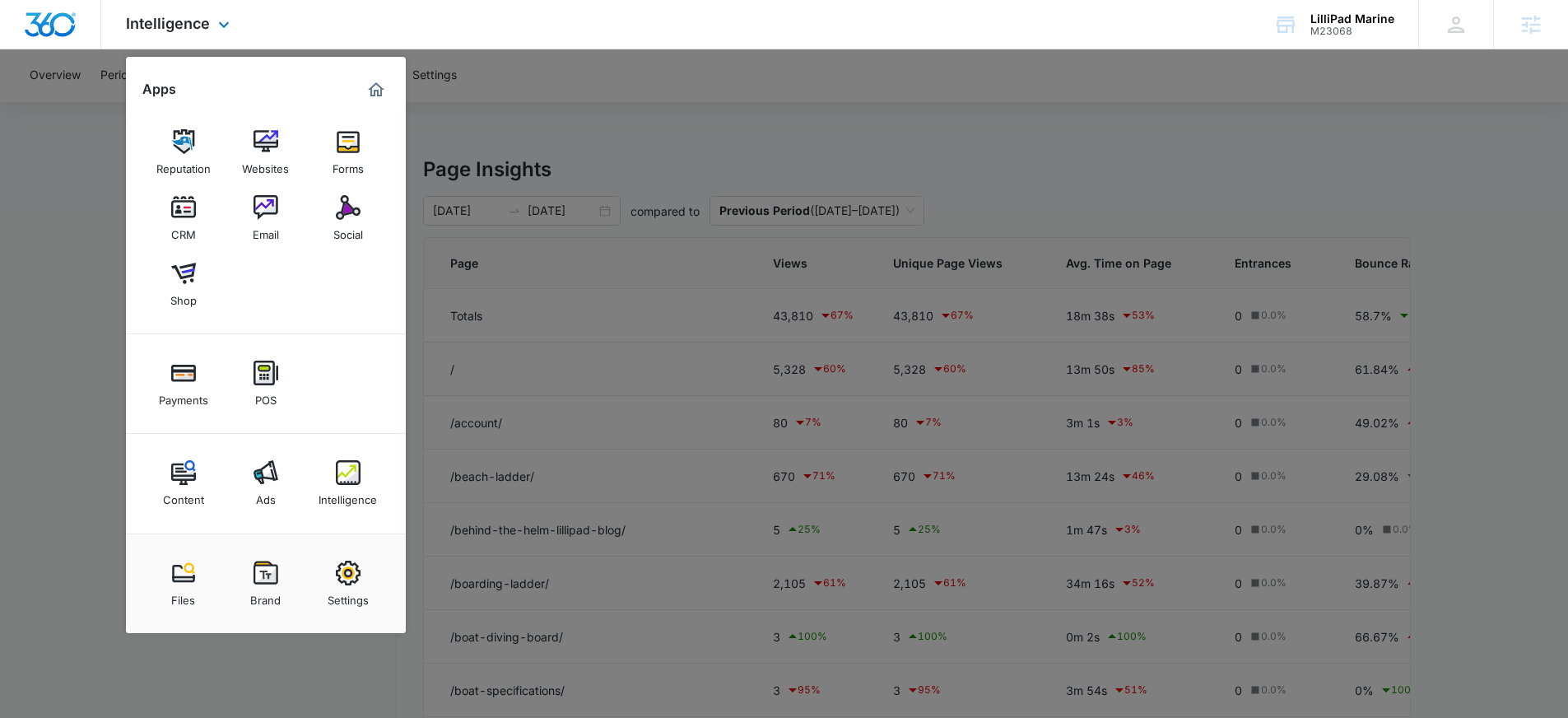
click at [380, 95] on img "Marketing 360® Dashboard" at bounding box center [376, 89] width 19 height 19
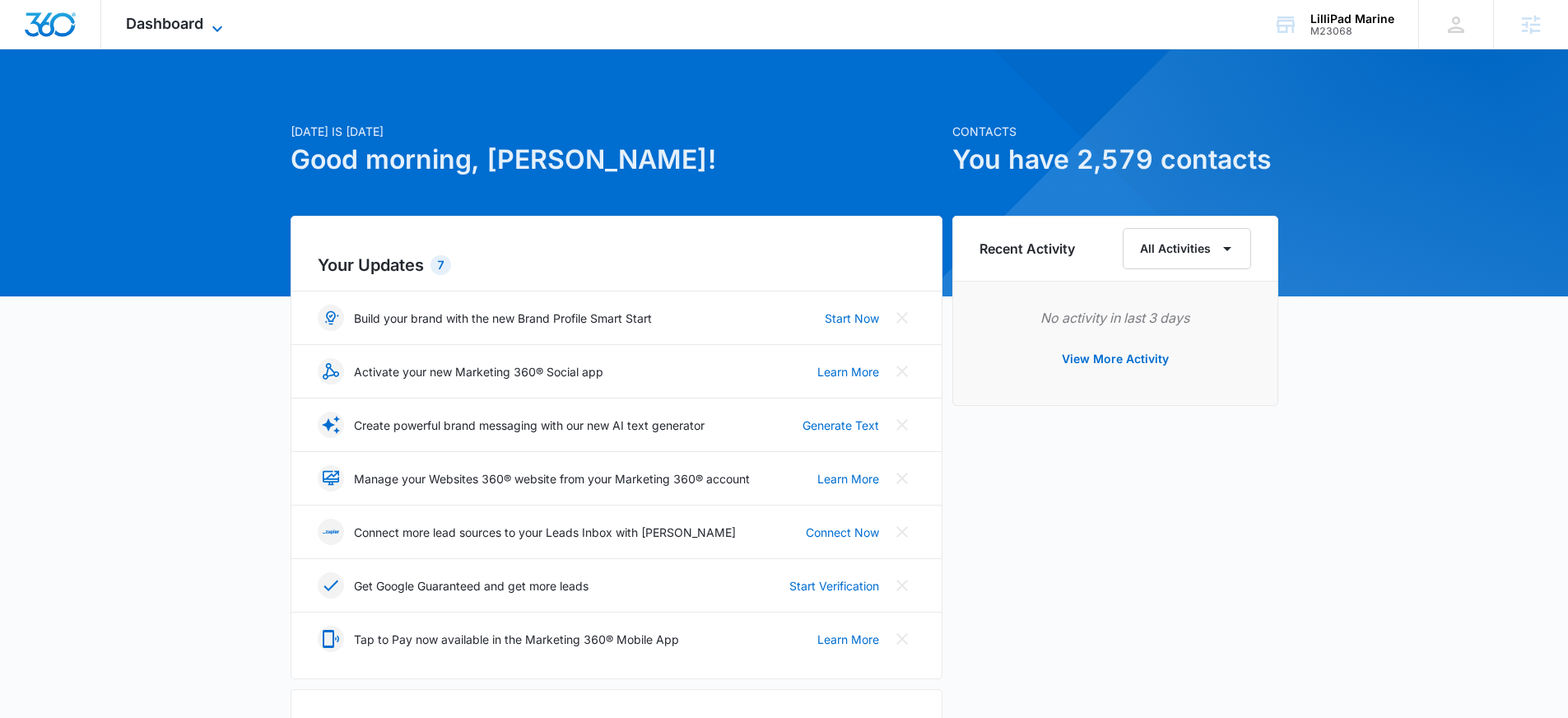
click at [201, 20] on span "Dashboard" at bounding box center [165, 24] width 78 height 18
